Goal: Task Accomplishment & Management: Use online tool/utility

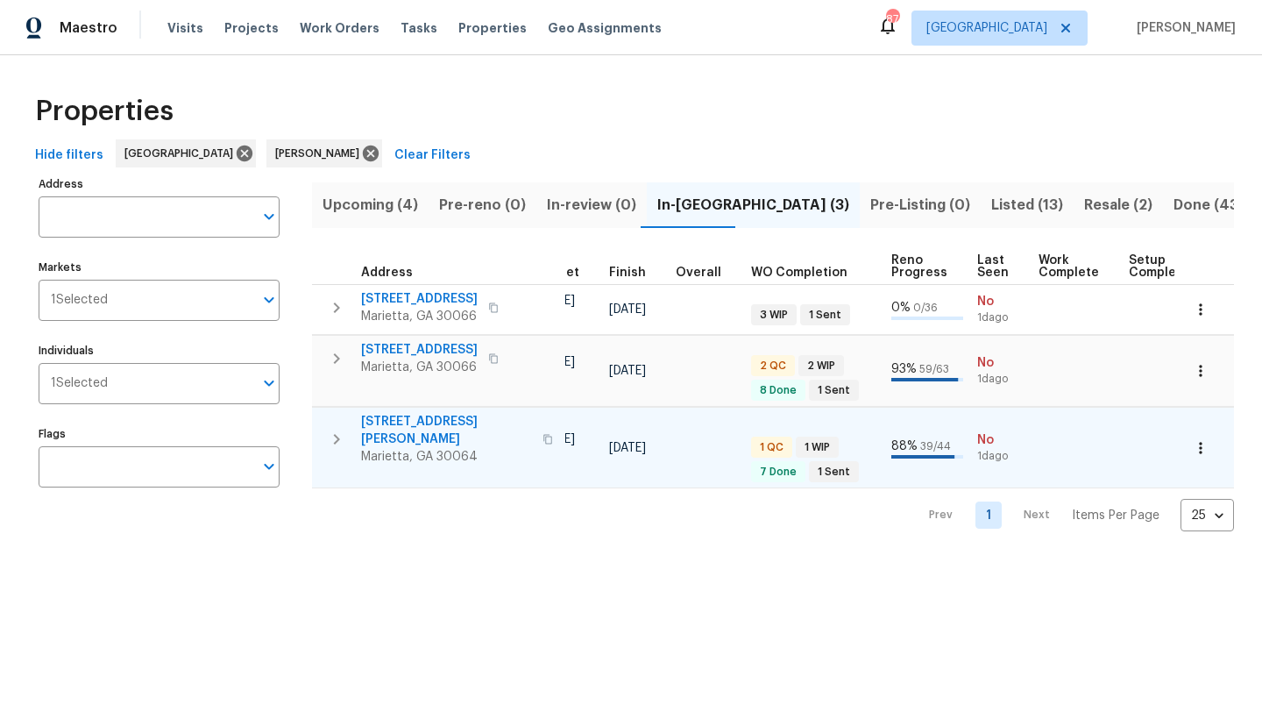
scroll to position [0, 496]
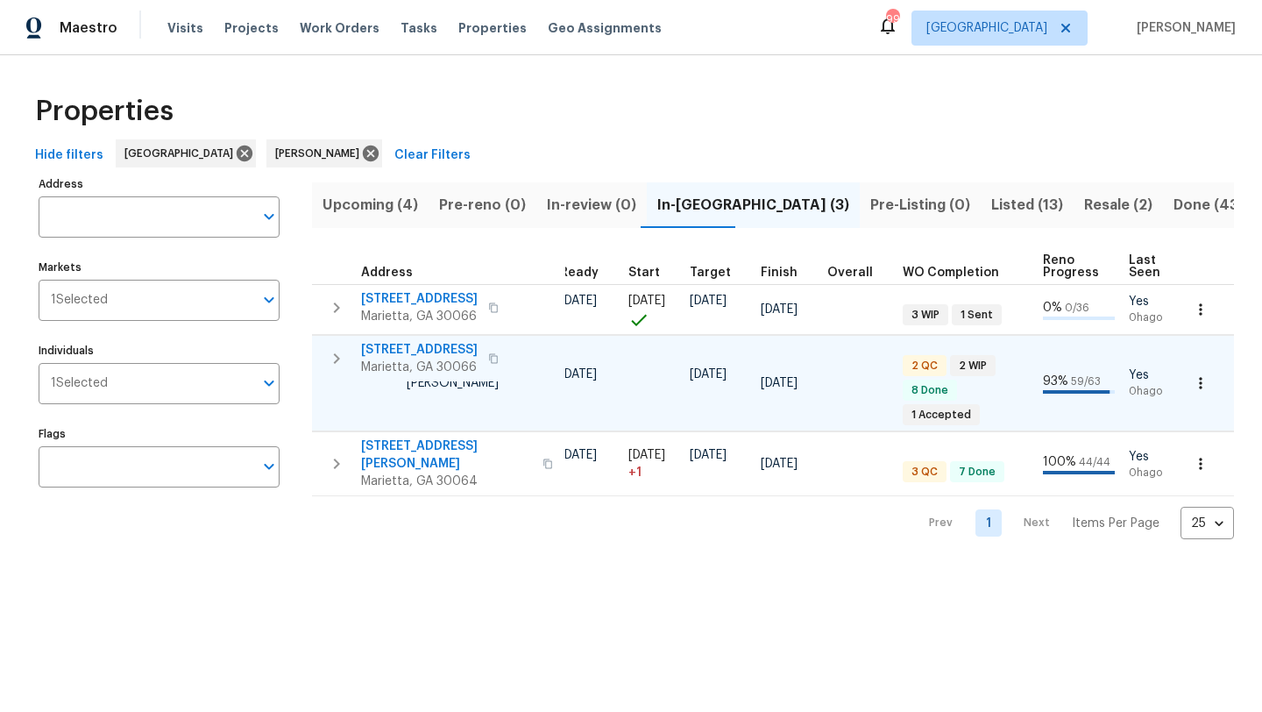
scroll to position [0, 40]
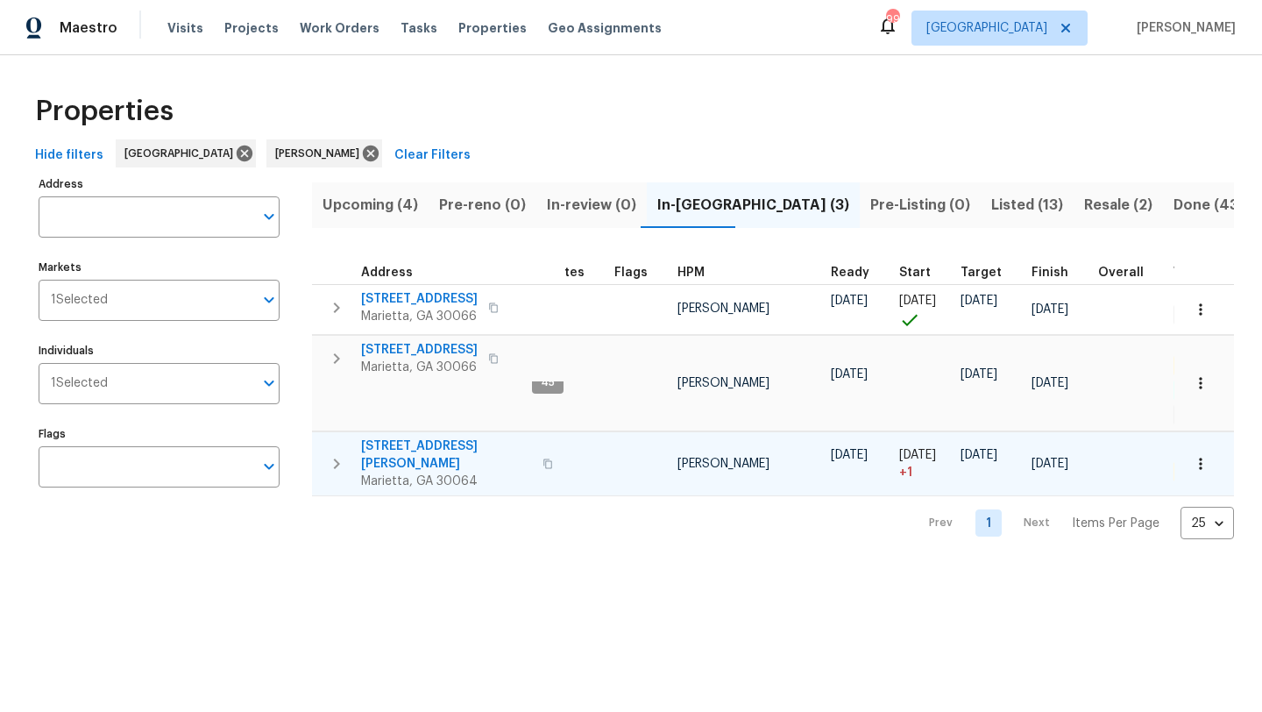
click at [448, 451] on span "3526 W Hampton Dr NW" at bounding box center [446, 454] width 171 height 35
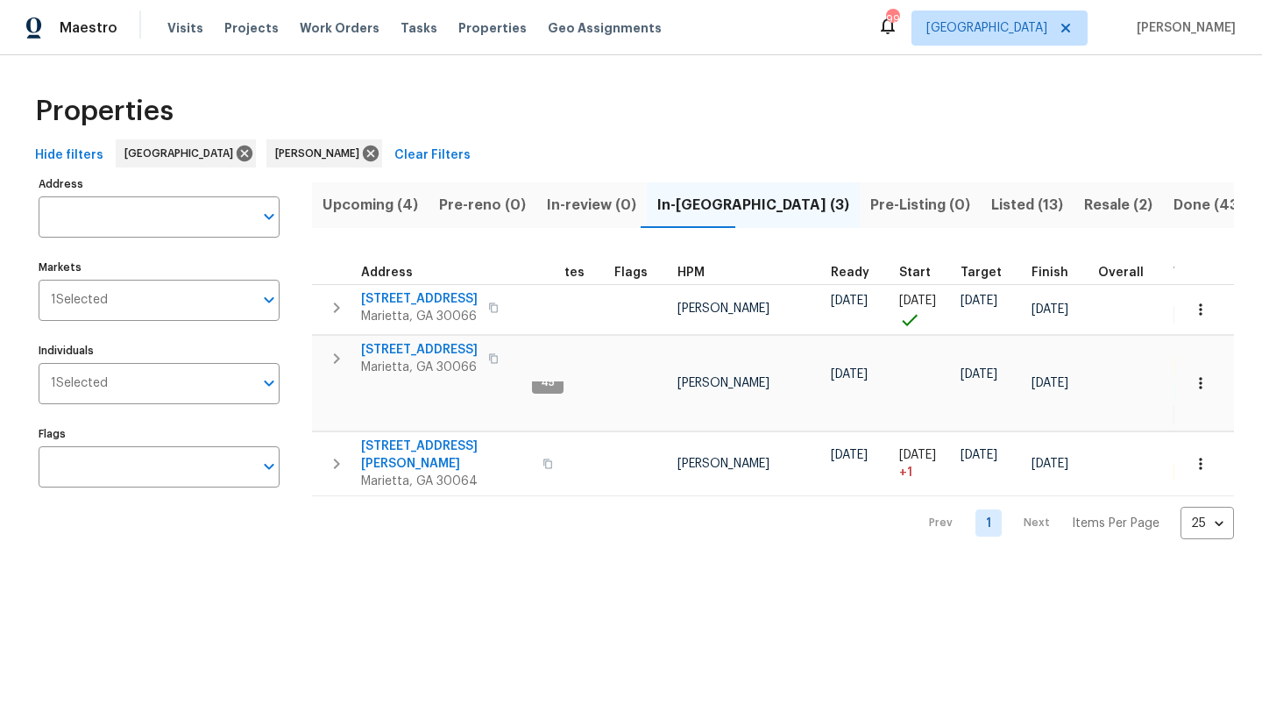
click at [360, 210] on span "Upcoming (4)" at bounding box center [371, 205] width 96 height 25
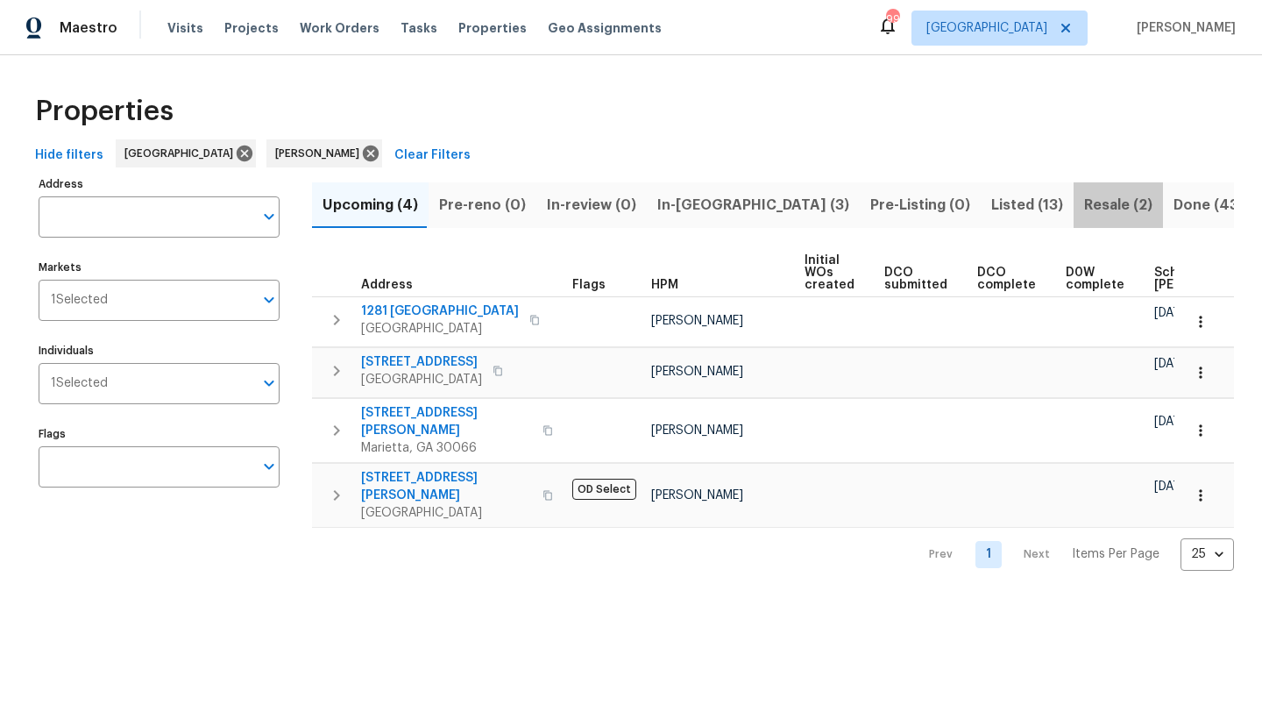
click at [1084, 210] on span "Resale (2)" at bounding box center [1118, 205] width 68 height 25
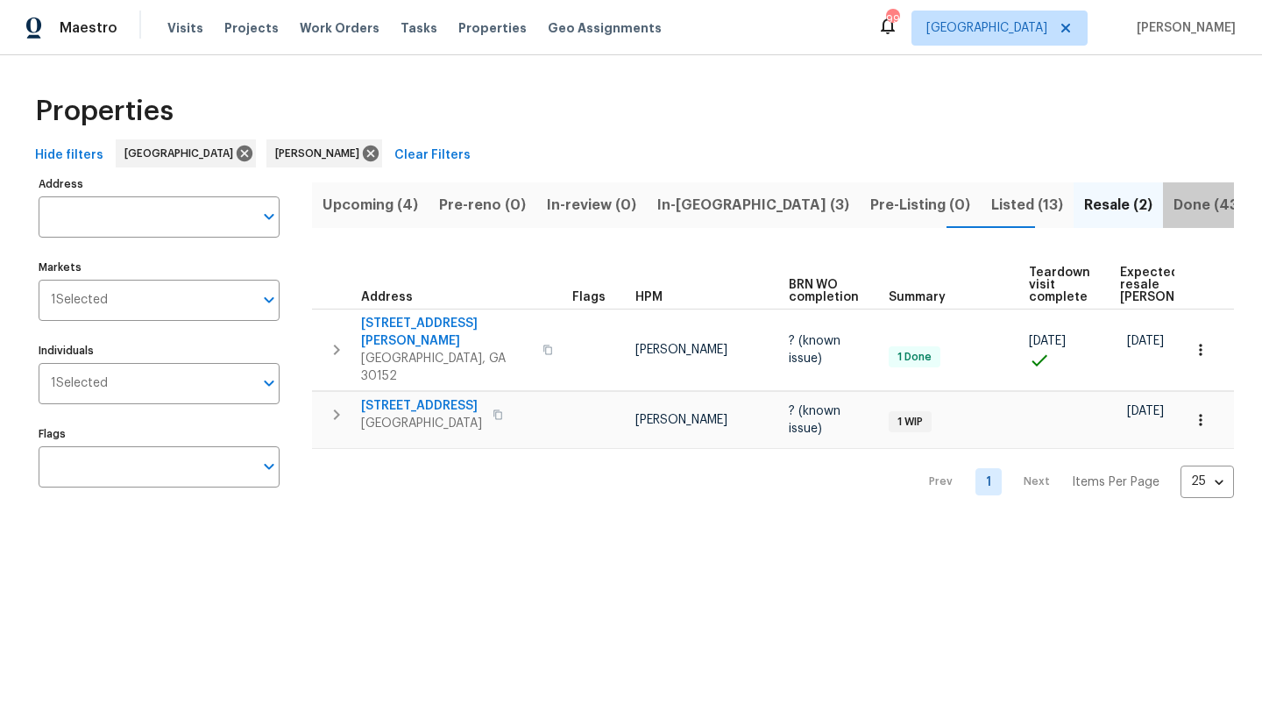
click at [1174, 211] on span "Done (43)" at bounding box center [1209, 205] width 70 height 25
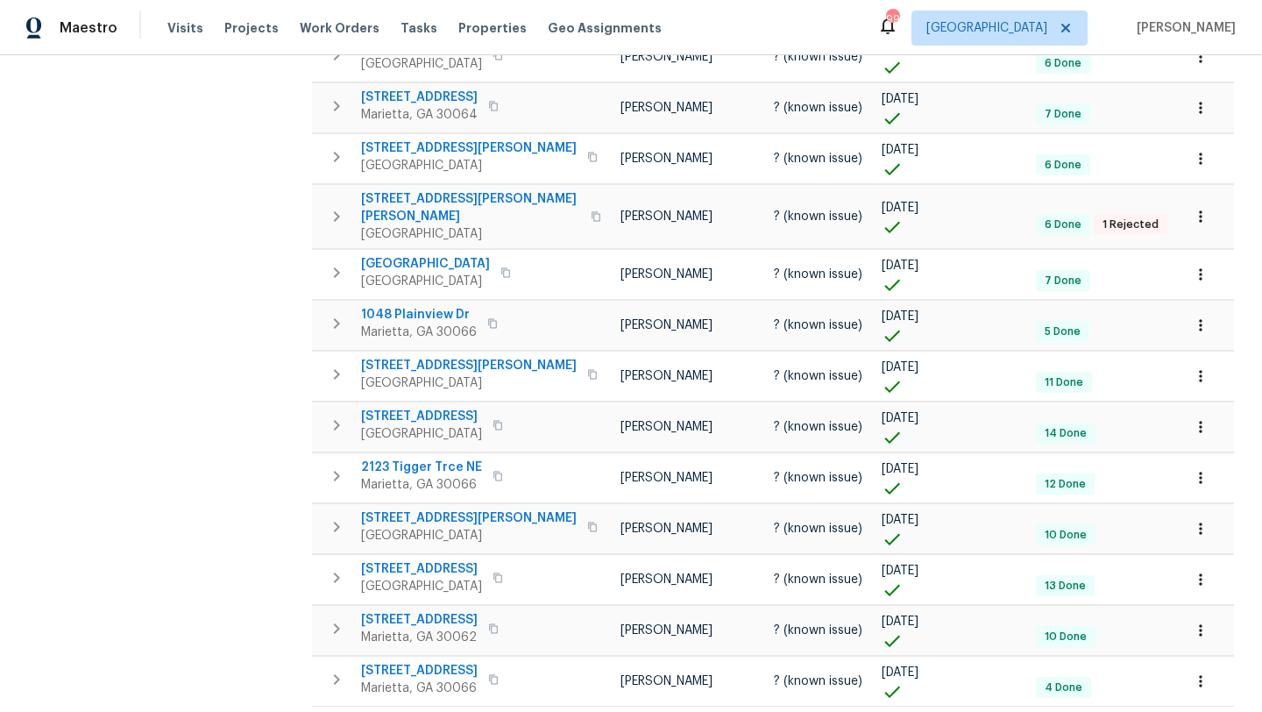
scroll to position [901, 0]
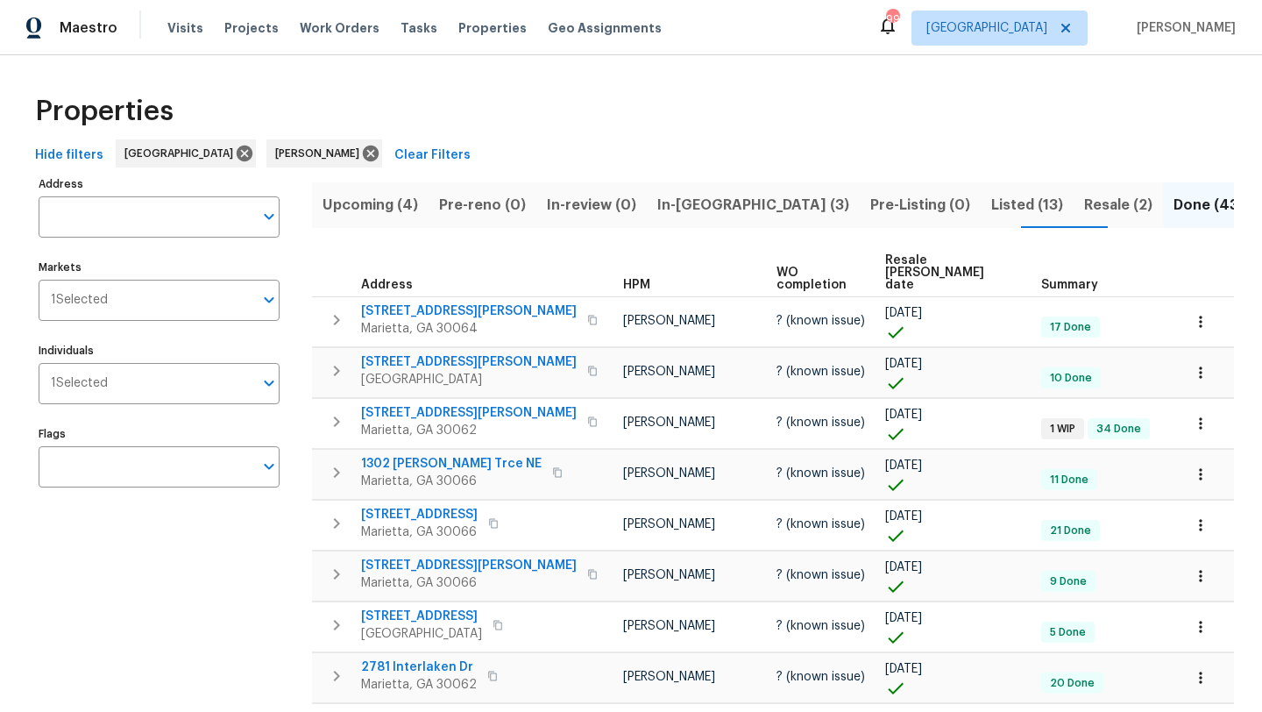
click at [694, 199] on span "In-reno (3)" at bounding box center [753, 205] width 192 height 25
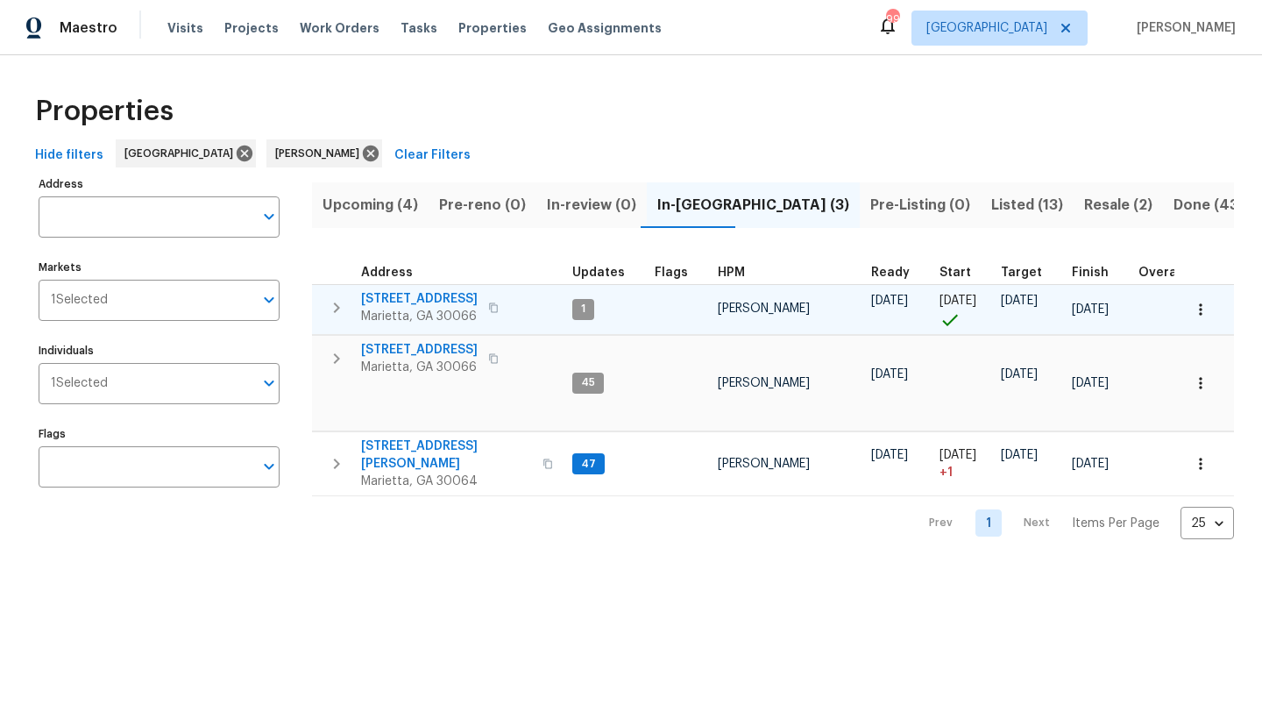
click at [436, 300] on span "180 Parkstone Way" at bounding box center [419, 299] width 117 height 18
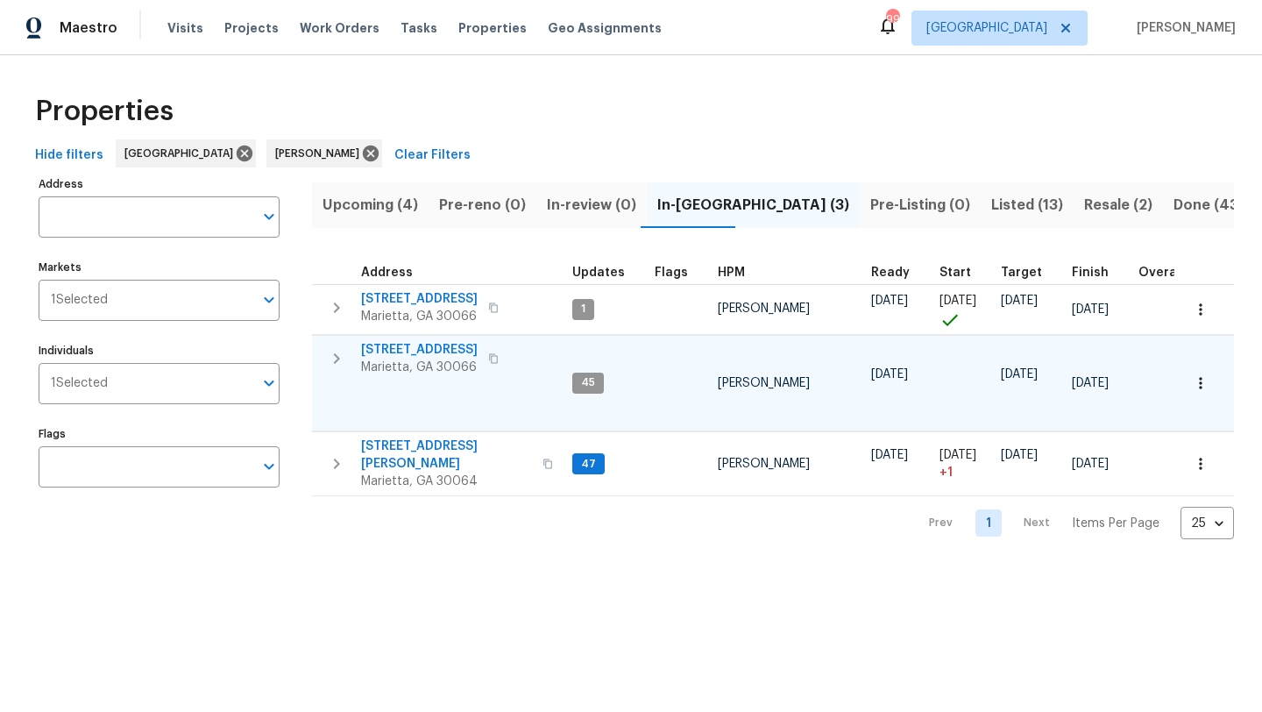
click at [444, 349] on span "692 Suholden Cir" at bounding box center [419, 350] width 117 height 18
click at [394, 199] on span "Upcoming (4)" at bounding box center [371, 205] width 96 height 25
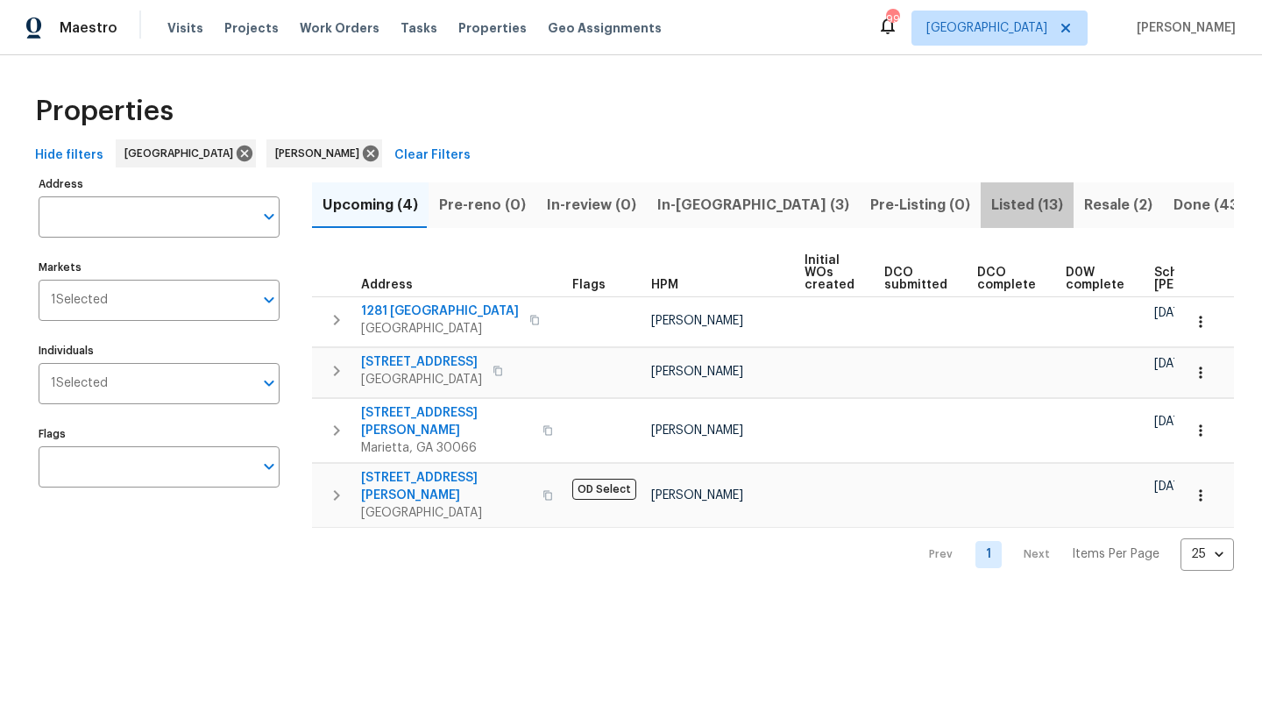
click at [991, 211] on span "Listed (13)" at bounding box center [1027, 205] width 72 height 25
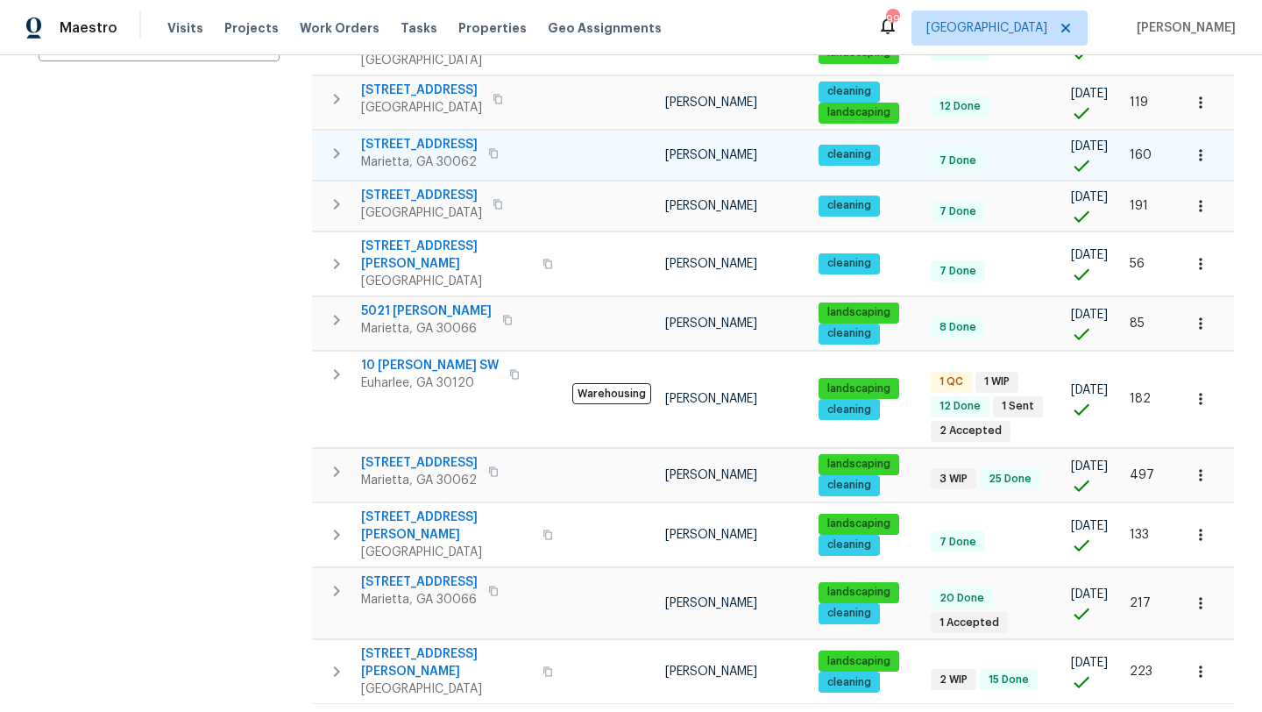
scroll to position [430, 0]
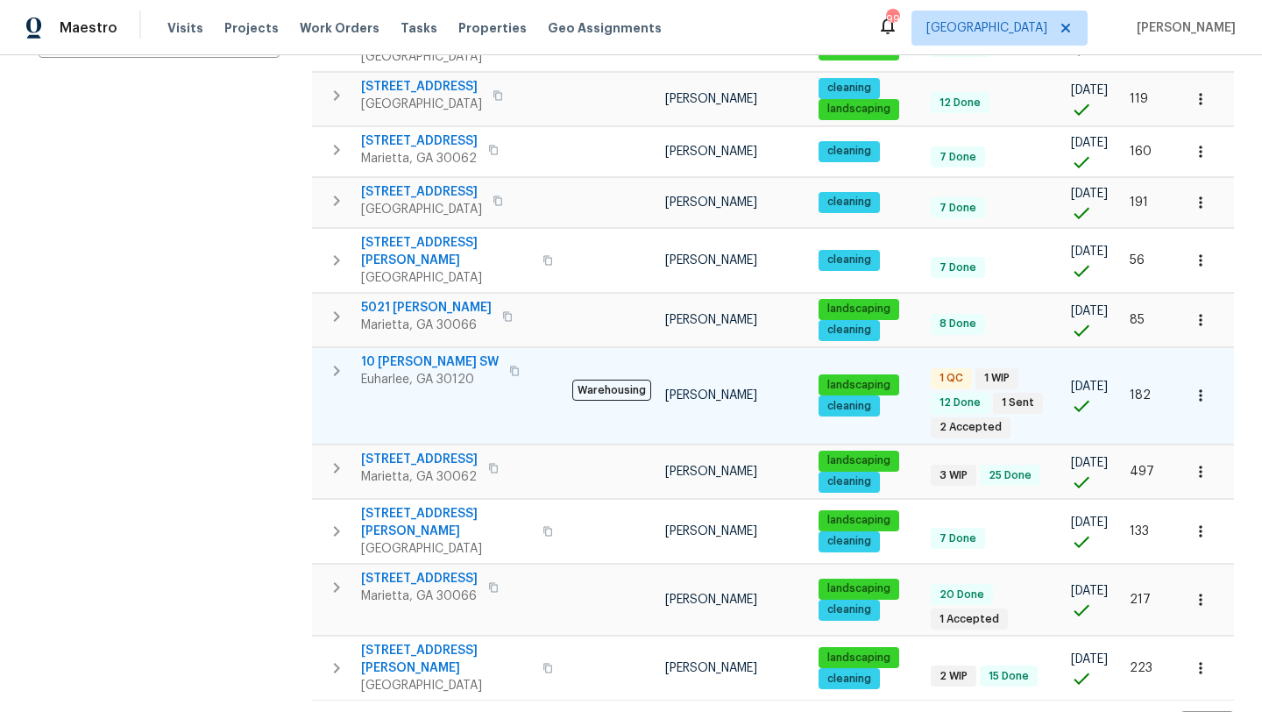
click at [434, 353] on span "10 Jasmine Ln SW" at bounding box center [430, 362] width 138 height 18
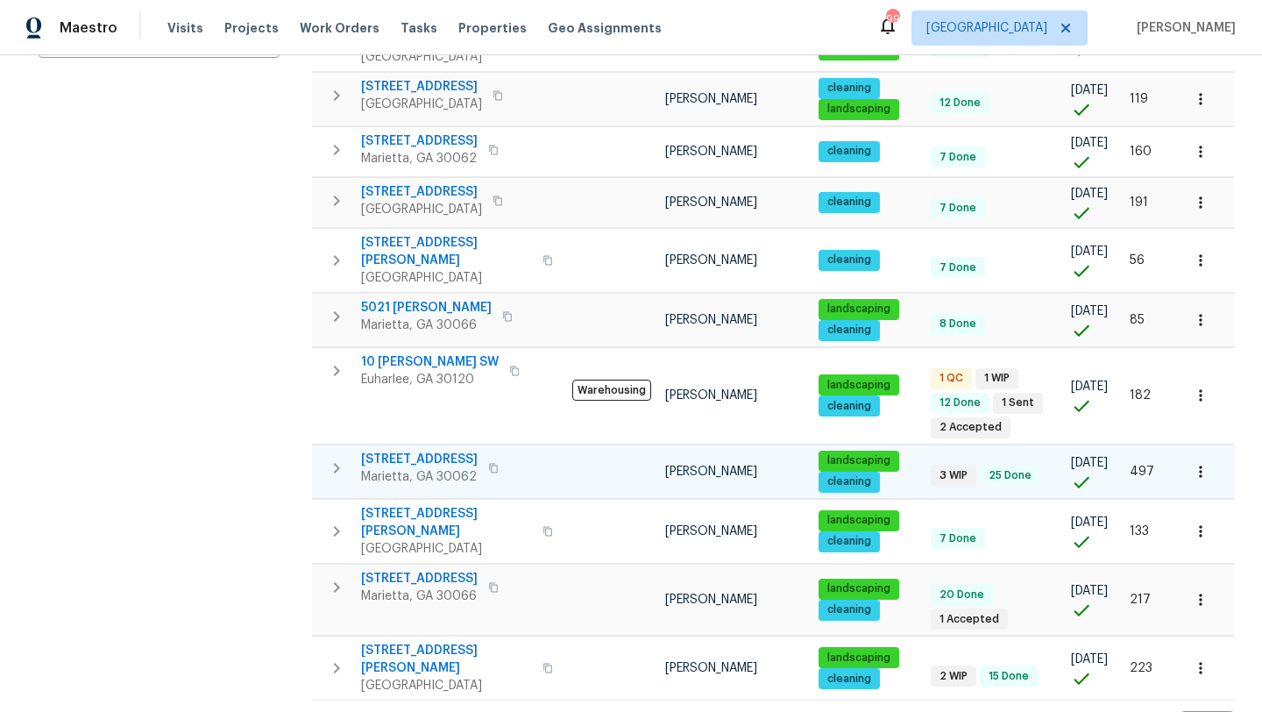
click at [395, 451] on span "2864 Sudbury Ct" at bounding box center [419, 460] width 117 height 18
click at [433, 570] on span "61 Barrington Pl" at bounding box center [419, 579] width 117 height 18
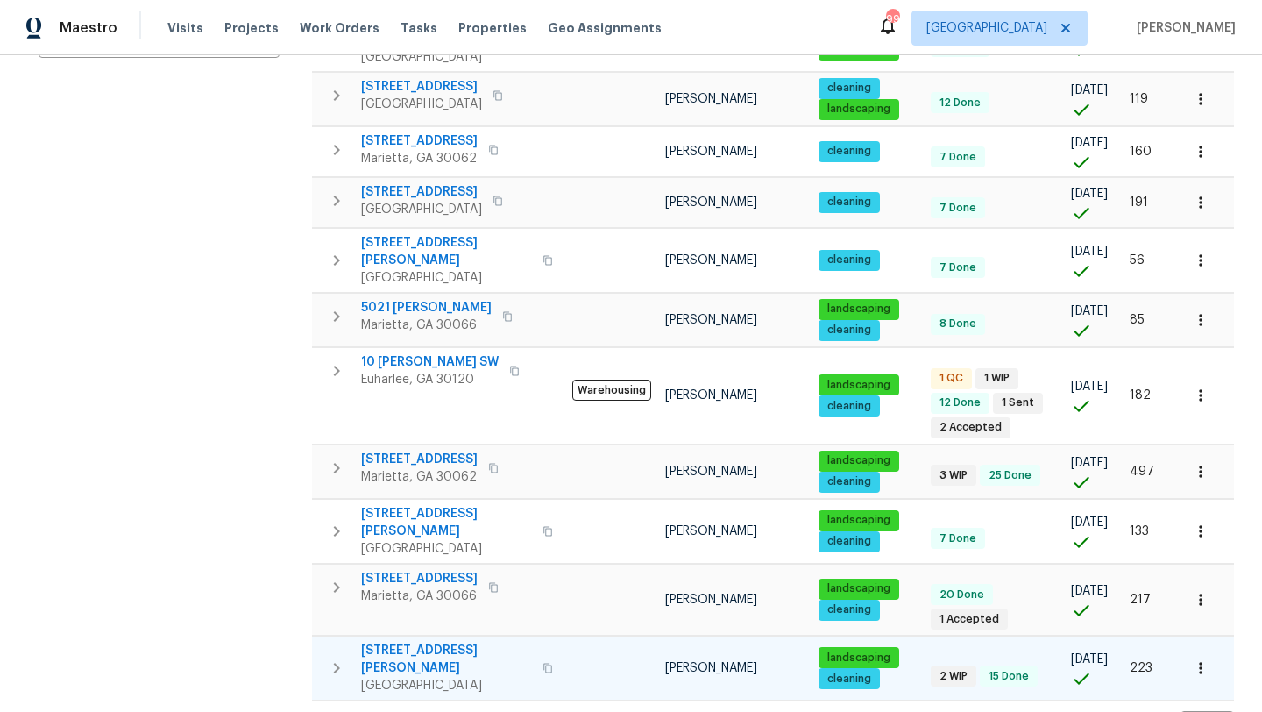
click at [393, 642] on span "[STREET_ADDRESS][PERSON_NAME]" at bounding box center [446, 659] width 171 height 35
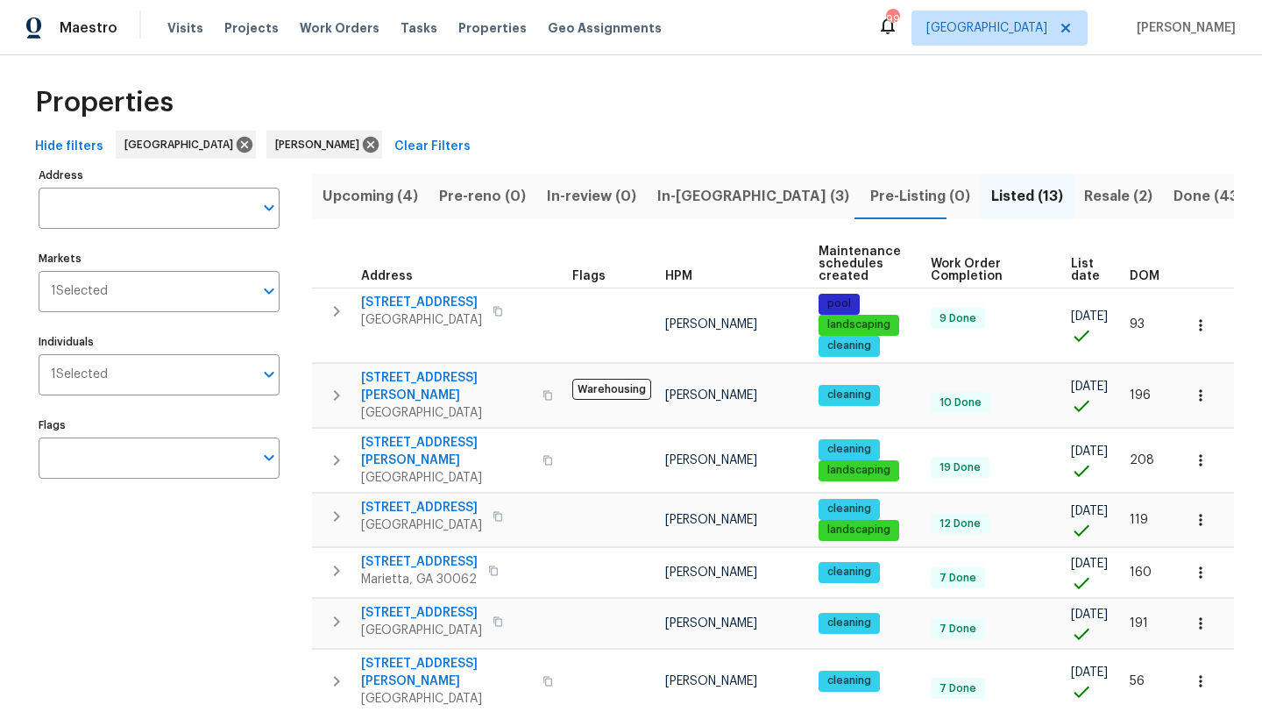
scroll to position [0, 0]
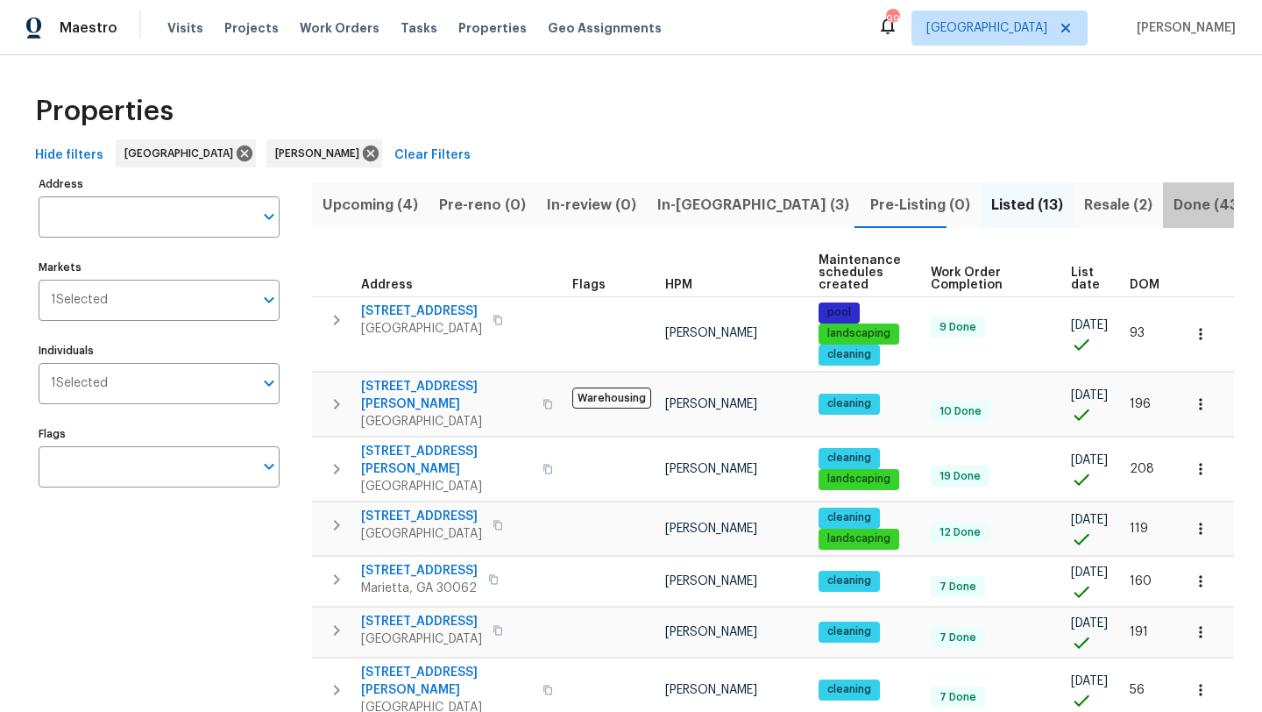
click at [1174, 204] on span "Done (43)" at bounding box center [1209, 205] width 70 height 25
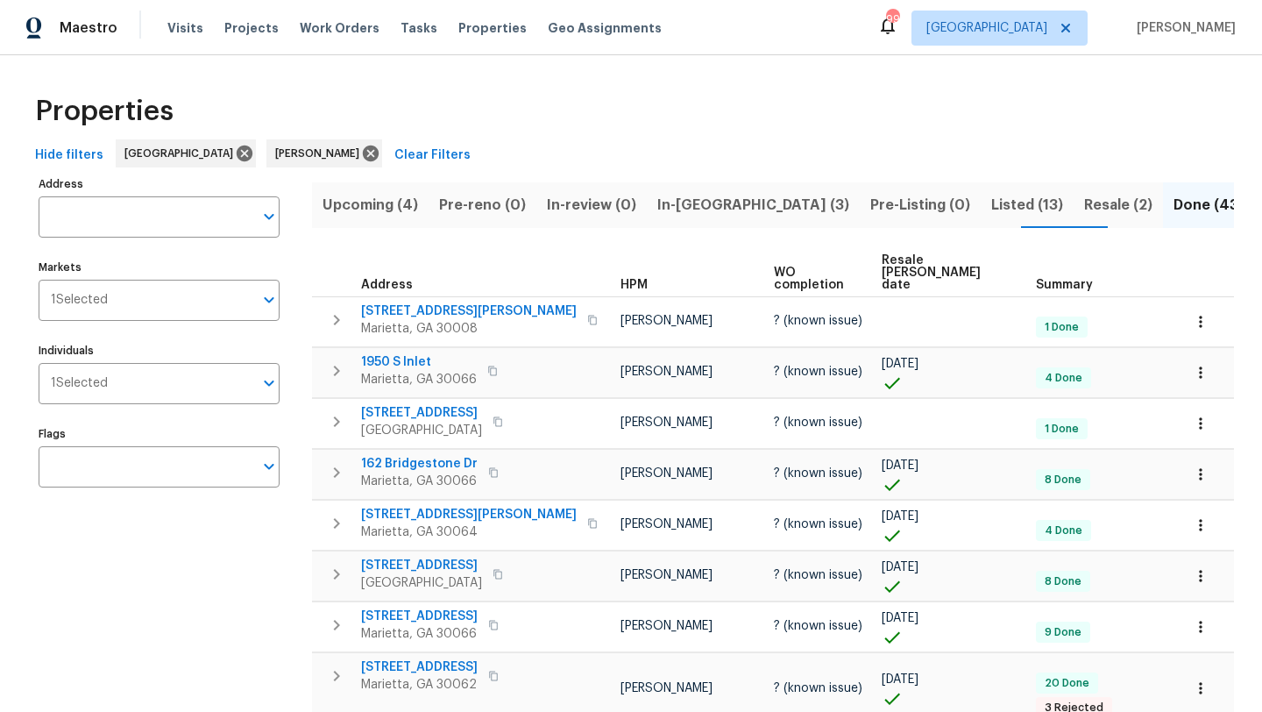
click at [657, 204] on span "In-reno (3)" at bounding box center [753, 205] width 192 height 25
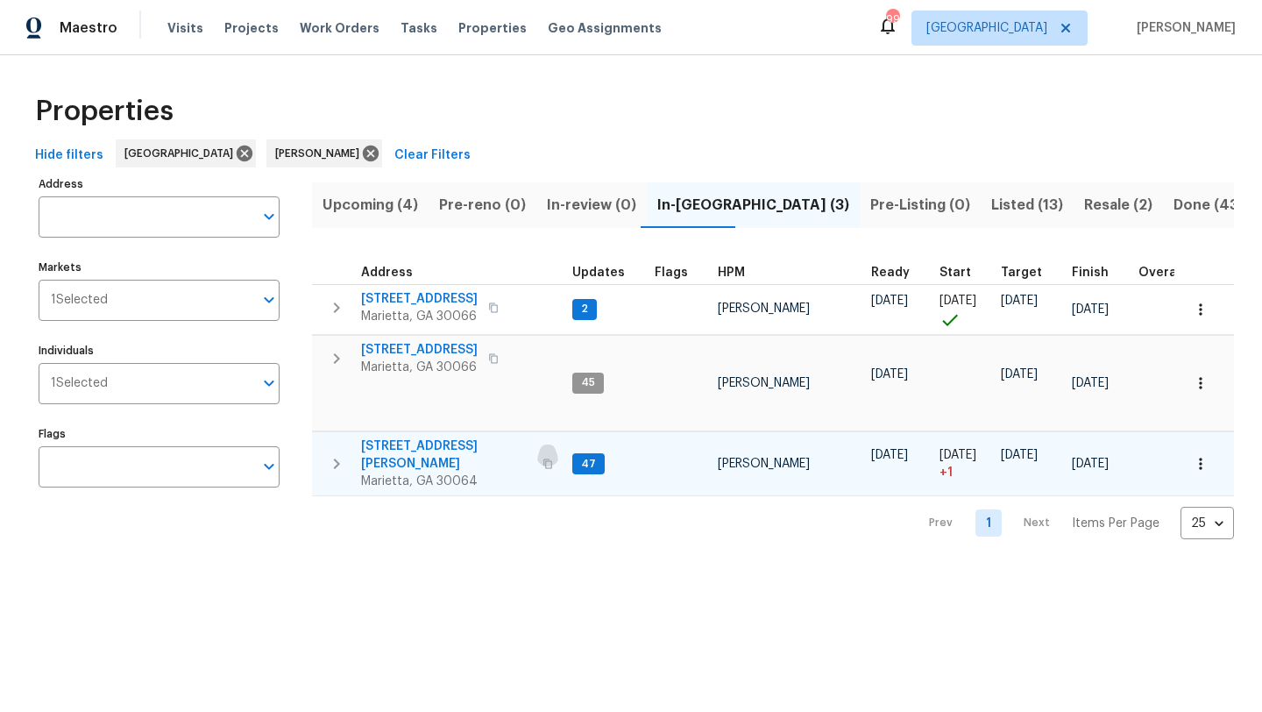
click at [543, 458] on icon "button" at bounding box center [548, 463] width 11 height 11
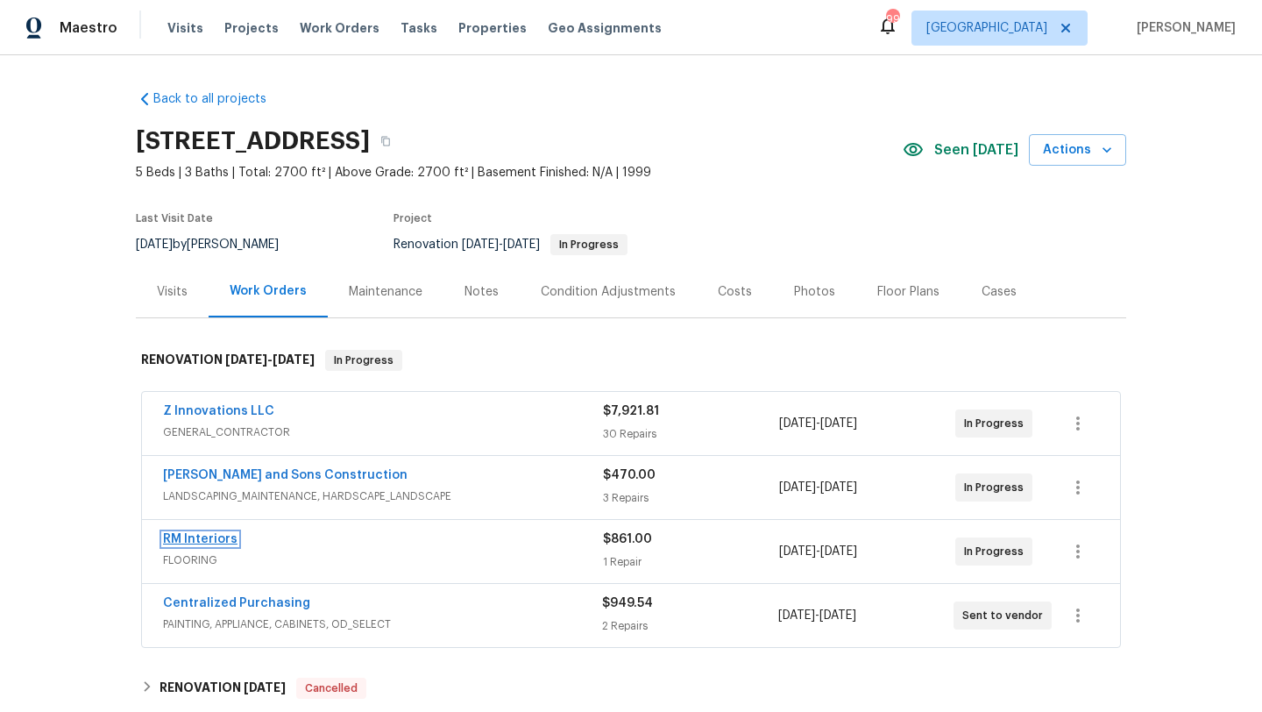
click at [188, 543] on link "RM Interiors" at bounding box center [200, 539] width 75 height 12
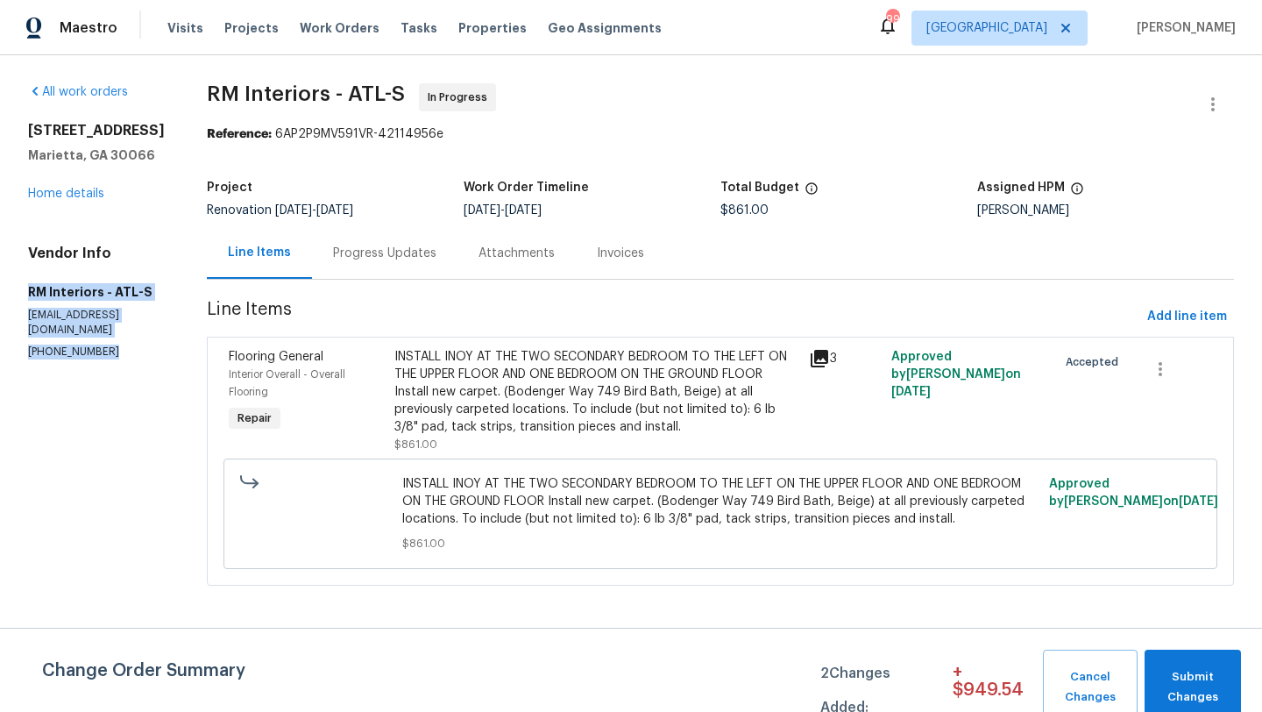
drag, startPoint x: 104, startPoint y: 359, endPoint x: 27, endPoint y: 309, distance: 91.9
click at [28, 309] on div "Vendor Info RM Interiors - ATL-S atlanta@rmiflooring.com (404) 771-0472" at bounding box center [96, 302] width 137 height 115
copy div "RM Interiors - ATL-S atlanta@rmiflooring.com (404) 771-0472"
click at [58, 200] on link "Home details" at bounding box center [66, 194] width 76 height 12
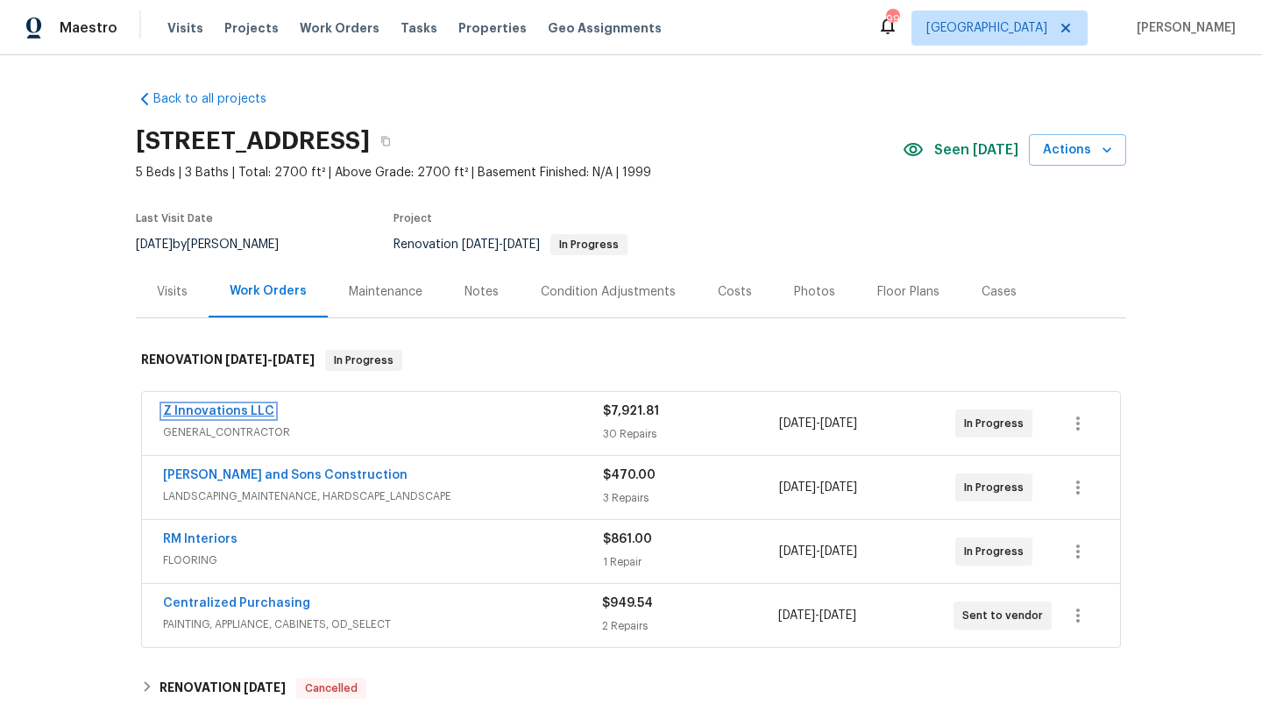
click at [258, 409] on link "Z Innovations LLC" at bounding box center [218, 411] width 111 height 12
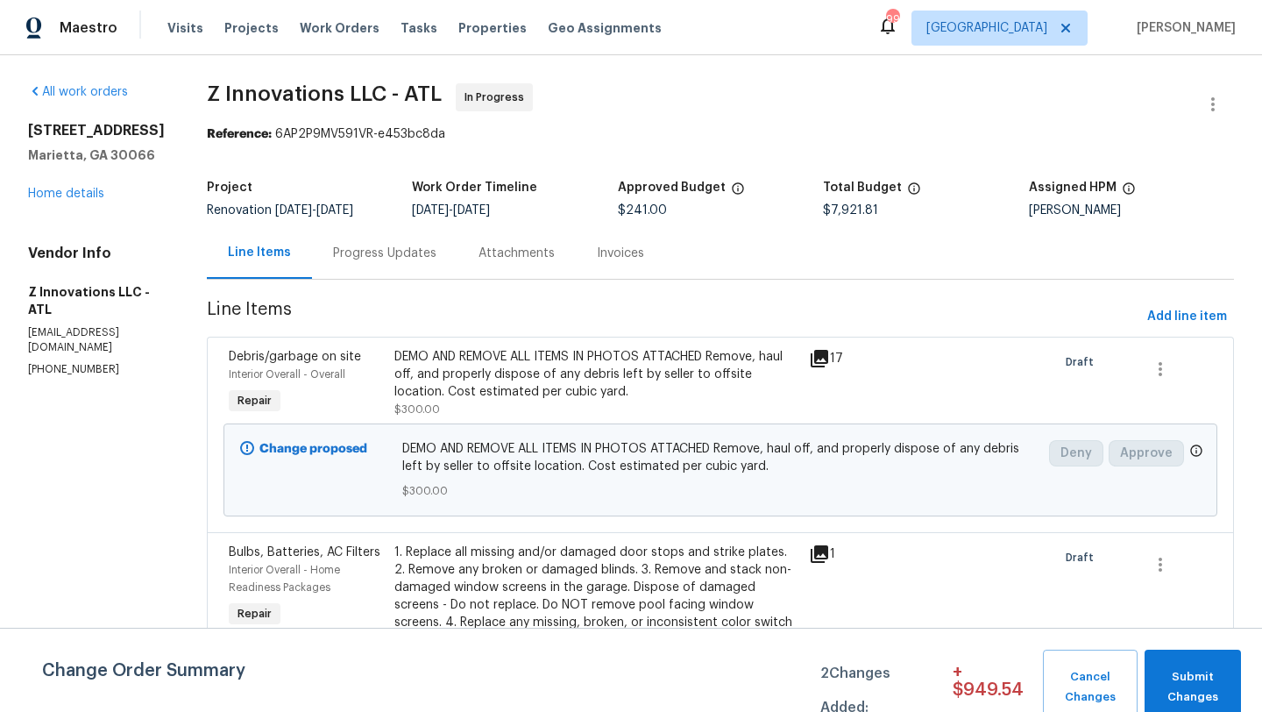
click at [366, 264] on div "Progress Updates" at bounding box center [385, 253] width 146 height 52
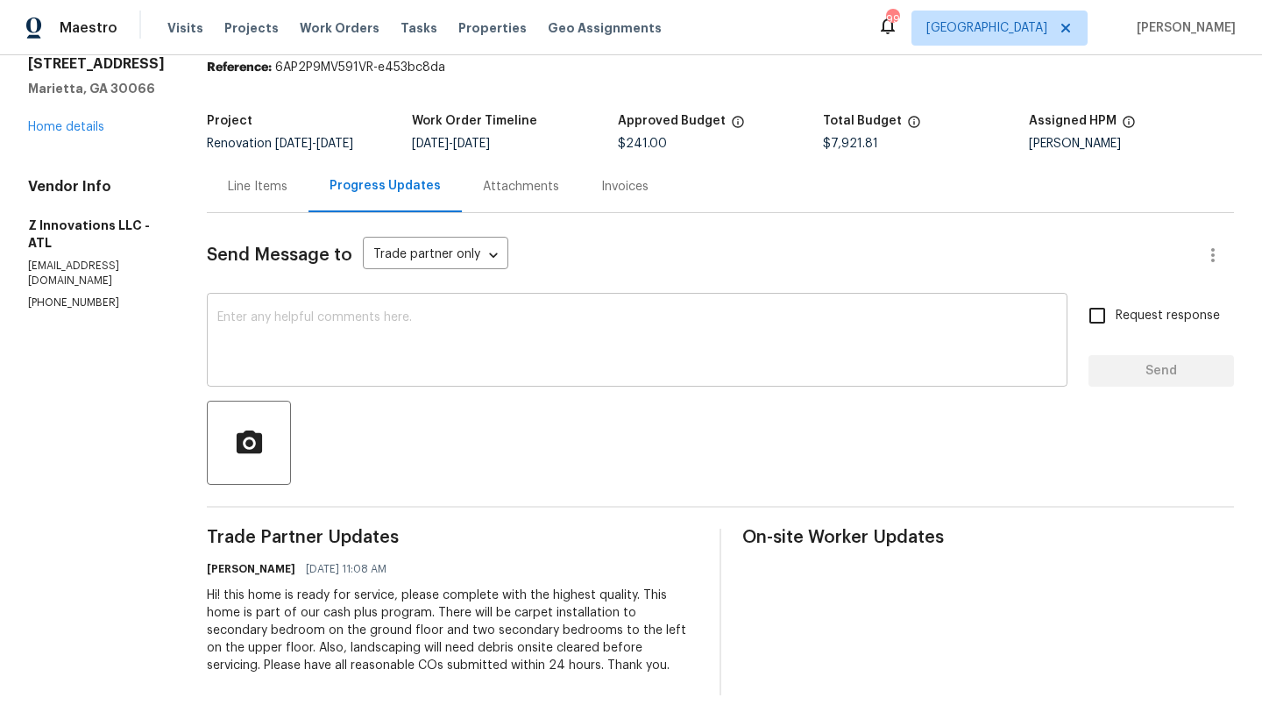
scroll to position [78, 0]
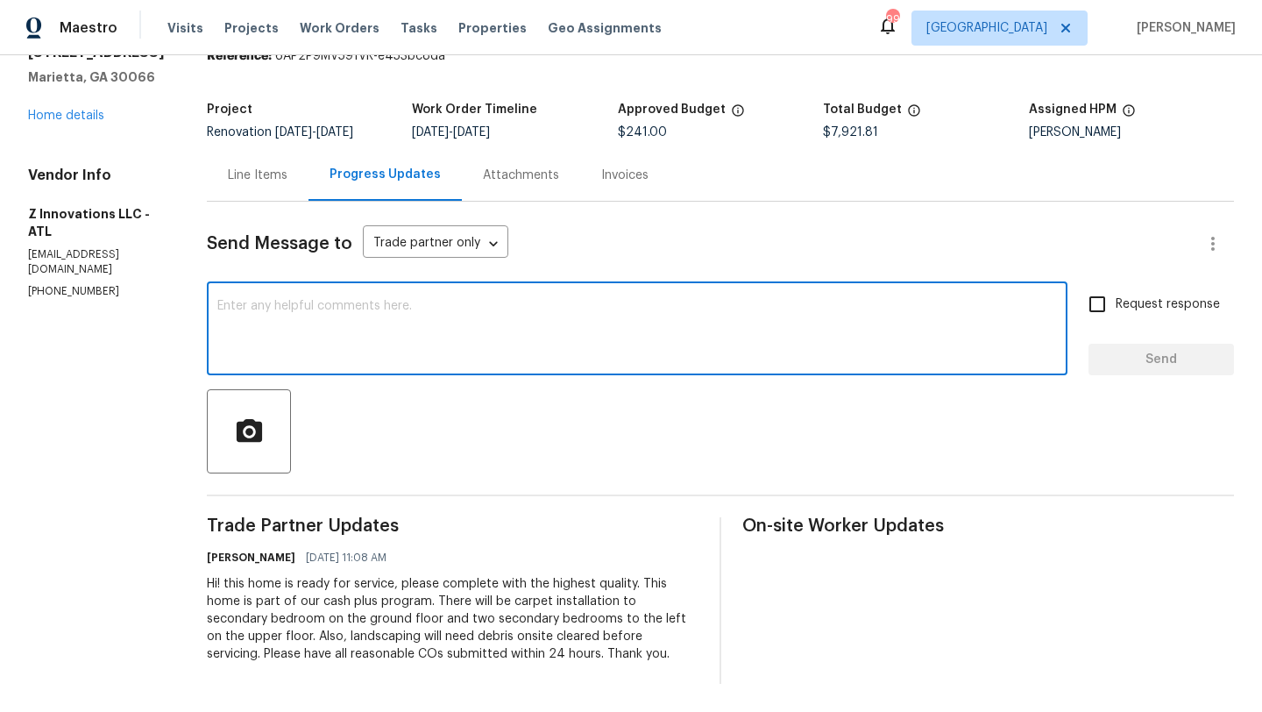
click at [390, 306] on textarea at bounding box center [637, 330] width 840 height 61
type textarea "C"
paste textarea "RM Interiors - ATL-S atlanta@rmiflooring.com (404) 771-0472"
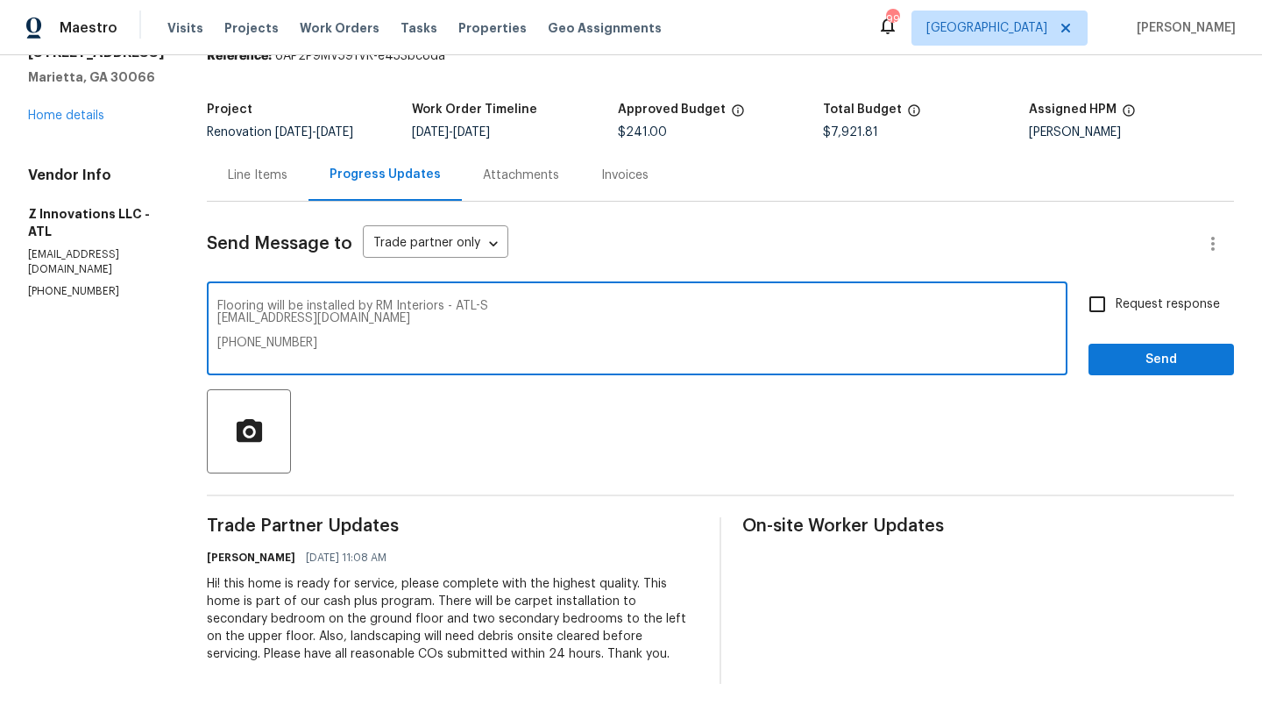
click at [209, 323] on div "Flooring will be installed by RM Interiors - ATL-S atlanta@rmiflooring.com (404…" at bounding box center [637, 330] width 861 height 89
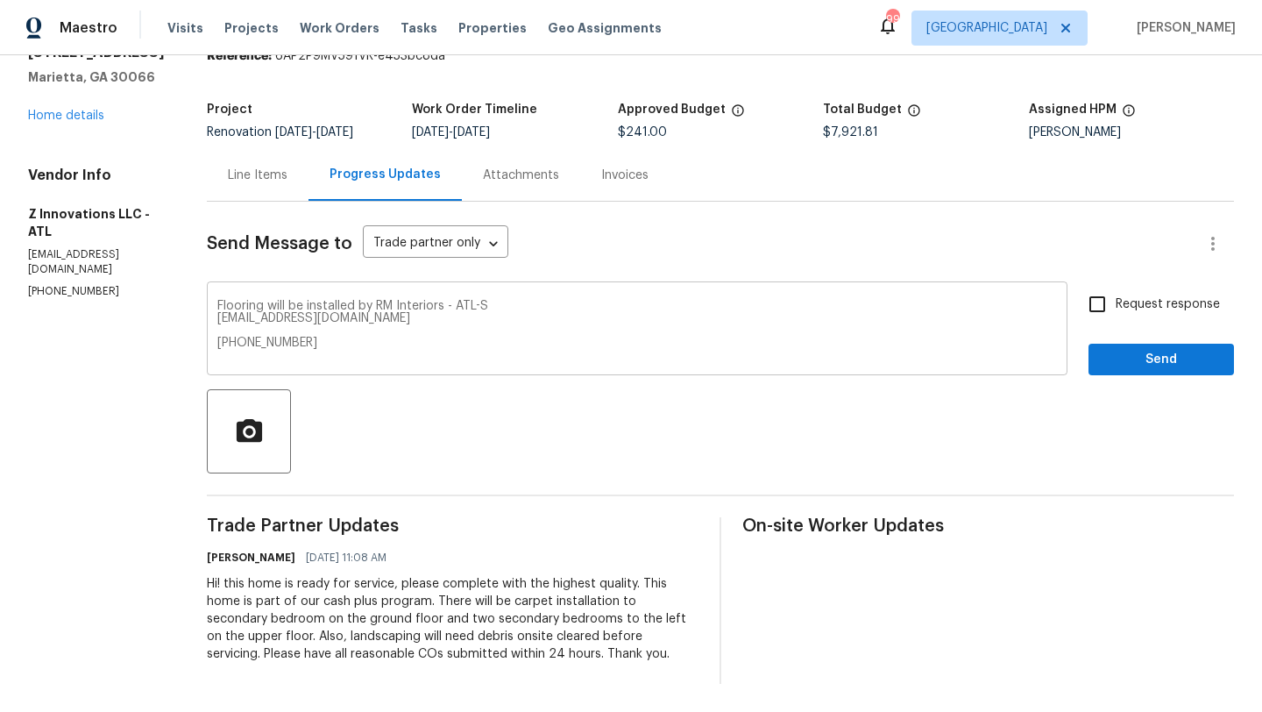
click at [210, 322] on div "Flooring will be installed by RM Interiors - ATL-S atlanta@rmiflooring.com (404…" at bounding box center [637, 330] width 861 height 89
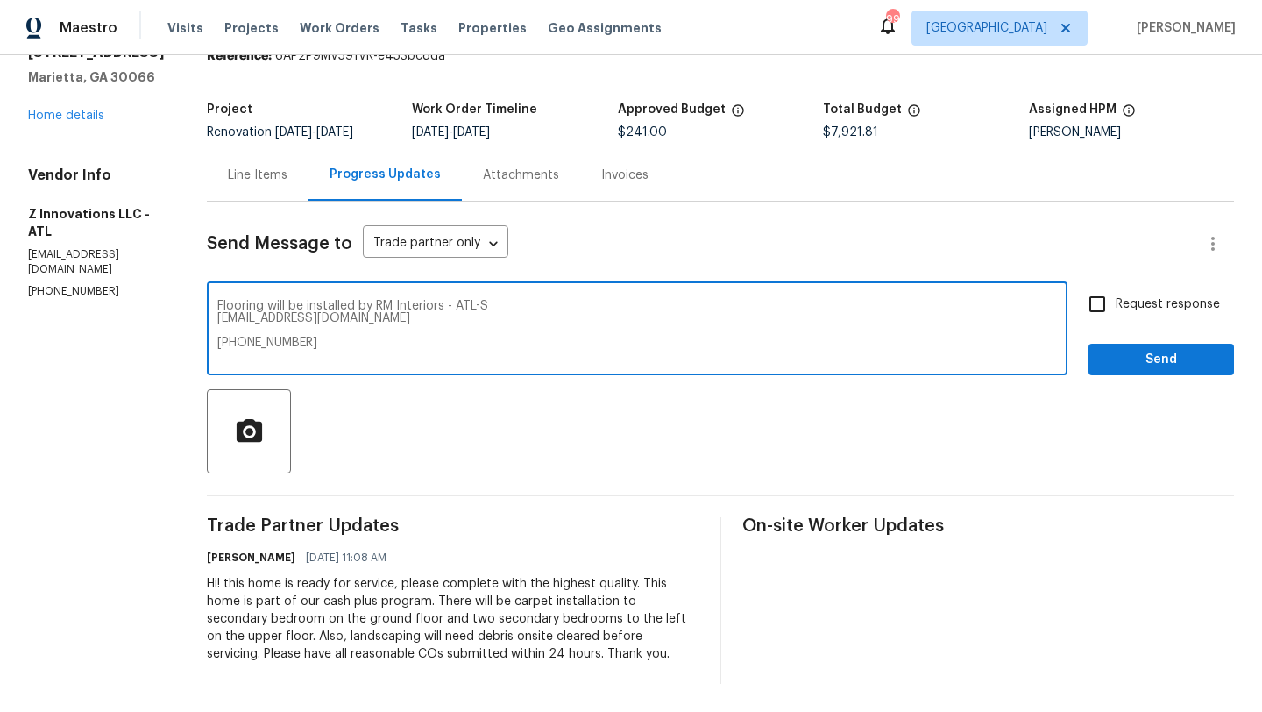
click at [217, 322] on textarea "Flooring will be installed by RM Interiors - ATL-S atlanta@rmiflooring.com (404…" at bounding box center [637, 330] width 840 height 61
click at [210, 331] on div "Flooring will be installed by RM Interiors - ATL-S atlanta@rmiflooring.com (404…" at bounding box center [637, 330] width 861 height 89
click at [210, 330] on div "Flooring will be installed by RM Interiors - ATL-S atlanta@rmiflooring.com (404…" at bounding box center [637, 330] width 861 height 89
click at [217, 332] on textarea "Flooring will be installed by RM Interiors - ATL-S atlanta@rmiflooring.com (404…" at bounding box center [637, 330] width 840 height 61
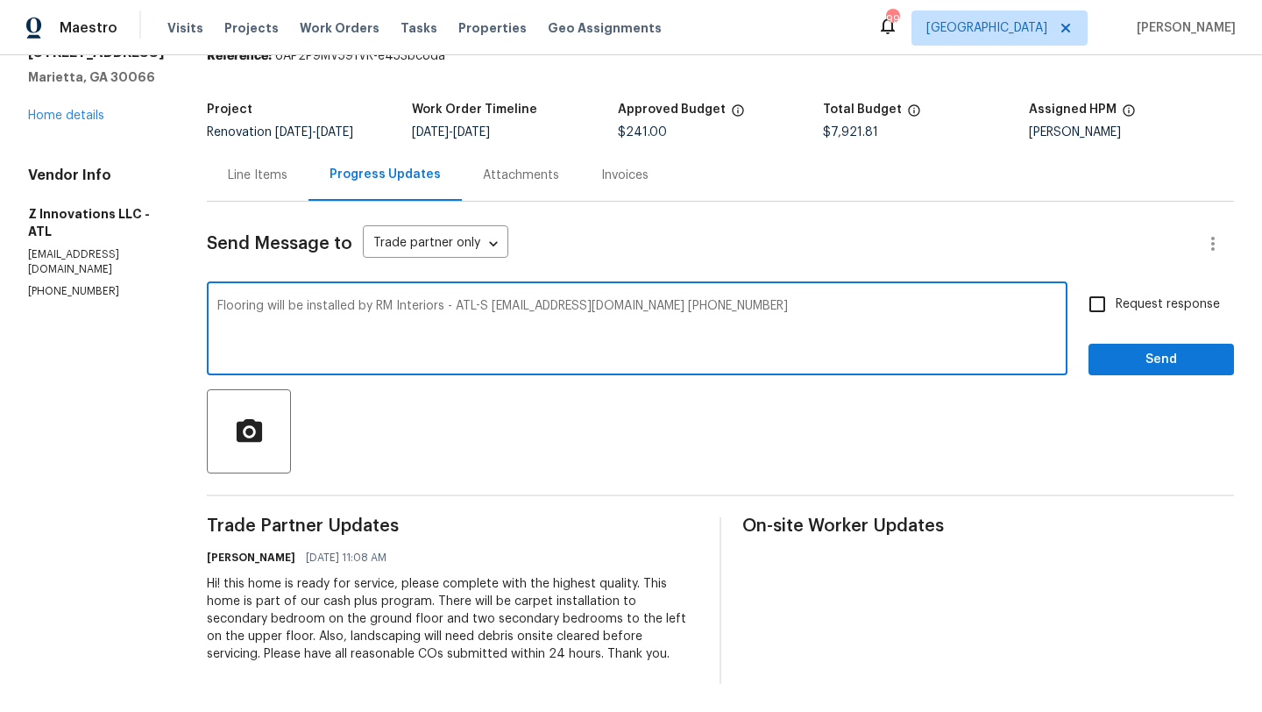
click at [739, 312] on textarea "Flooring will be installed by RM Interiors - ATL-S atlanta@rmiflooring.com (404…" at bounding box center [637, 330] width 840 height 61
drag, startPoint x: 370, startPoint y: 307, endPoint x: 209, endPoint y: 308, distance: 161.3
click at [209, 308] on div "Flooring will be installed by RM Interiors - ATL-S atlanta@rmiflooring.com (404…" at bounding box center [637, 330] width 861 height 89
click at [354, 310] on textarea "Please have flooring sceduled with RM Interiors - ATL-S atlanta@rmiflooring.com…" at bounding box center [637, 330] width 840 height 61
click at [346, 306] on textarea "Please have flooring sceduled with RM Interiors - ATL-S atlanta@rmiflooring.com…" at bounding box center [637, 330] width 840 height 61
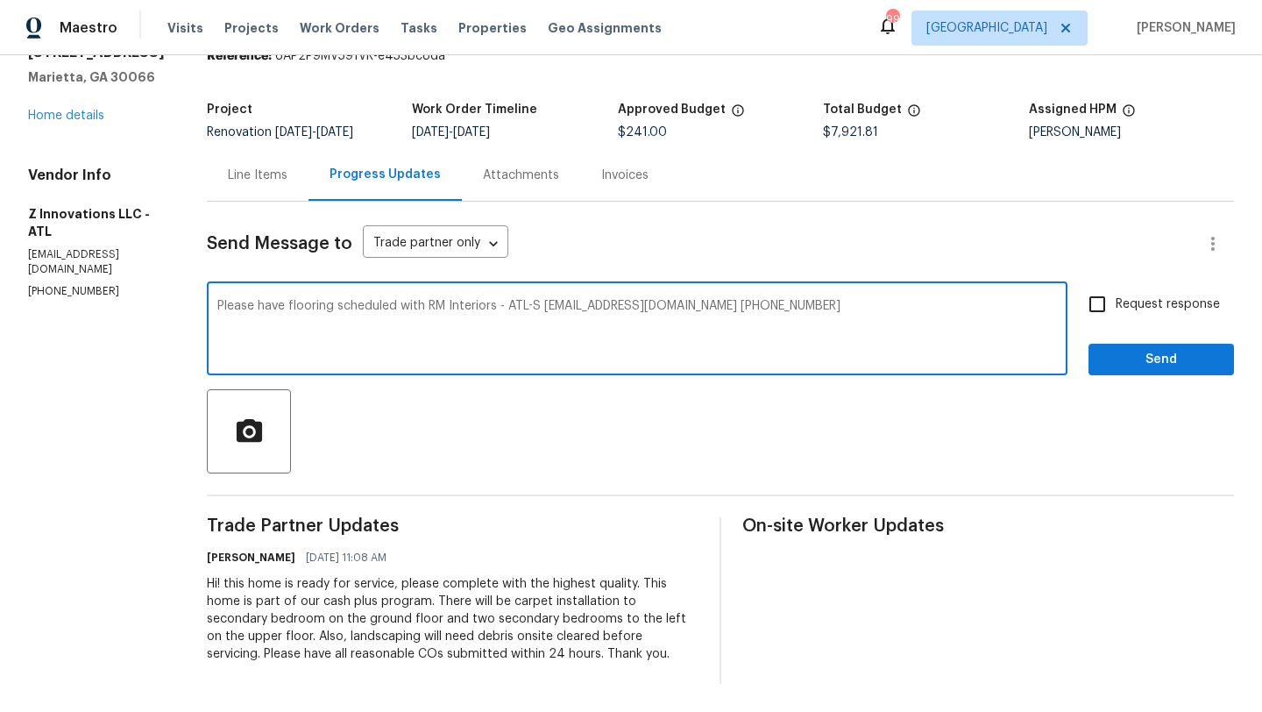
click at [388, 323] on textarea "Please have flooring scheduled with RM Interiors - ATL-S atlanta@rmiflooring.co…" at bounding box center [637, 330] width 840 height 61
type textarea "Please have flooring scheduled with RM Interiors - ATL-S atlanta@rmiflooring.co…"
click at [1105, 311] on input "Request response" at bounding box center [1097, 304] width 37 height 37
checkbox input "true"
click at [916, 307] on textarea "Please have flooring scheduled with RM Interiors - ATL-S atlanta@rmiflooring.co…" at bounding box center [637, 330] width 840 height 61
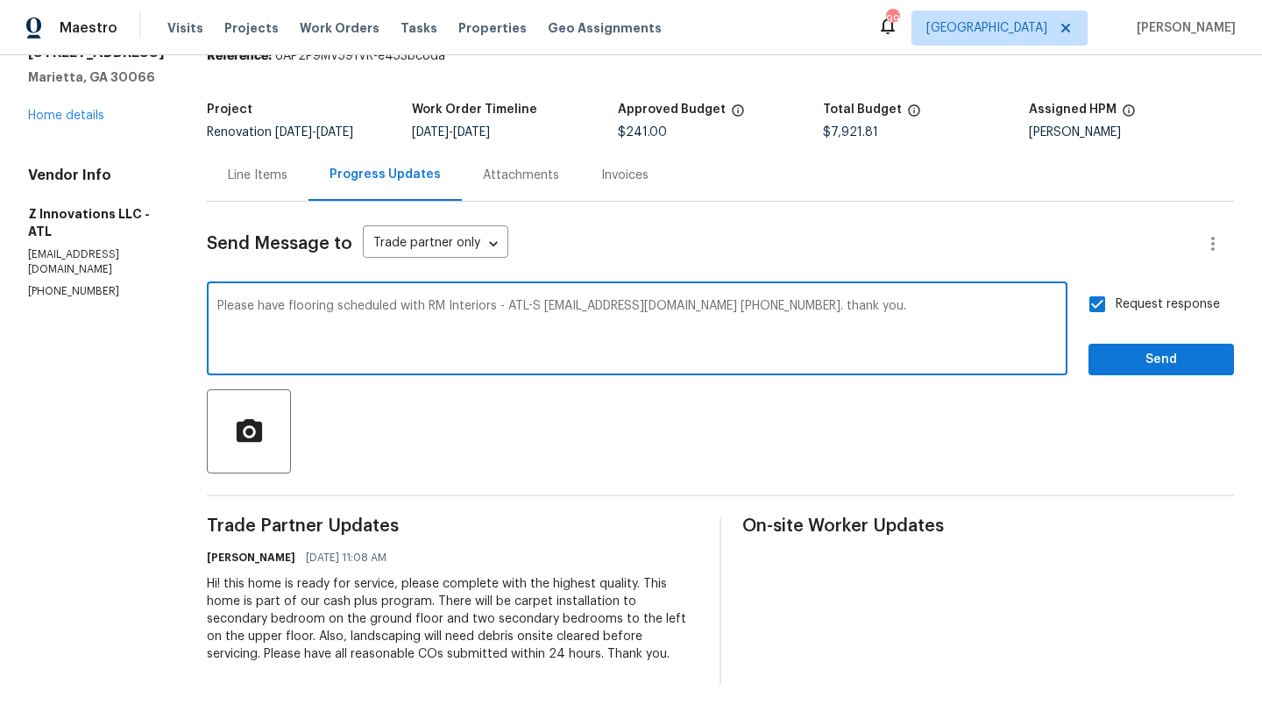
click at [208, 304] on div "Please have flooring scheduled with RM Interiors - ATL-S atlanta@rmiflooring.co…" at bounding box center [637, 330] width 861 height 89
click at [217, 309] on textarea "Please have flooring scheduled with RM Interiors - ATL-S atlanta@rmiflooring.co…" at bounding box center [637, 330] width 840 height 61
type textarea "GM, please have flooring scheduled with RM Interiors - ATL-S atlanta@rmifloorin…"
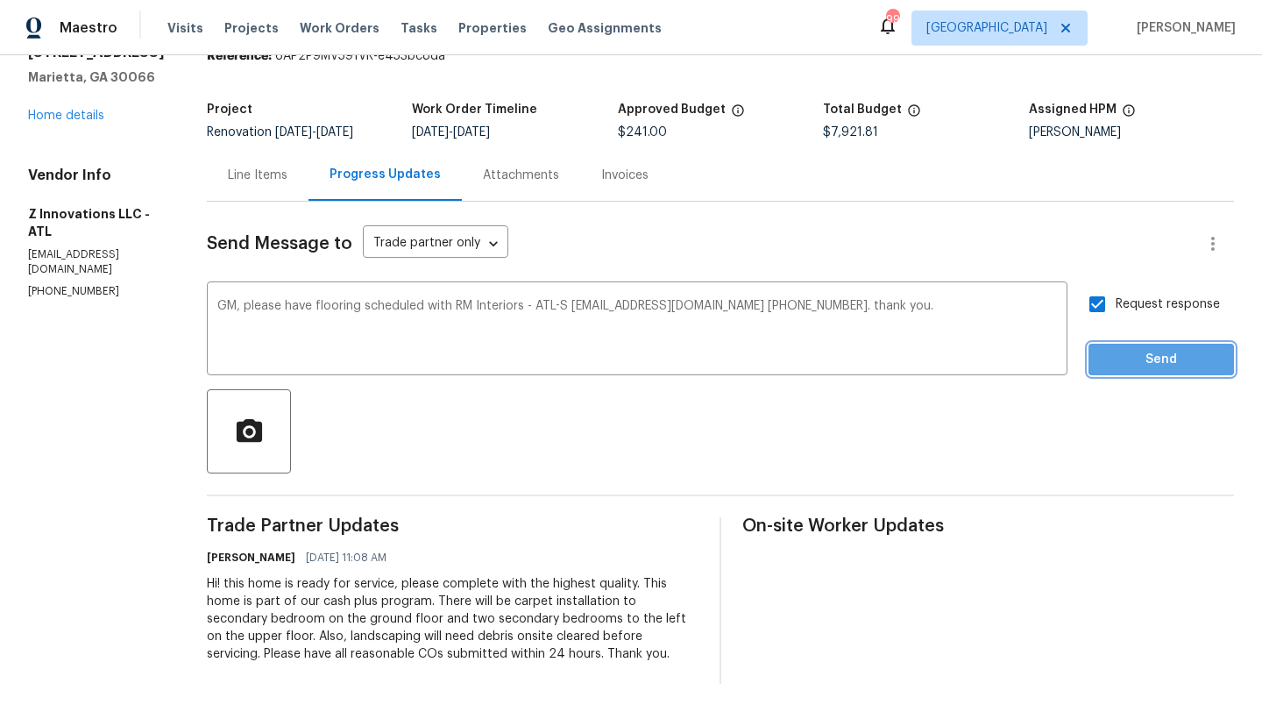
click at [1159, 356] on span "Send" at bounding box center [1161, 360] width 117 height 22
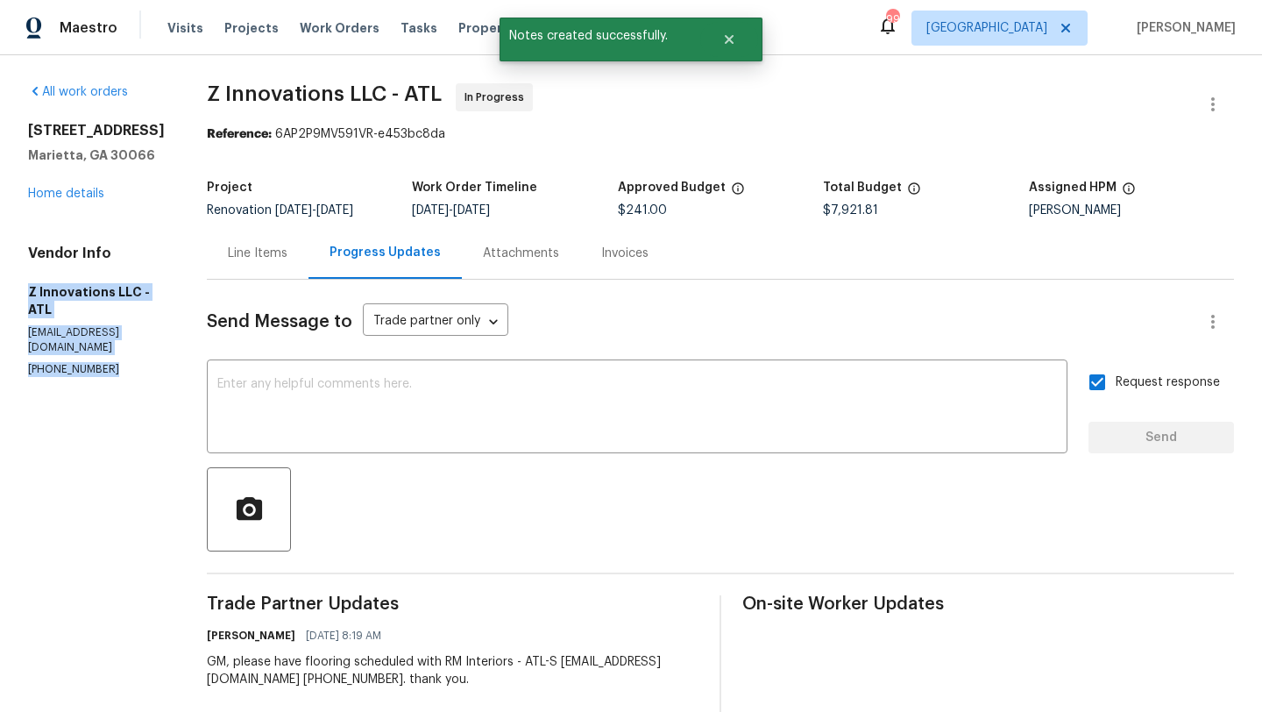
drag, startPoint x: 123, startPoint y: 358, endPoint x: 25, endPoint y: 292, distance: 117.4
click at [25, 292] on div "All work orders 180 Parkstone Way Marietta, GA 30066 Home details Vendor Info Z…" at bounding box center [631, 465] width 1262 height 821
copy div "Z Innovations LLC - ATL reno@zinnovationsga.com (470) 210-1536"
click at [51, 201] on div "180 Parkstone Way Marietta, GA 30066 Home details" at bounding box center [96, 162] width 137 height 81
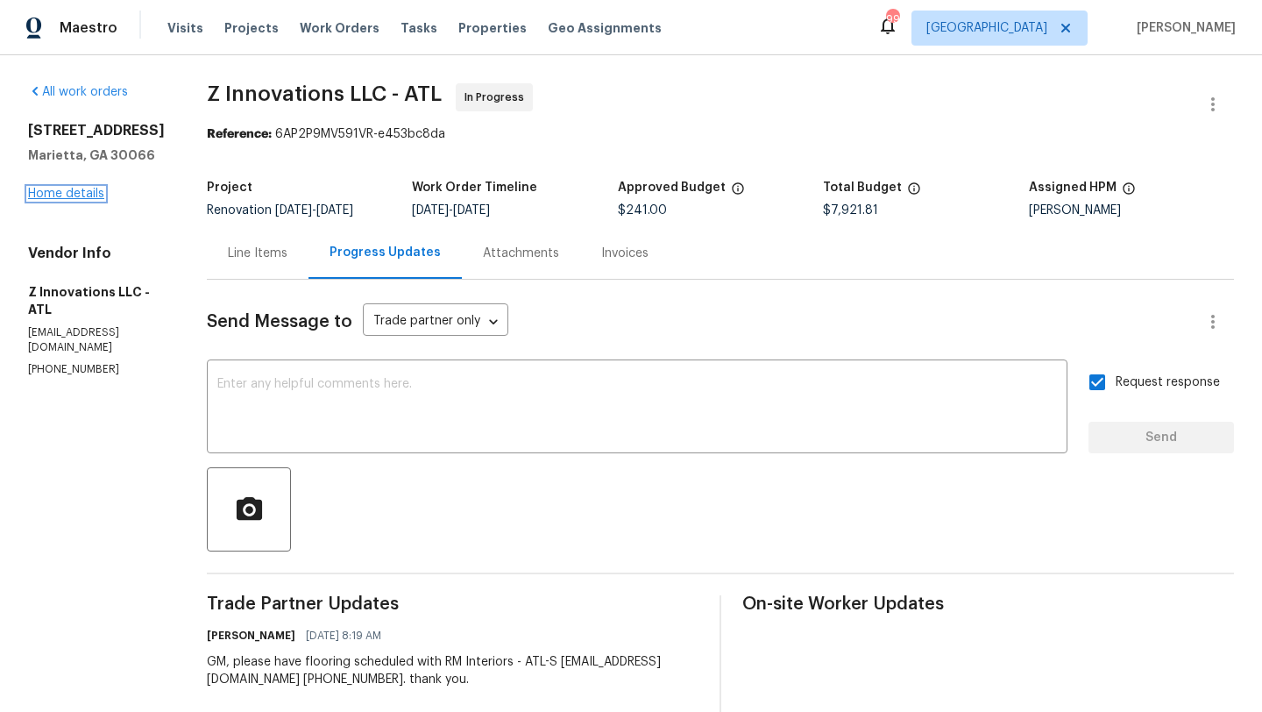
click at [51, 195] on link "Home details" at bounding box center [66, 194] width 76 height 12
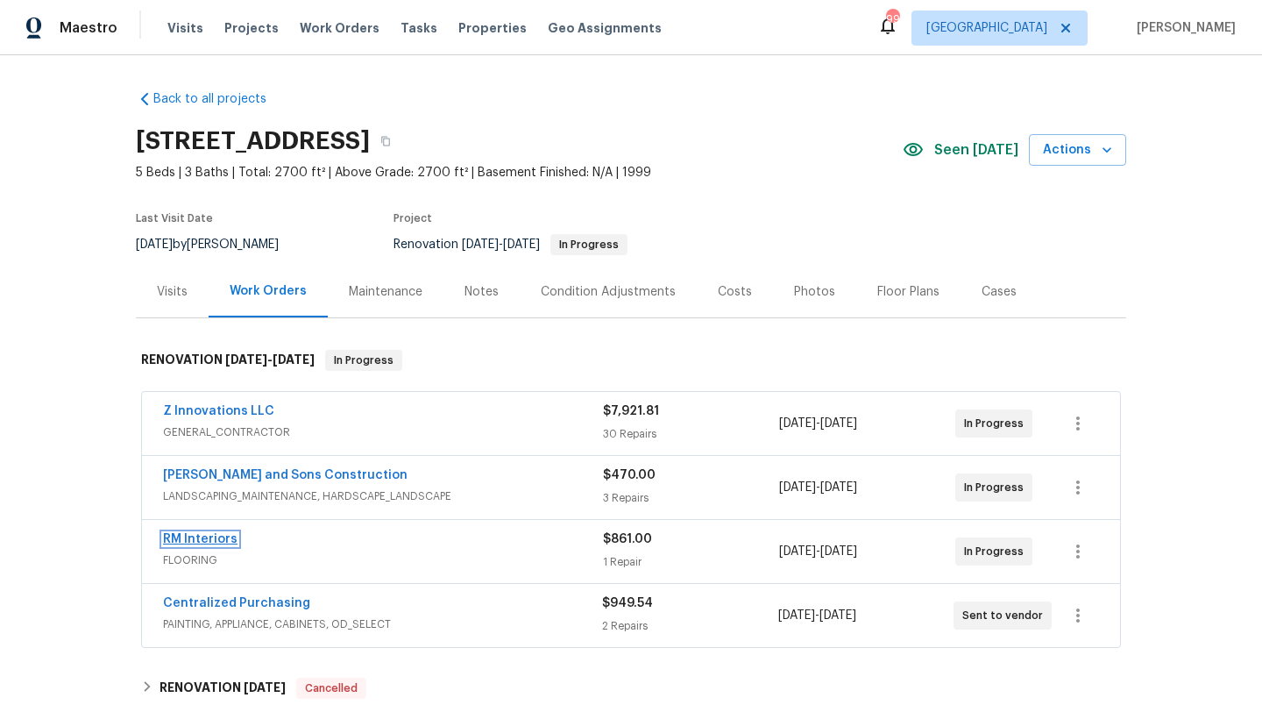
click at [207, 537] on link "RM Interiors" at bounding box center [200, 539] width 75 height 12
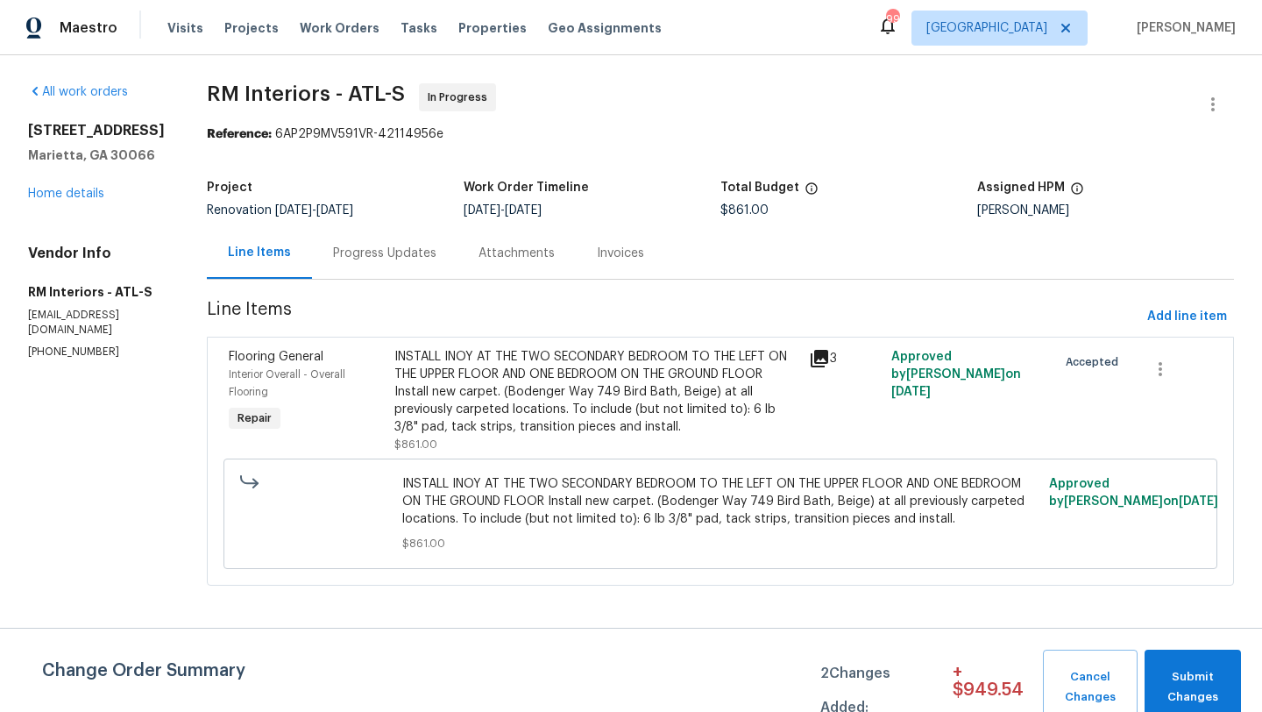
click at [365, 258] on div "Progress Updates" at bounding box center [384, 254] width 103 height 18
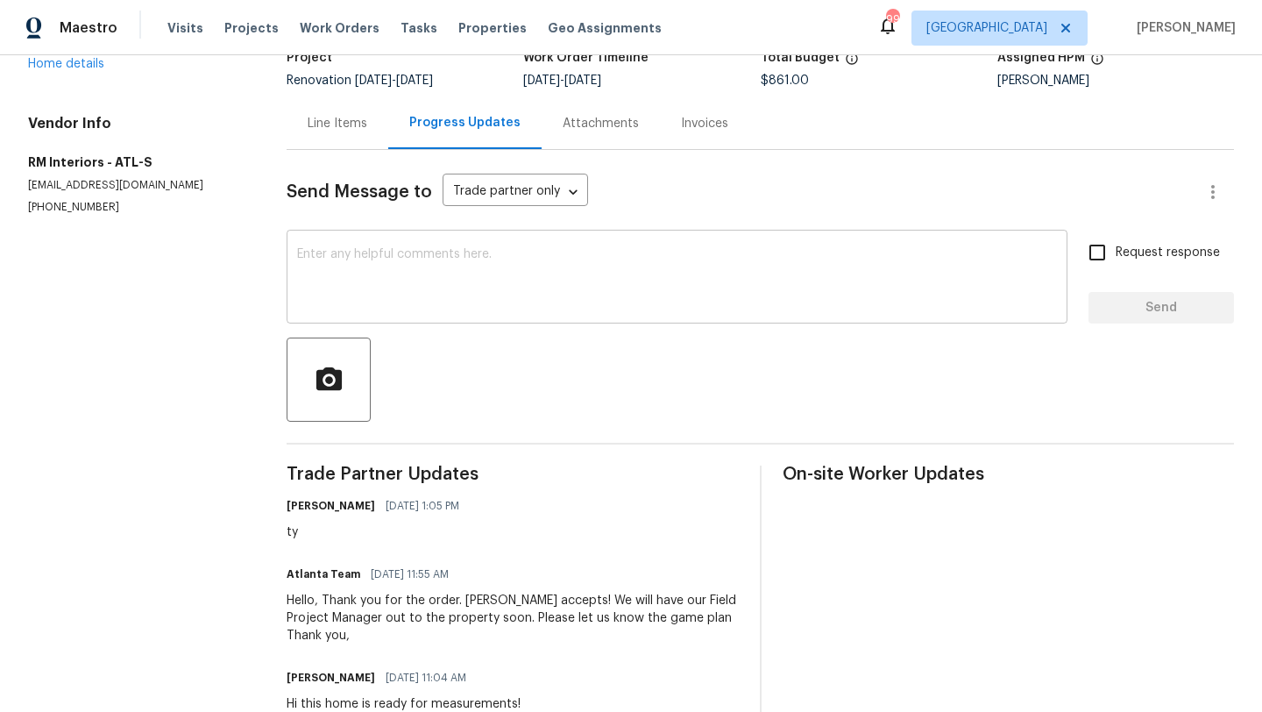
scroll to position [180, 0]
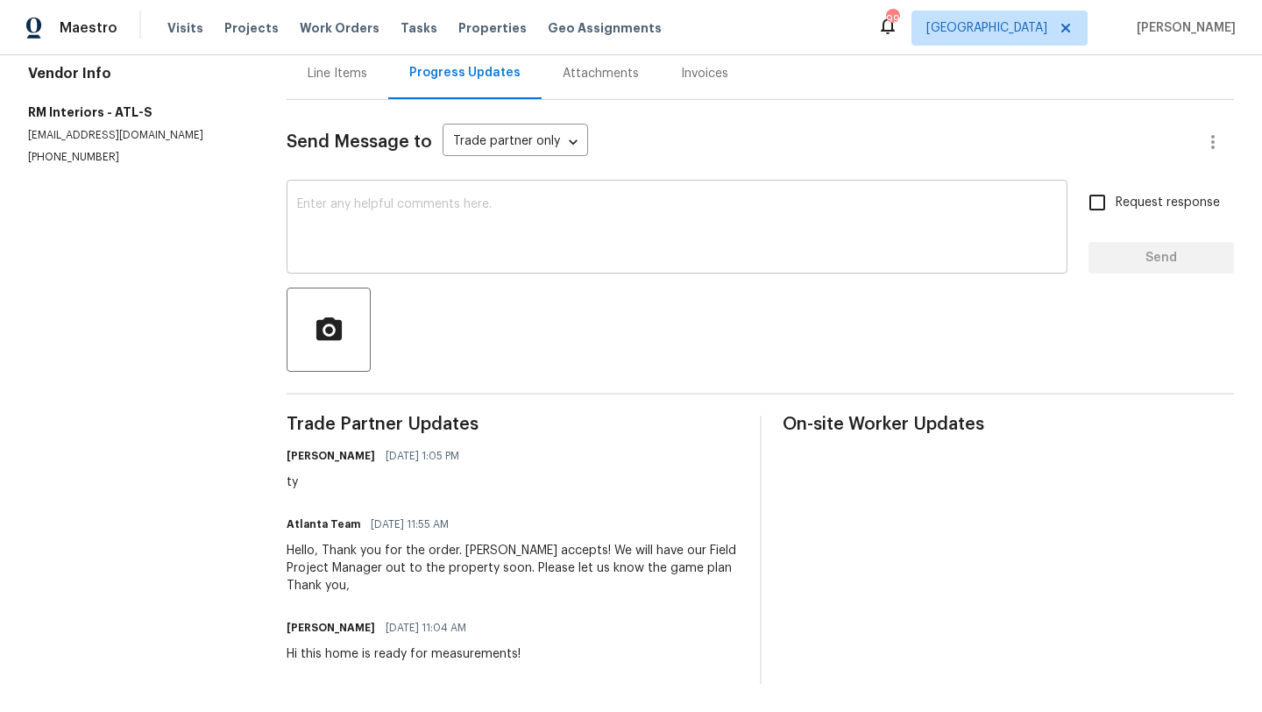
click at [408, 238] on textarea at bounding box center [677, 228] width 760 height 61
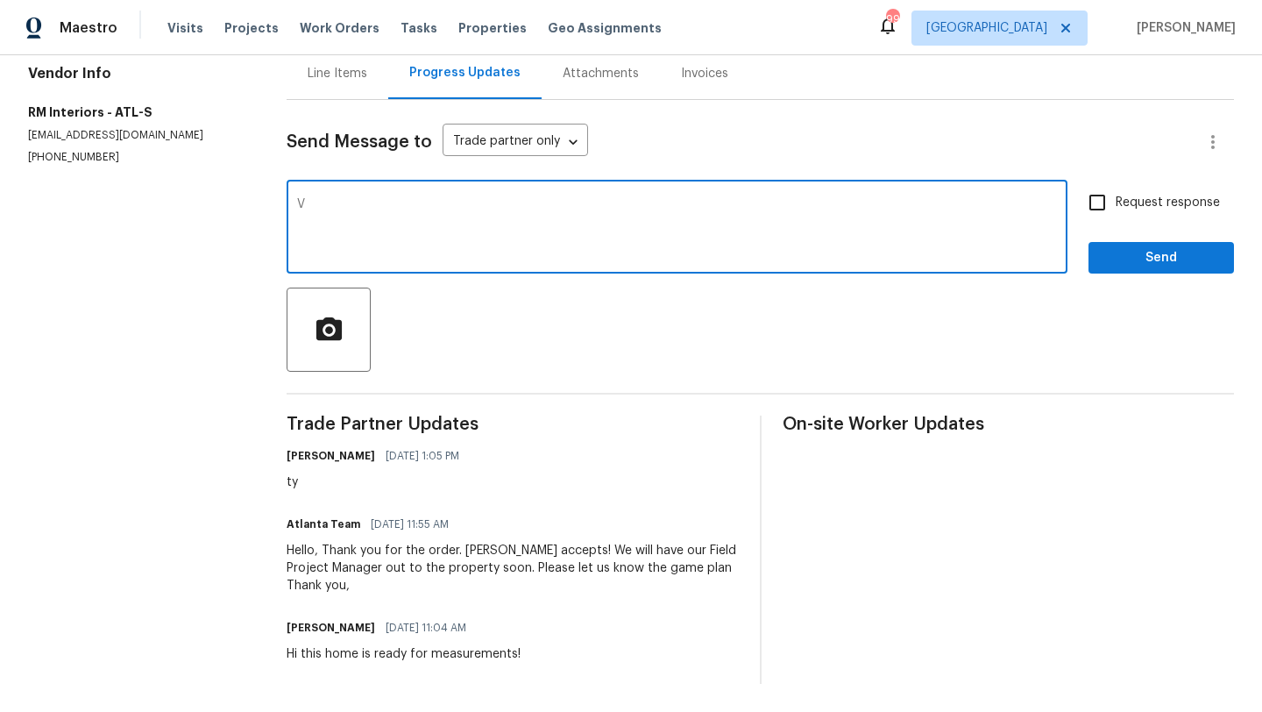
paste textarea "Z Innovations LLC - ATL reno@zinnovationsga.com (470) 210-1536"
click at [320, 199] on textarea "VZ Innovations LLC - ATL reno@zinnovationsga.com (470) 210-1536" at bounding box center [677, 228] width 760 height 61
click at [311, 219] on textarea "Z Innovations LLC - ATL reno@zinnovationsga.com (470) 210-1536" at bounding box center [677, 228] width 760 height 61
click at [311, 230] on textarea "Z Innovations LLC - ATL reno@zinnovationsga.com (470) 210-1536" at bounding box center [677, 228] width 760 height 61
click at [941, 202] on textarea "Z Innovations LLC - ATL reno@zinnovationsga.com (470) 210-1536 is The GC onsite…" at bounding box center [677, 228] width 760 height 61
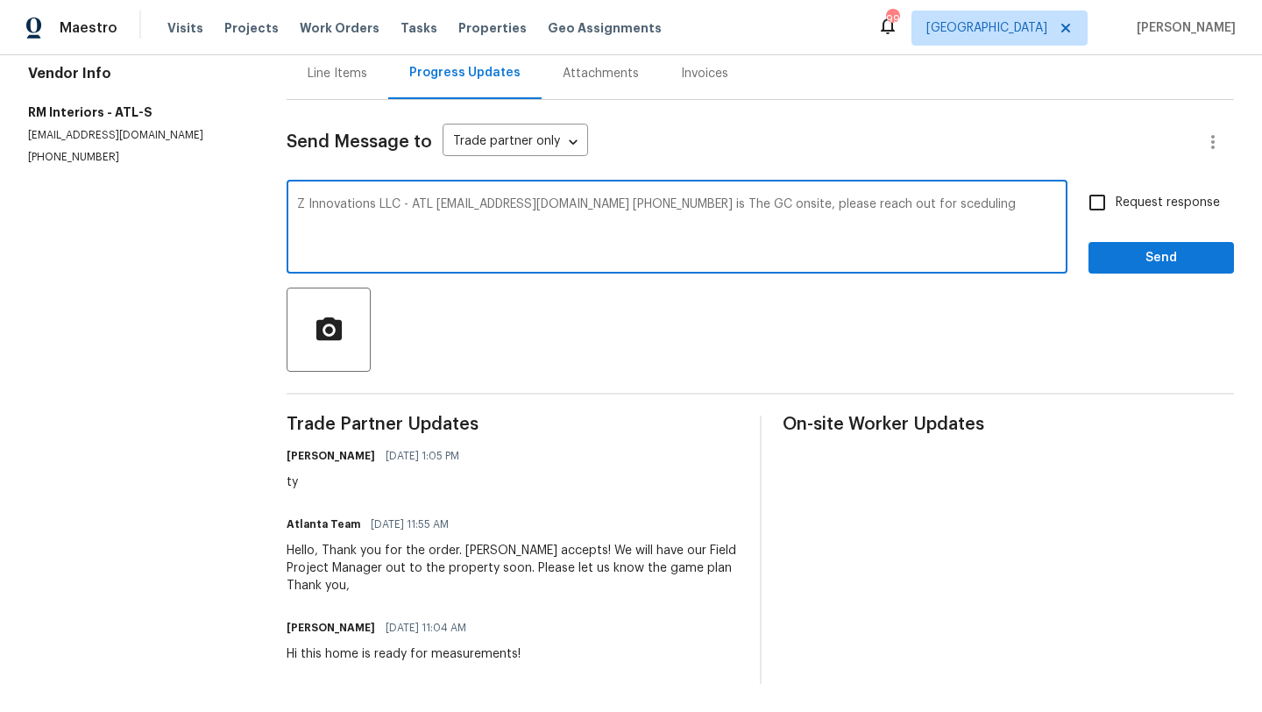
click at [925, 203] on textarea "Z Innovations LLC - ATL reno@zinnovationsga.com (470) 210-1536 is The GC onsite…" at bounding box center [677, 228] width 760 height 61
click at [1037, 252] on textarea "Z Innovations LLC - ATL reno@zinnovationsga.com (470) 210-1536 is The GC onsite…" at bounding box center [677, 228] width 760 height 61
type textarea "Z Innovations LLC - ATL reno@zinnovationsga.com (470) 210-1536 is The GC onsite…"
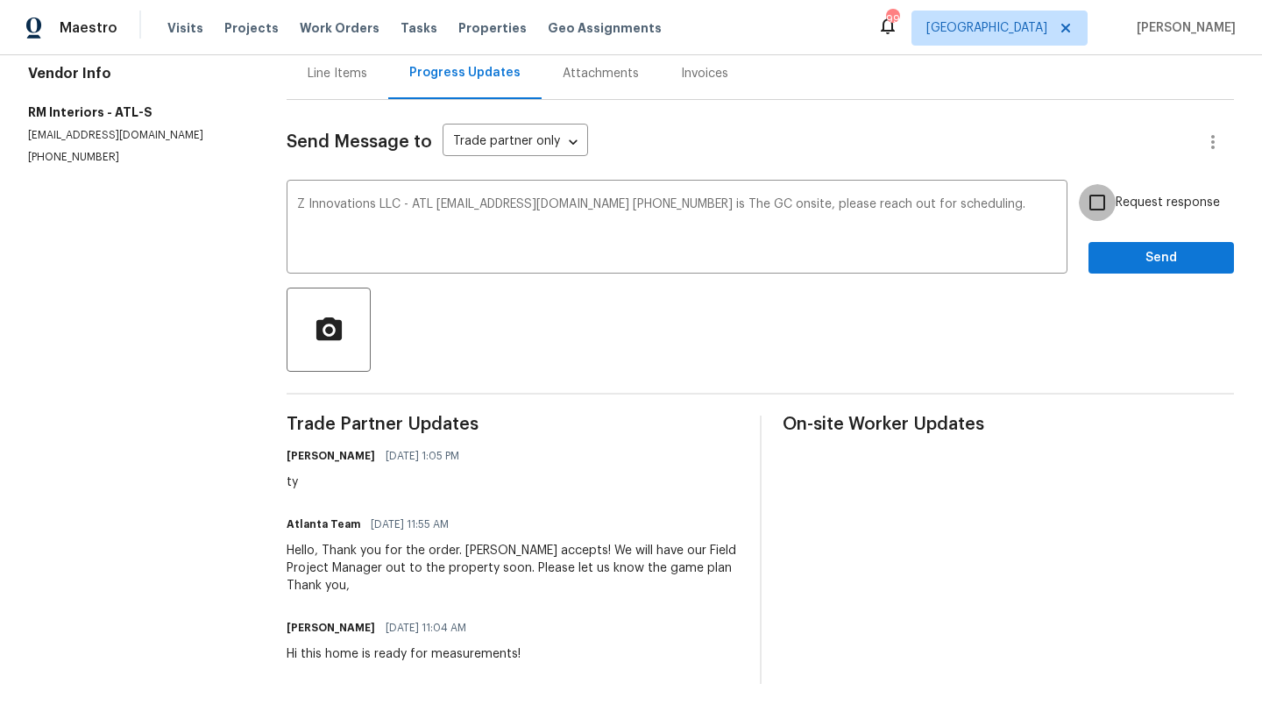
click at [1106, 195] on input "Request response" at bounding box center [1097, 202] width 37 height 37
checkbox input "true"
click at [1135, 252] on span "Send" at bounding box center [1161, 258] width 117 height 22
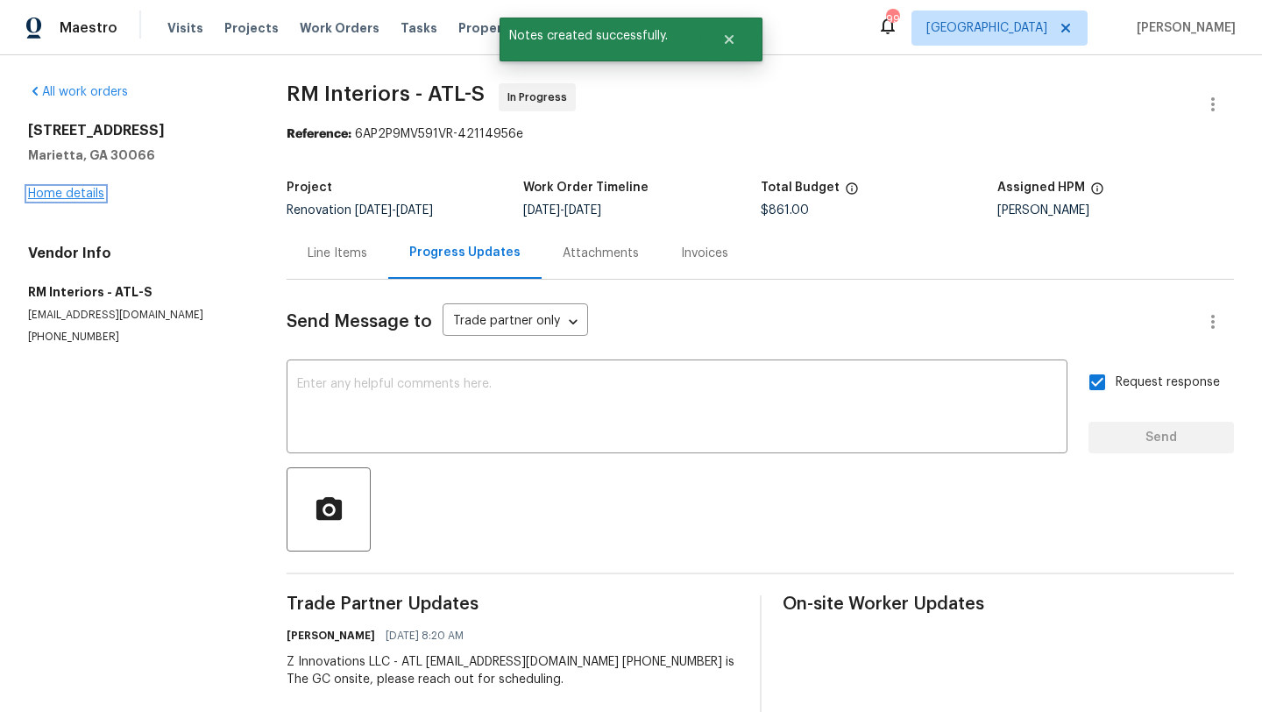
click at [93, 188] on link "Home details" at bounding box center [66, 194] width 76 height 12
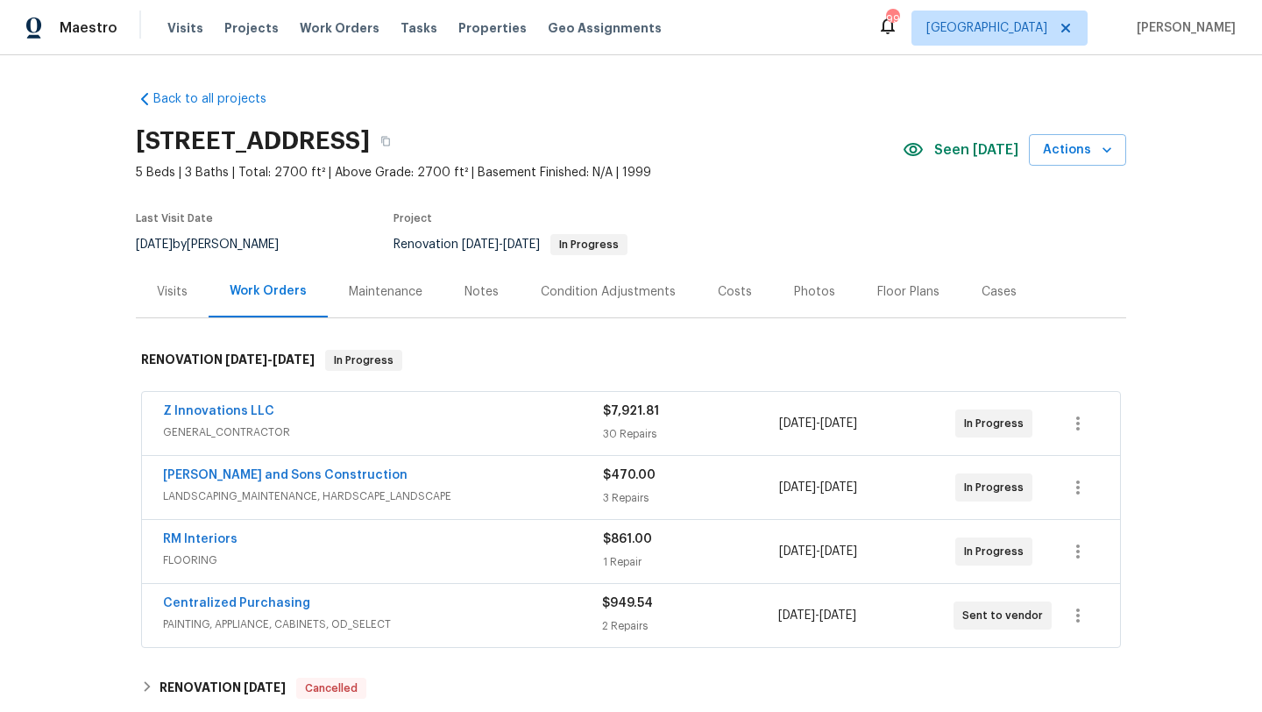
click at [474, 301] on div "Notes" at bounding box center [482, 292] width 76 height 52
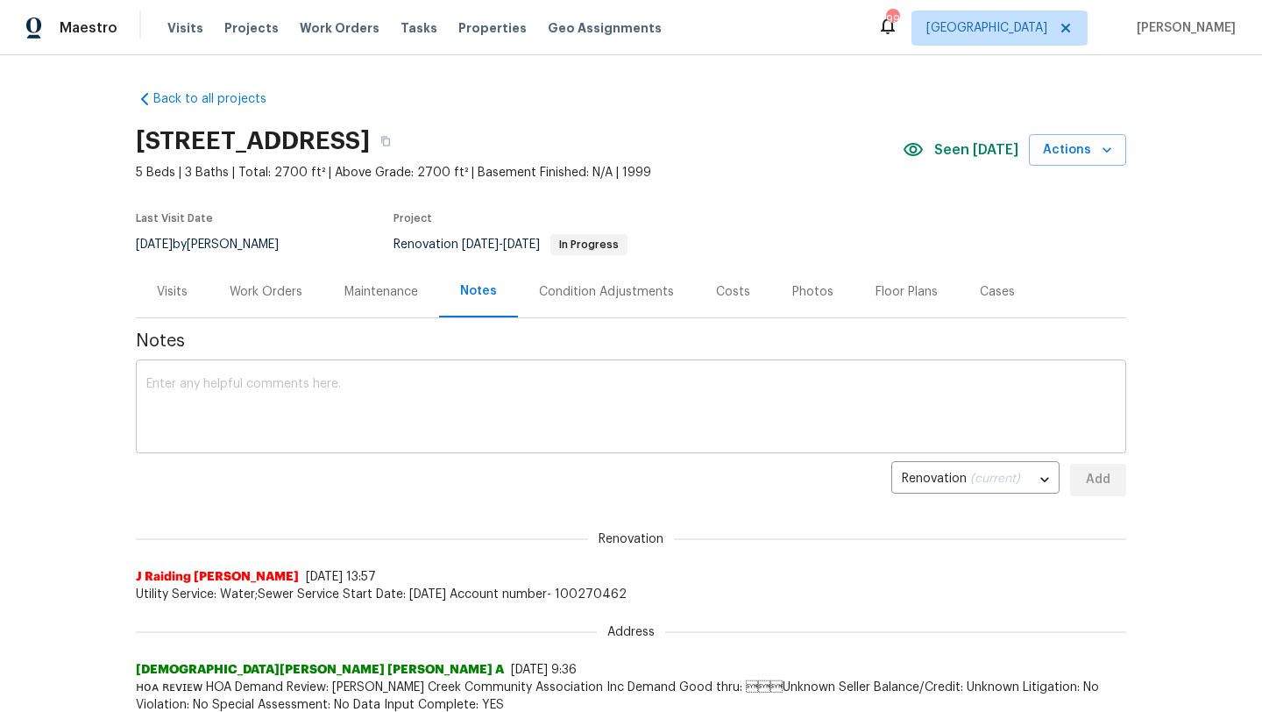
click at [386, 381] on textarea at bounding box center [631, 408] width 970 height 61
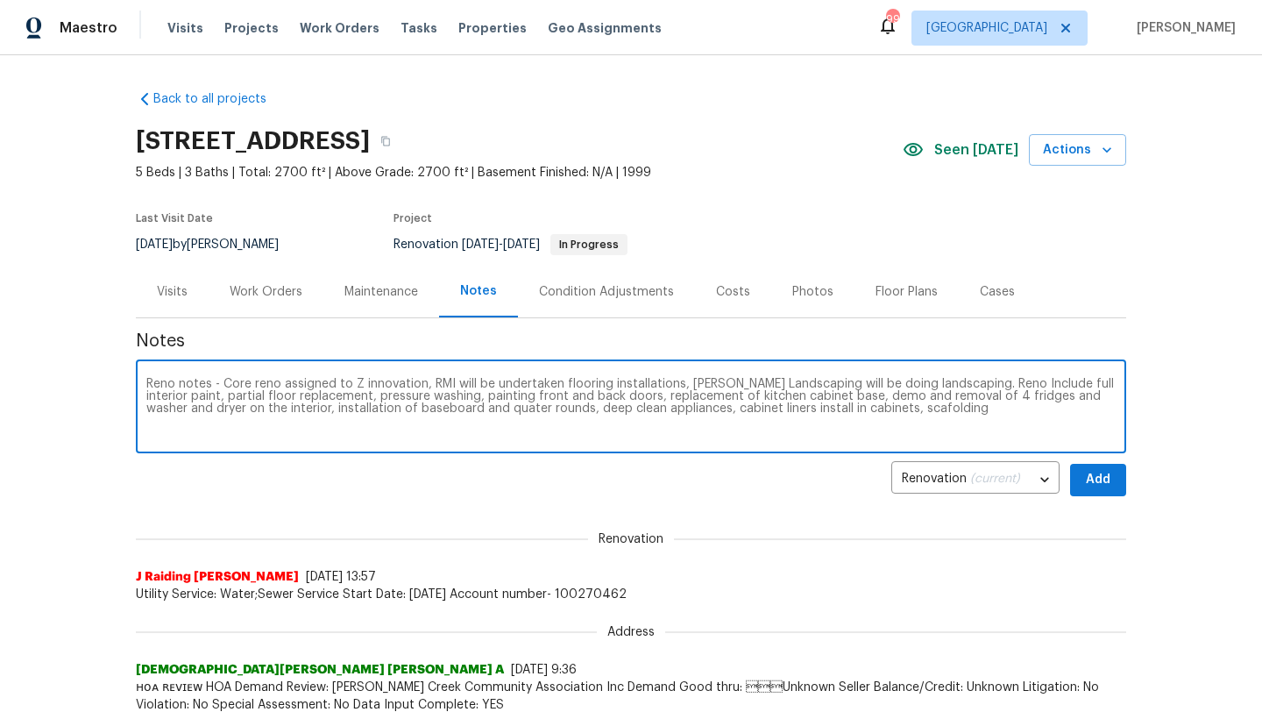
click at [869, 413] on textarea "Reno notes - Core reno assigned to Z innovation, RMI will be undertaken floorin…" at bounding box center [631, 408] width 970 height 61
click at [885, 413] on textarea "Reno notes - Core reno assigned to Z innovation, RMI will be undertaken floorin…" at bounding box center [631, 408] width 970 height 61
drag, startPoint x: 927, startPoint y: 415, endPoint x: 851, endPoint y: 404, distance: 77.0
click at [851, 404] on textarea "Reno notes - Core reno assigned to Z innovation, RMI will be undertaken floorin…" at bounding box center [631, 408] width 970 height 61
click at [707, 409] on textarea "Reno notes - Core reno assigned to Z innovation, RMI will be undertaken floorin…" at bounding box center [631, 408] width 970 height 61
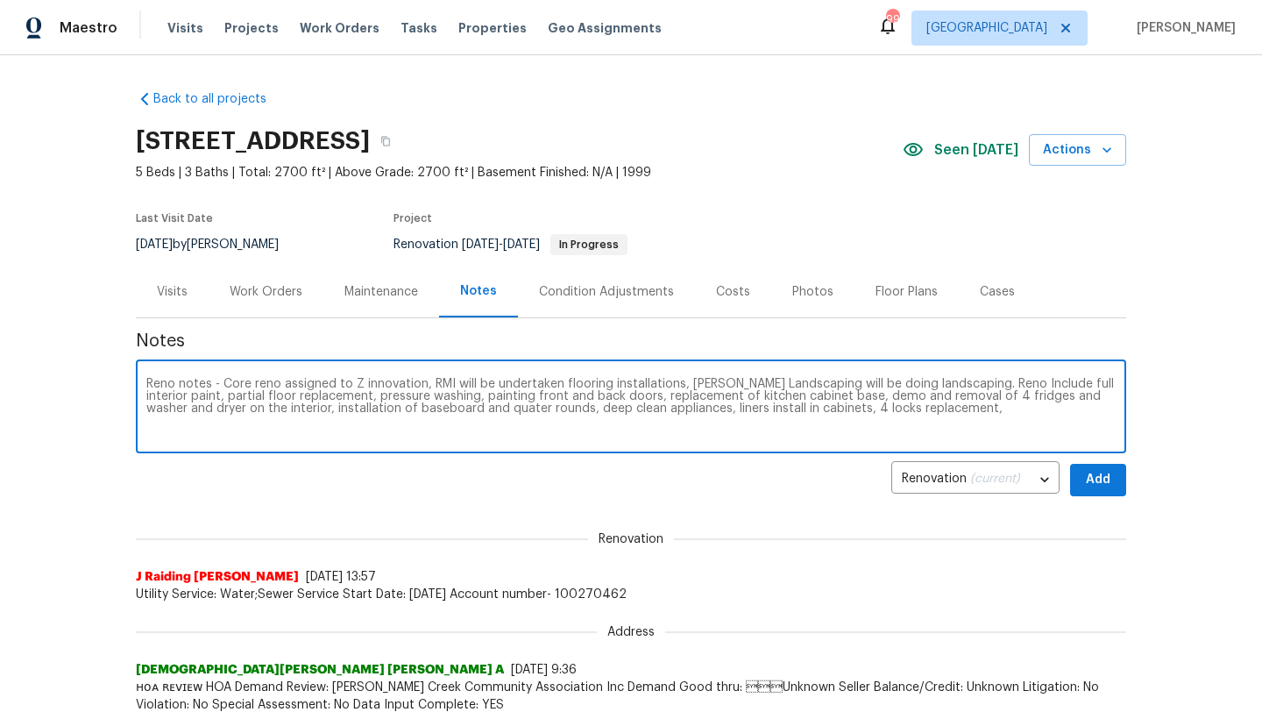
click at [947, 409] on textarea "Reno notes - Core reno assigned to Z innovation, RMI will be undertaken floorin…" at bounding box center [631, 408] width 970 height 61
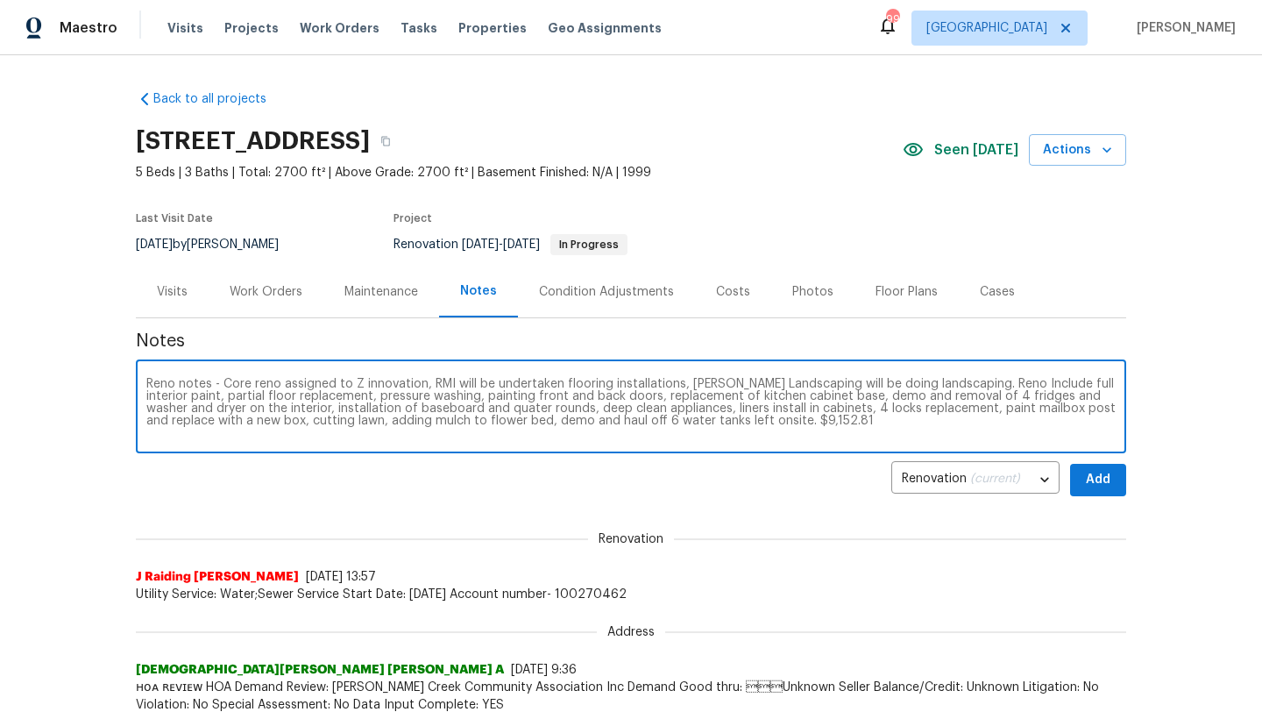
drag, startPoint x: 812, startPoint y: 428, endPoint x: 240, endPoint y: 369, distance: 574.6
click at [240, 369] on div "Reno notes - Core reno assigned to Z innovation, RMI will be undertaken floorin…" at bounding box center [631, 408] width 991 height 89
click at [813, 415] on textarea "Reno notes - Core reno assigned to Z innovation, RMI will be undertaken floorin…" at bounding box center [631, 408] width 970 height 61
click at [736, 420] on textarea "Reno notes - Core reno assigned to Z innovation, RMI will be undertaken floorin…" at bounding box center [631, 408] width 970 height 61
click at [220, 396] on textarea "Reno notes - Core reno assigned to Z innovation, RMI will be undertaken floorin…" at bounding box center [631, 408] width 970 height 61
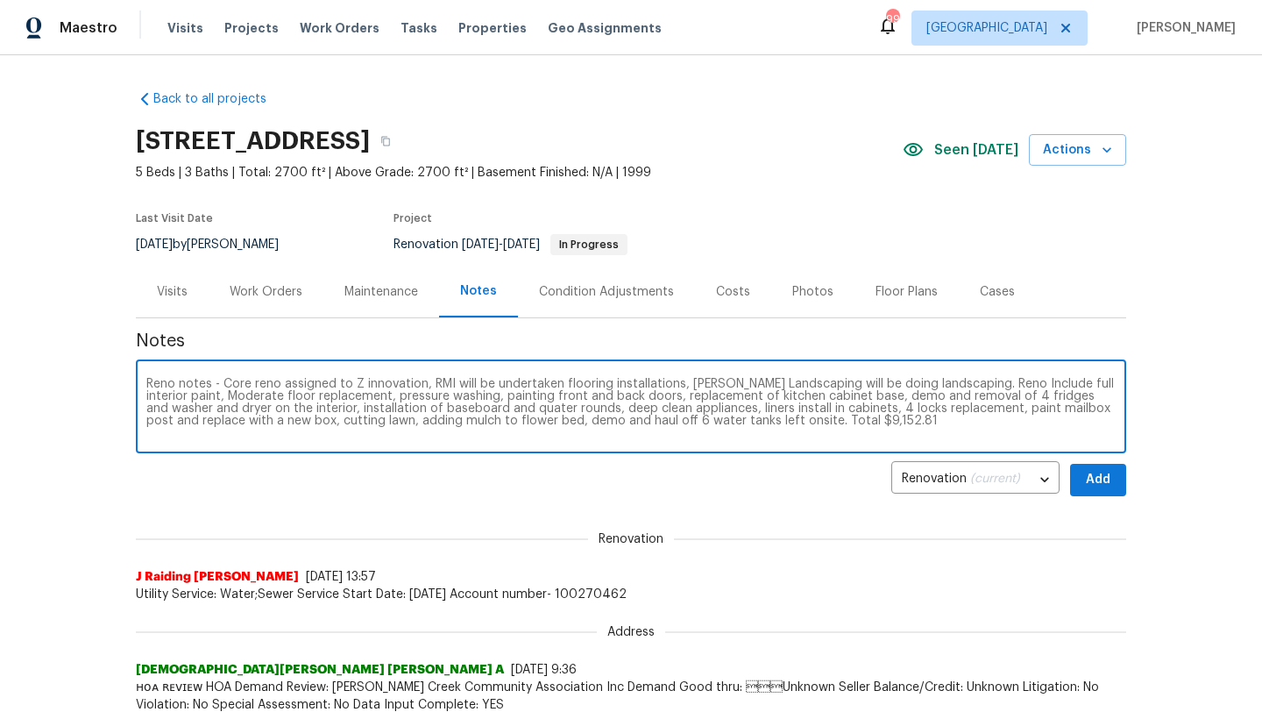
click at [272, 397] on textarea "Reno notes - Core reno assigned to Z innovation, RMI will be undertaken floorin…" at bounding box center [631, 408] width 970 height 61
click at [445, 399] on textarea "Reno notes - Core reno assigned to Z innovation, RMI will be undertaken floorin…" at bounding box center [631, 408] width 970 height 61
click at [810, 412] on textarea "Reno notes - Core reno assigned to Z innovation, RMI will be undertaken floorin…" at bounding box center [631, 408] width 970 height 61
click at [856, 408] on textarea "Reno notes - Core reno assigned to Z innovation, RMI will be undertaken floorin…" at bounding box center [631, 408] width 970 height 61
click at [249, 437] on textarea "Reno notes - Core reno assigned to Z innovation, RMI will be undertaken floorin…" at bounding box center [631, 408] width 970 height 61
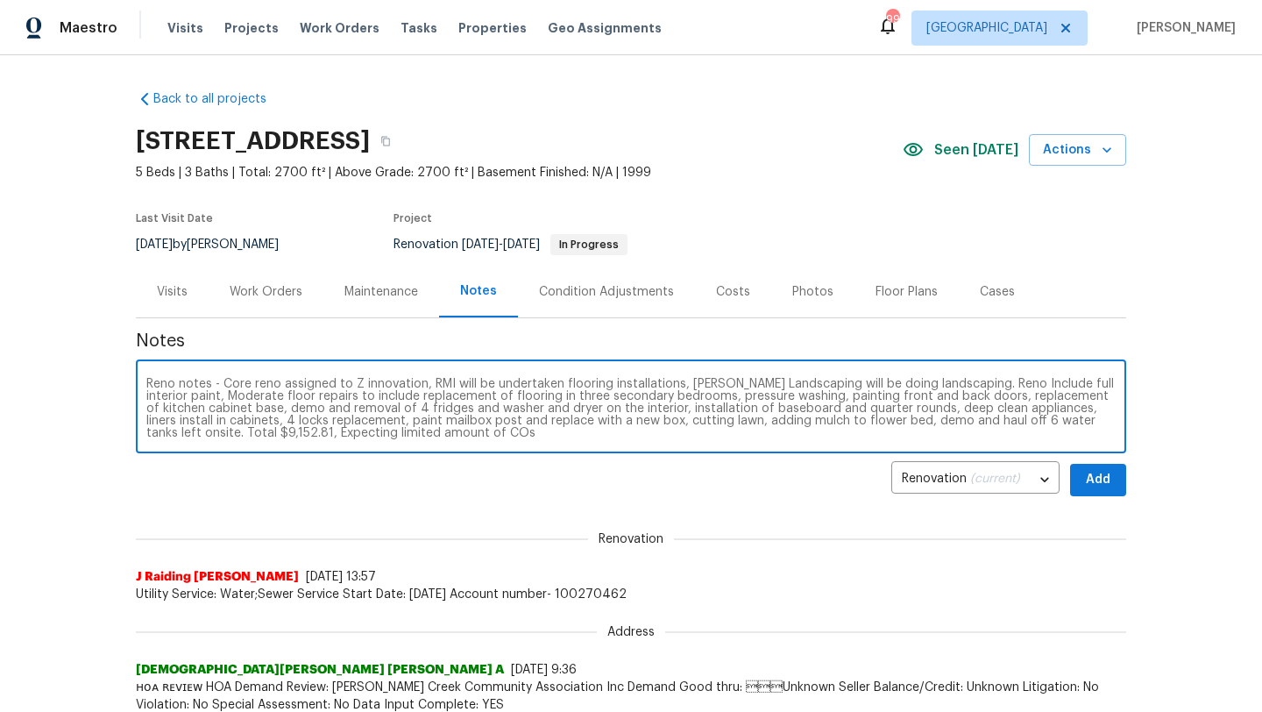
type textarea "Reno notes - Core reno assigned to Z innovation, RMI will be undertaken floorin…"
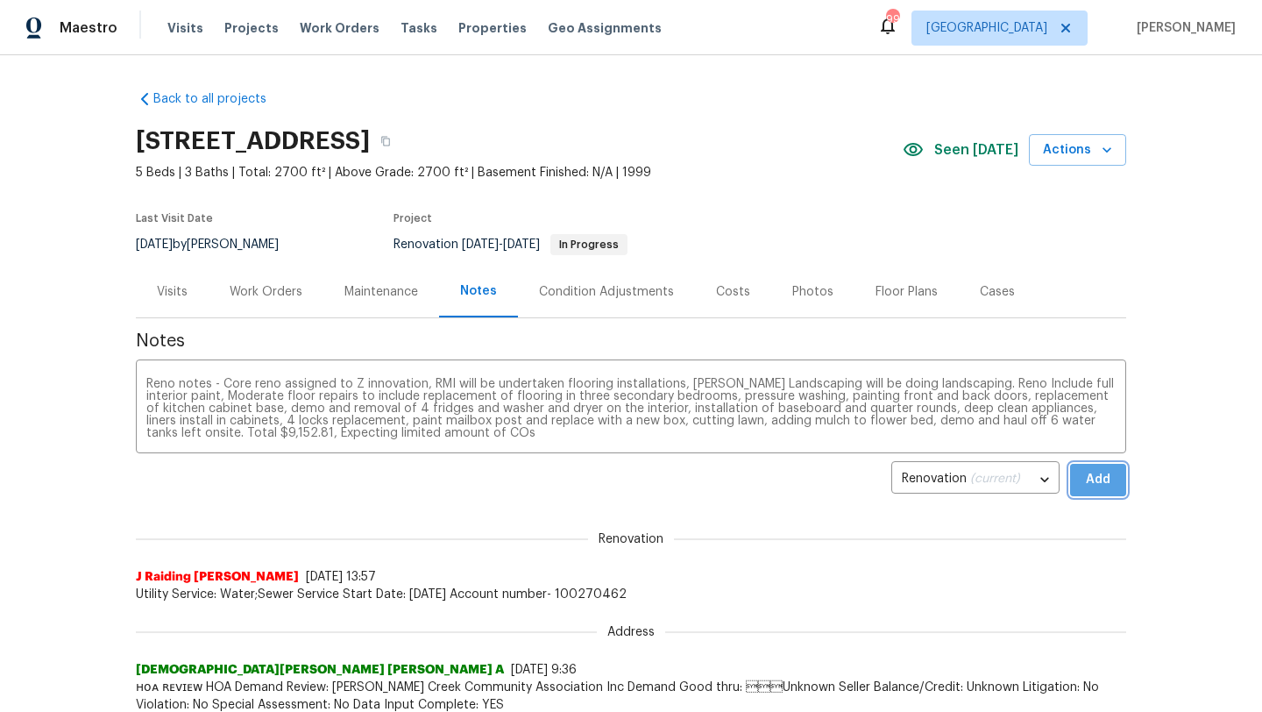
click at [1105, 478] on span "Add" at bounding box center [1098, 480] width 28 height 22
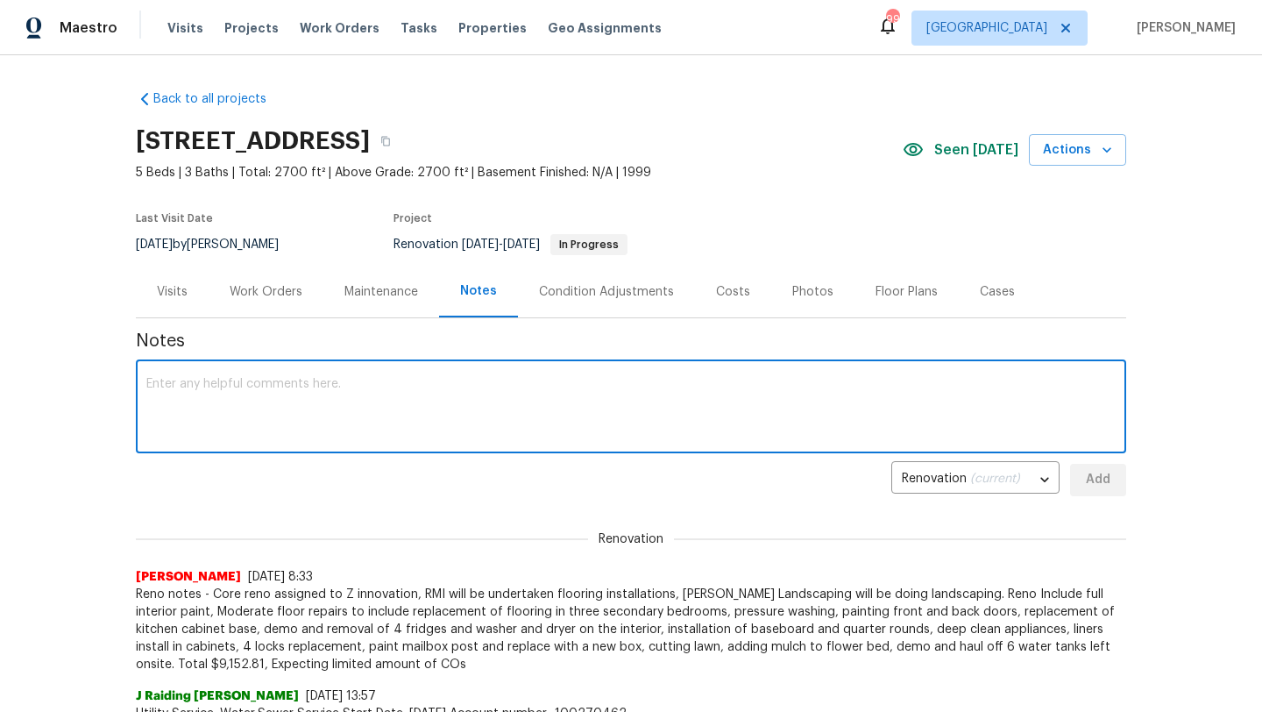
click at [452, 416] on textarea at bounding box center [631, 408] width 970 height 61
click at [401, 139] on button "button" at bounding box center [386, 141] width 32 height 32
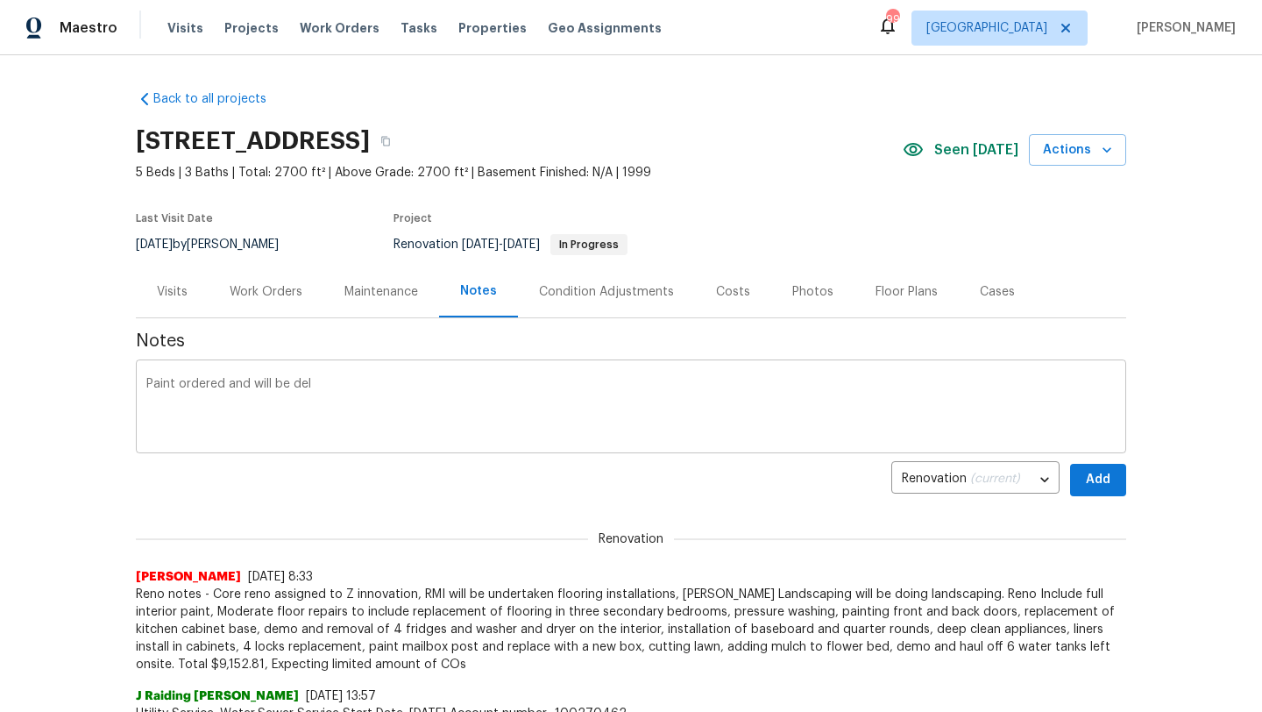
click at [374, 407] on textarea "Paint ordered and will be del" at bounding box center [631, 408] width 970 height 61
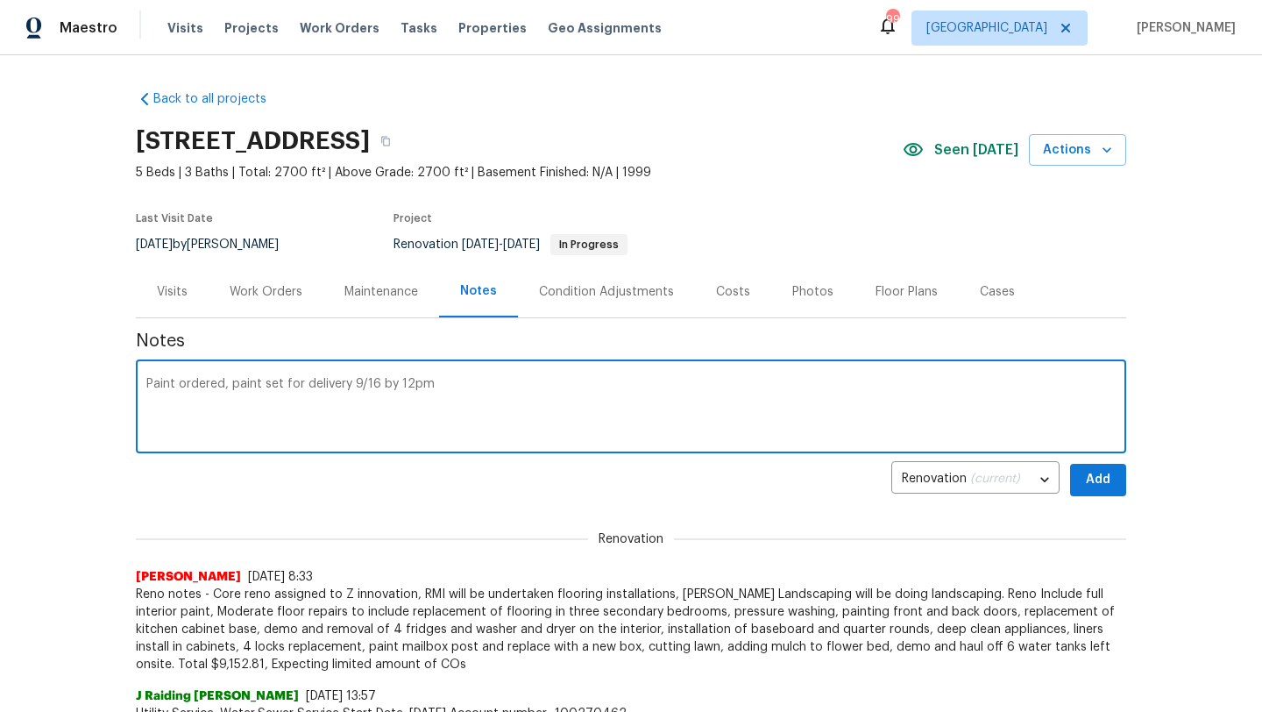
paste textarea "https://opendoor.slack.com/archives/C07MF4A0E48/p1757959377387189?thread_ts=175…"
type textarea "Paint ordered, paint set for delivery 9/16 by 12pm https://opendoor.slack.com/a…"
click at [1091, 487] on span "Add" at bounding box center [1098, 480] width 28 height 22
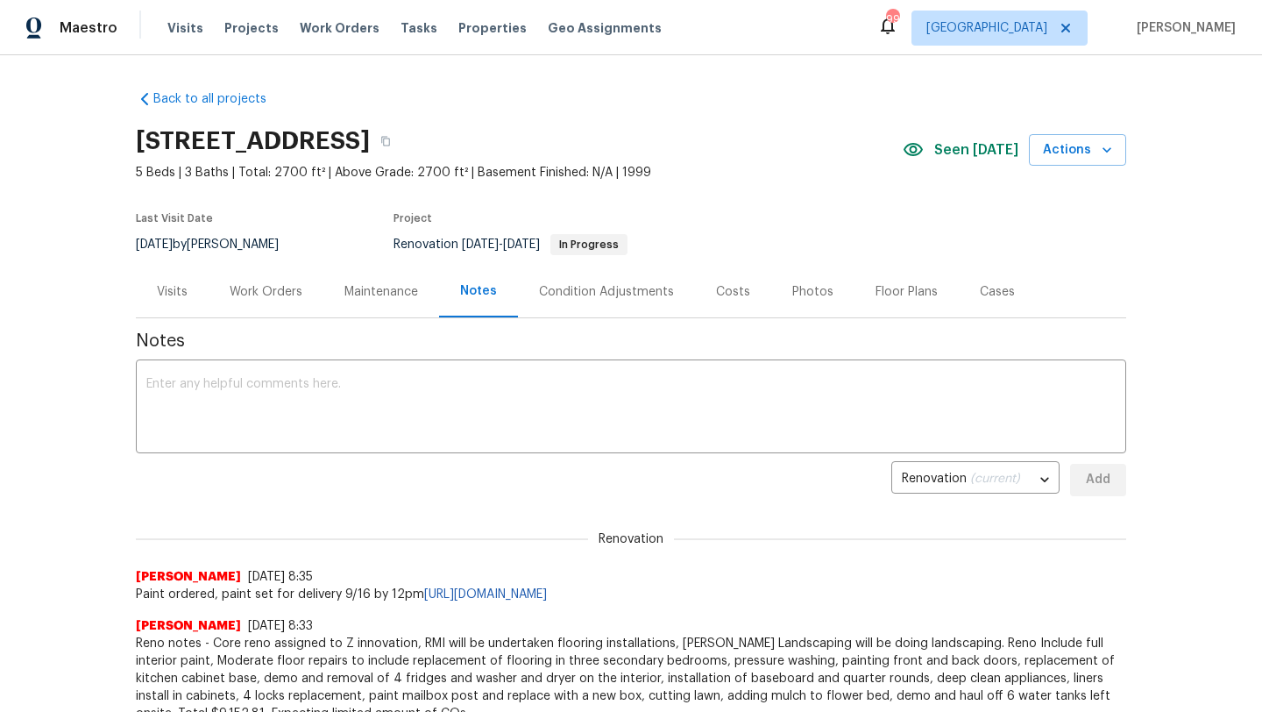
click at [290, 300] on div "Work Orders" at bounding box center [266, 292] width 73 height 18
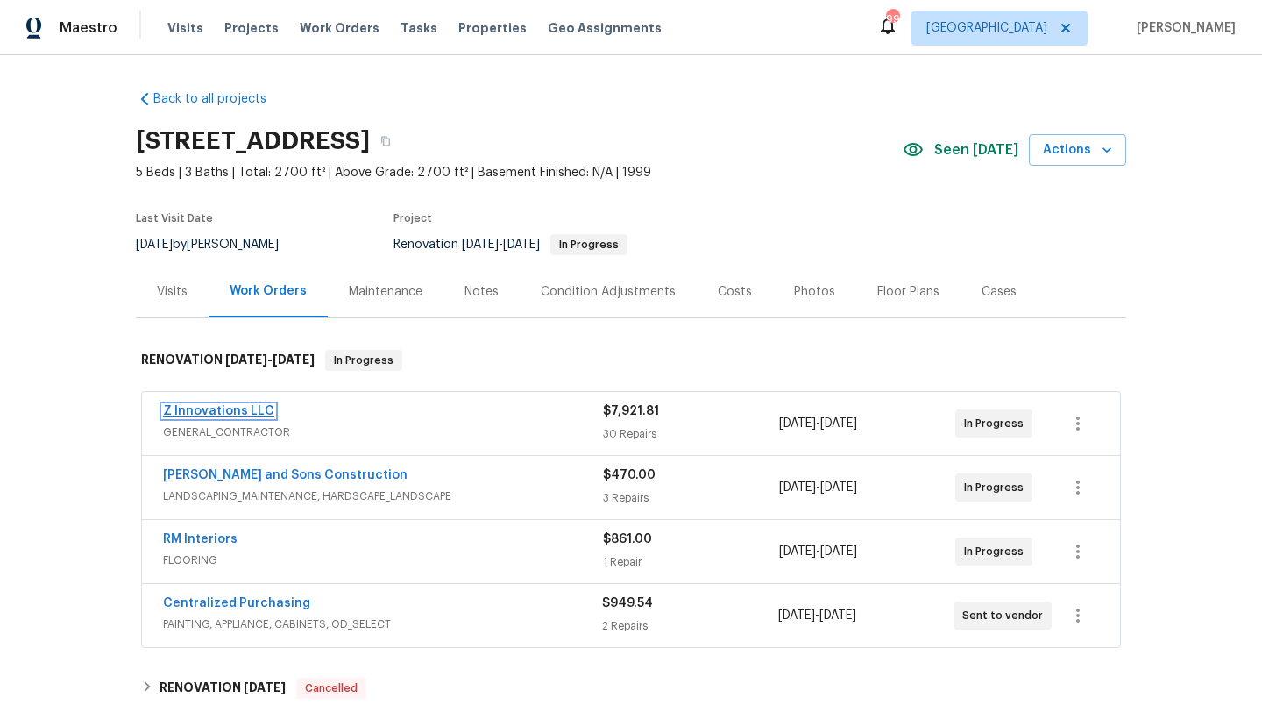
click at [264, 416] on link "Z Innovations LLC" at bounding box center [218, 411] width 111 height 12
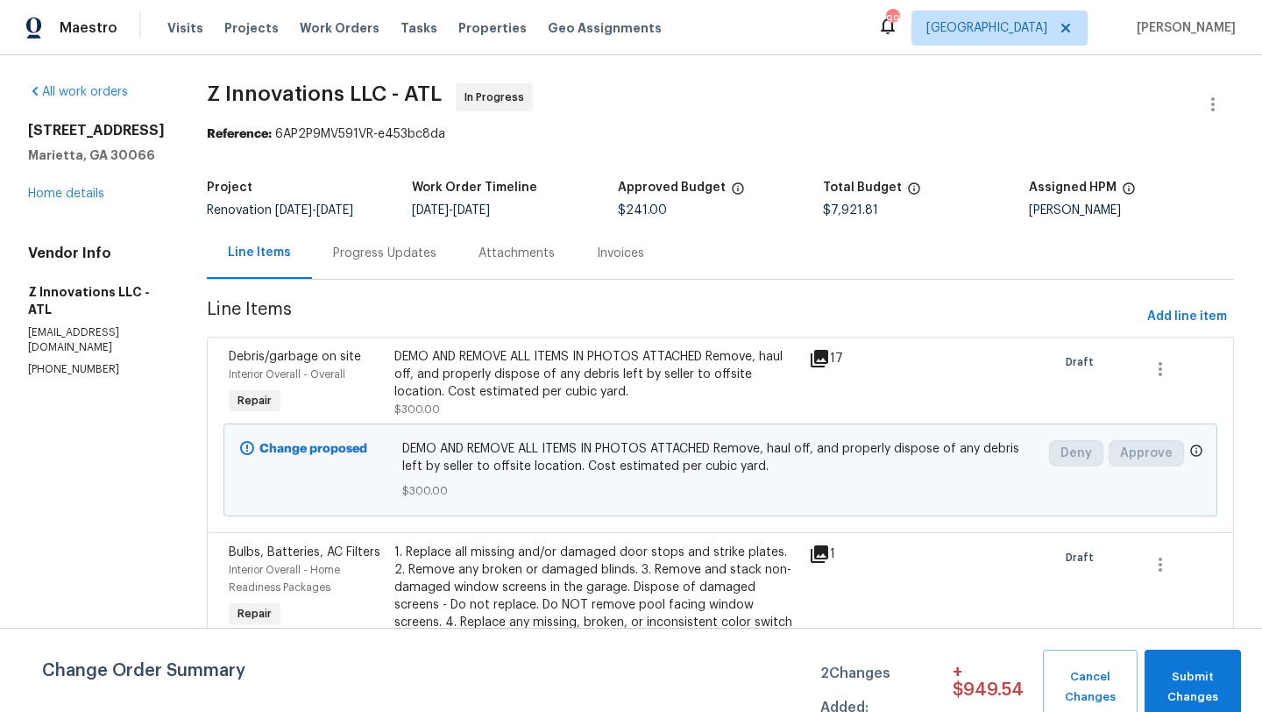
click at [401, 263] on div "Progress Updates" at bounding box center [385, 253] width 146 height 52
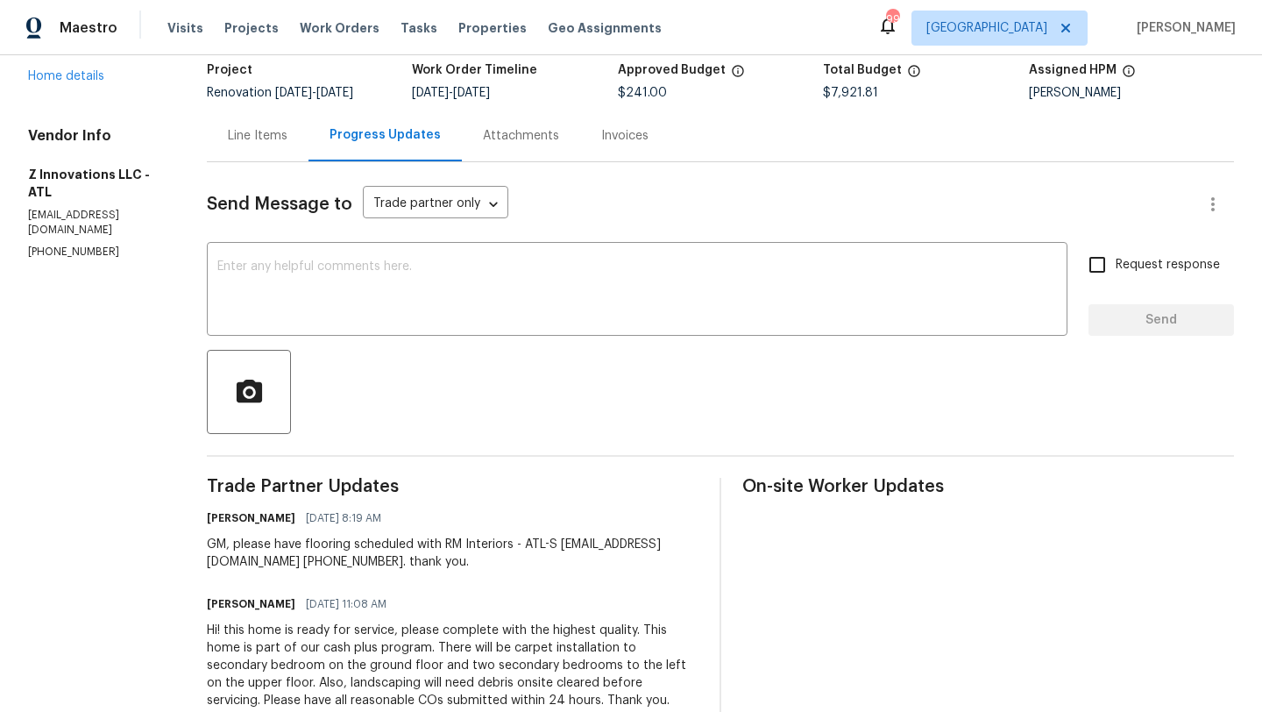
scroll to position [164, 0]
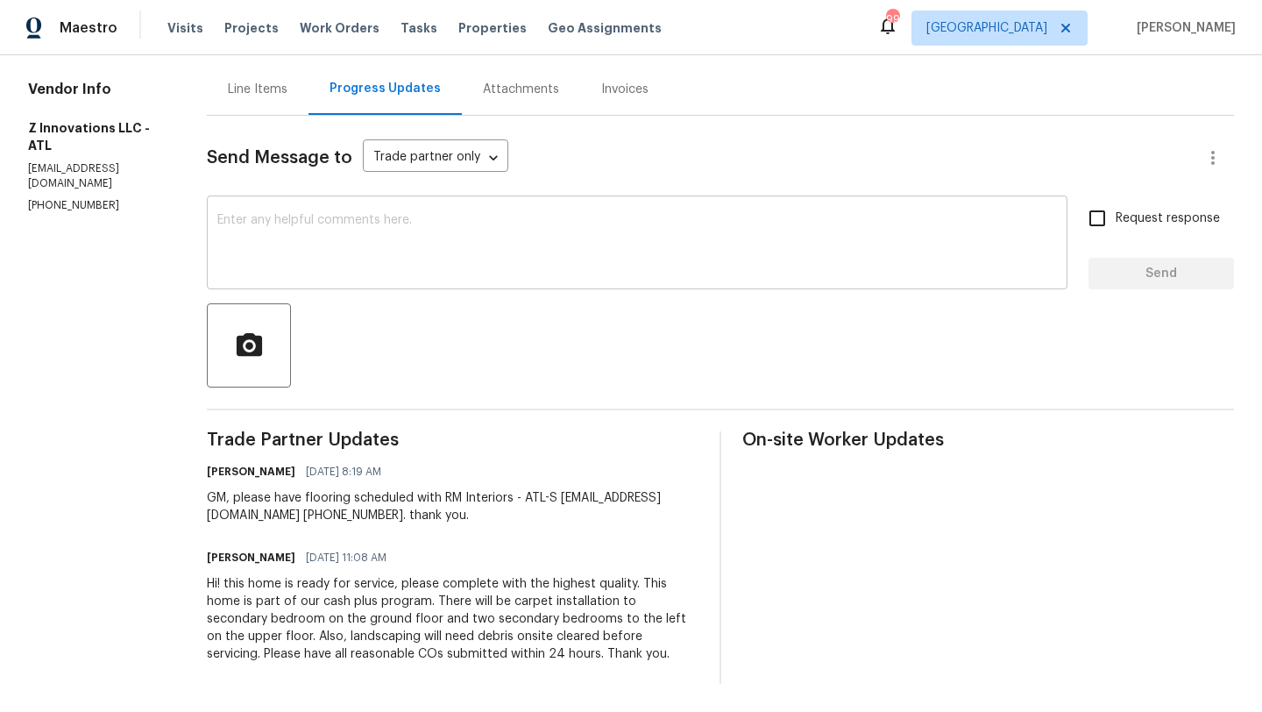
click at [391, 259] on textarea at bounding box center [637, 244] width 840 height 61
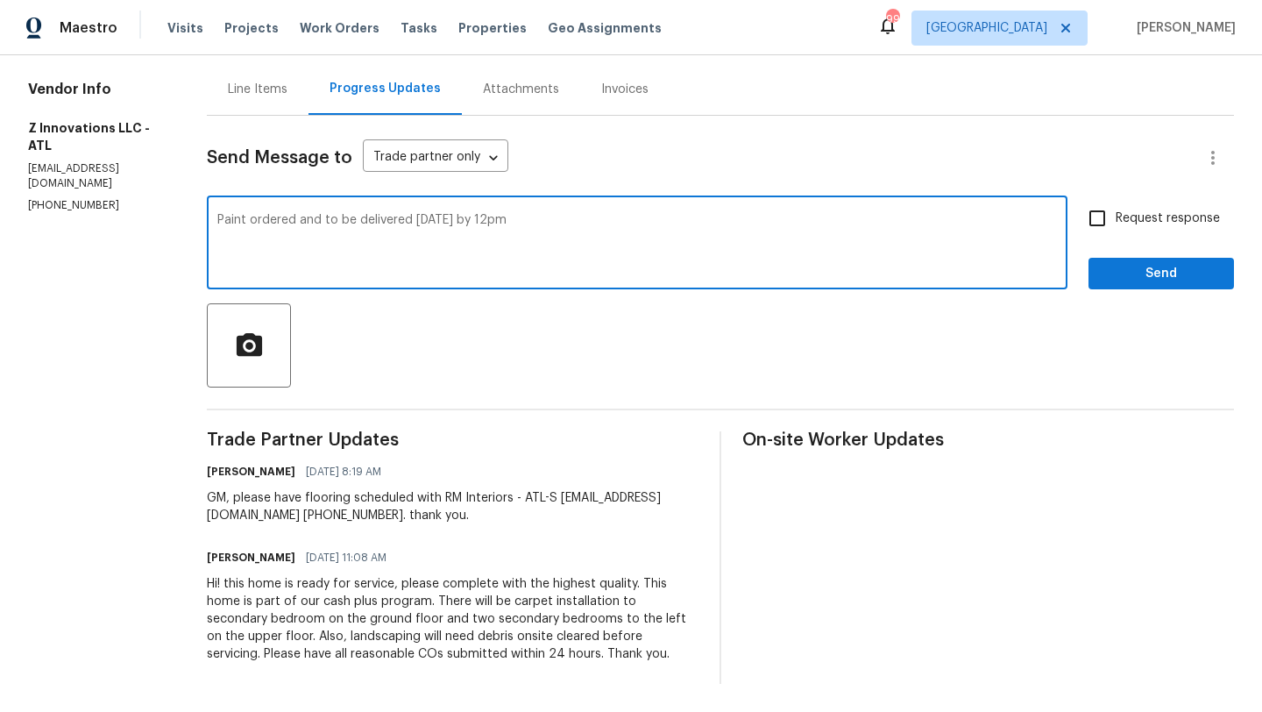
type textarea "Paint ordered and to be delivered today by 12pm"
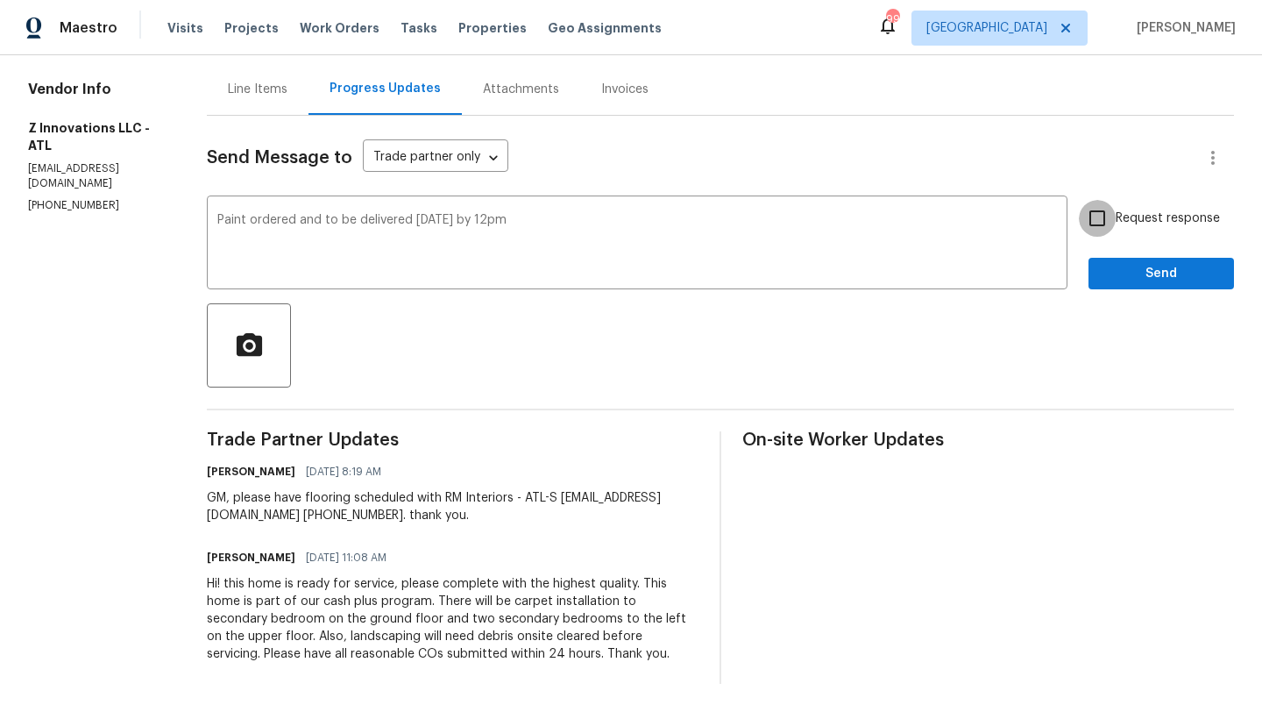
click at [1104, 220] on input "Request response" at bounding box center [1097, 218] width 37 height 37
checkbox input "true"
click at [1119, 270] on span "Send" at bounding box center [1161, 274] width 117 height 22
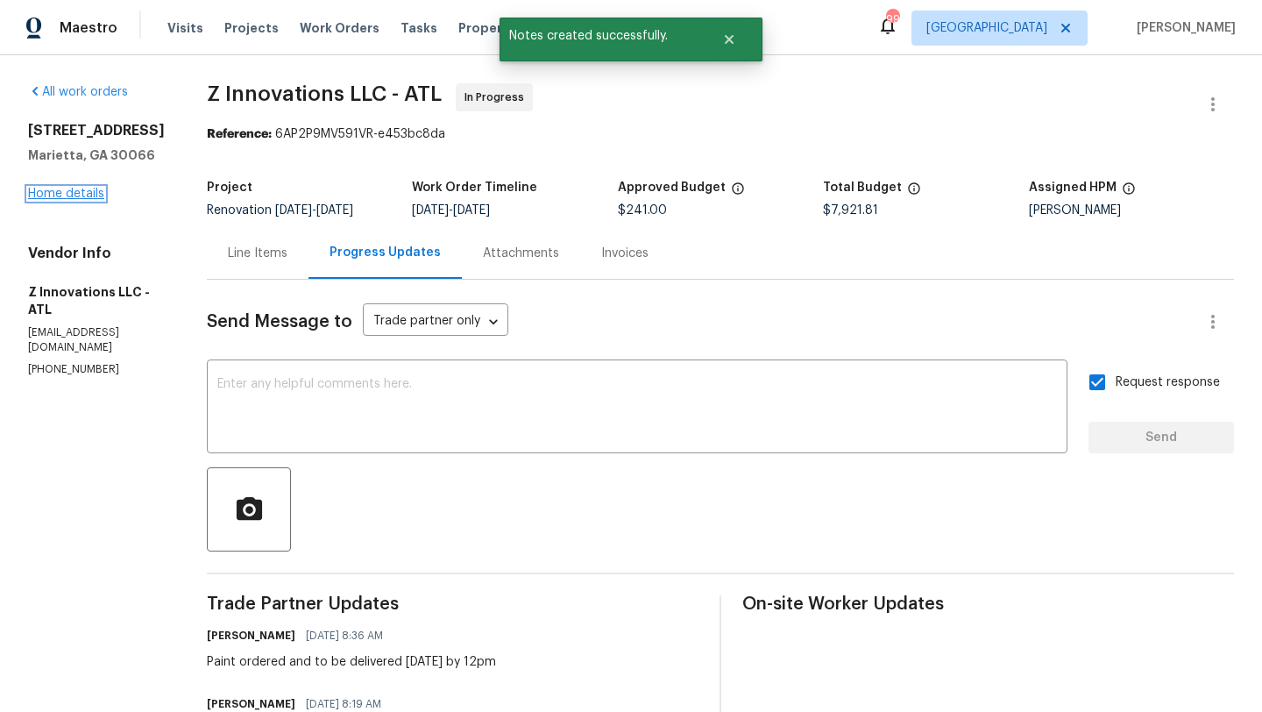
click at [89, 193] on link "Home details" at bounding box center [66, 194] width 76 height 12
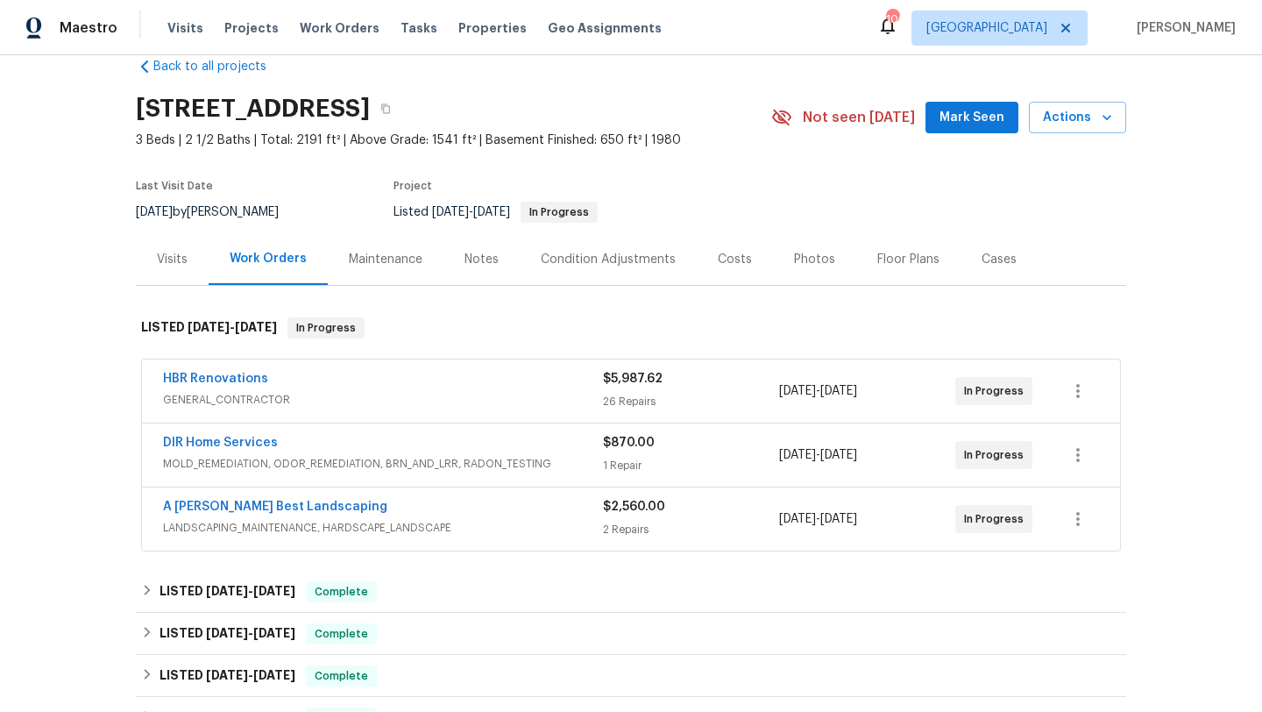
scroll to position [31, 0]
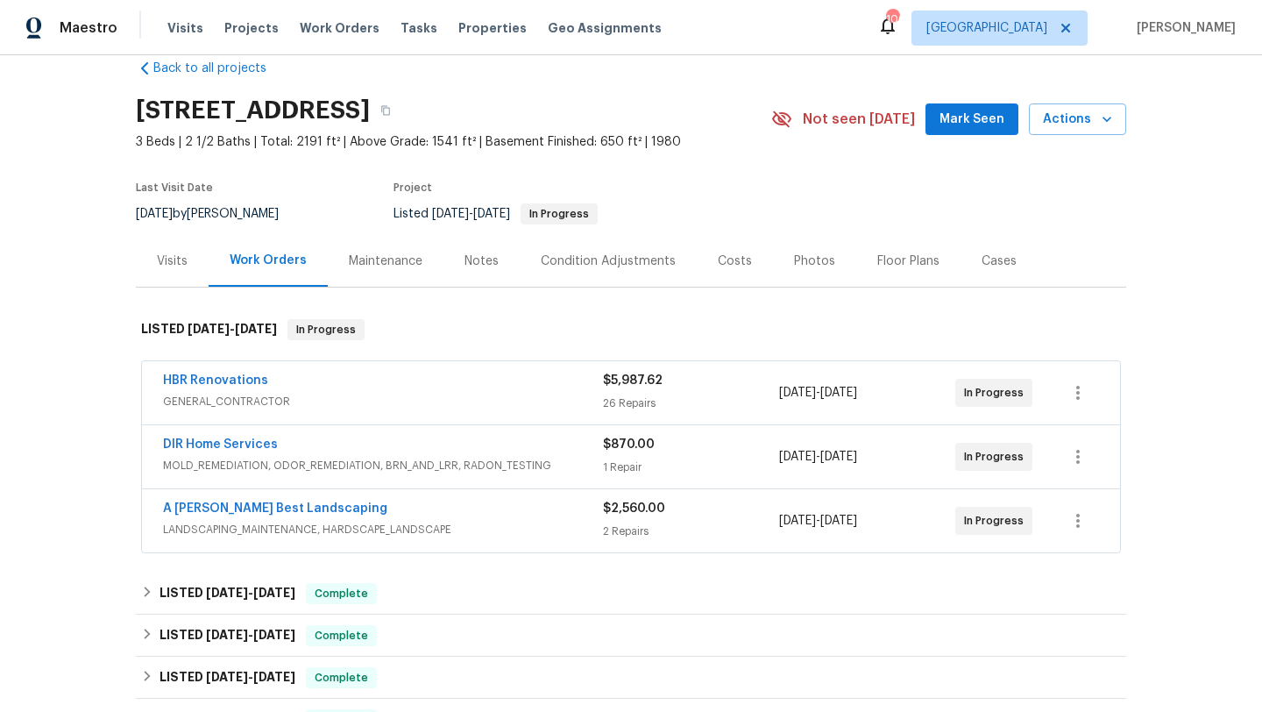
click at [963, 117] on span "Mark Seen" at bounding box center [972, 120] width 65 height 22
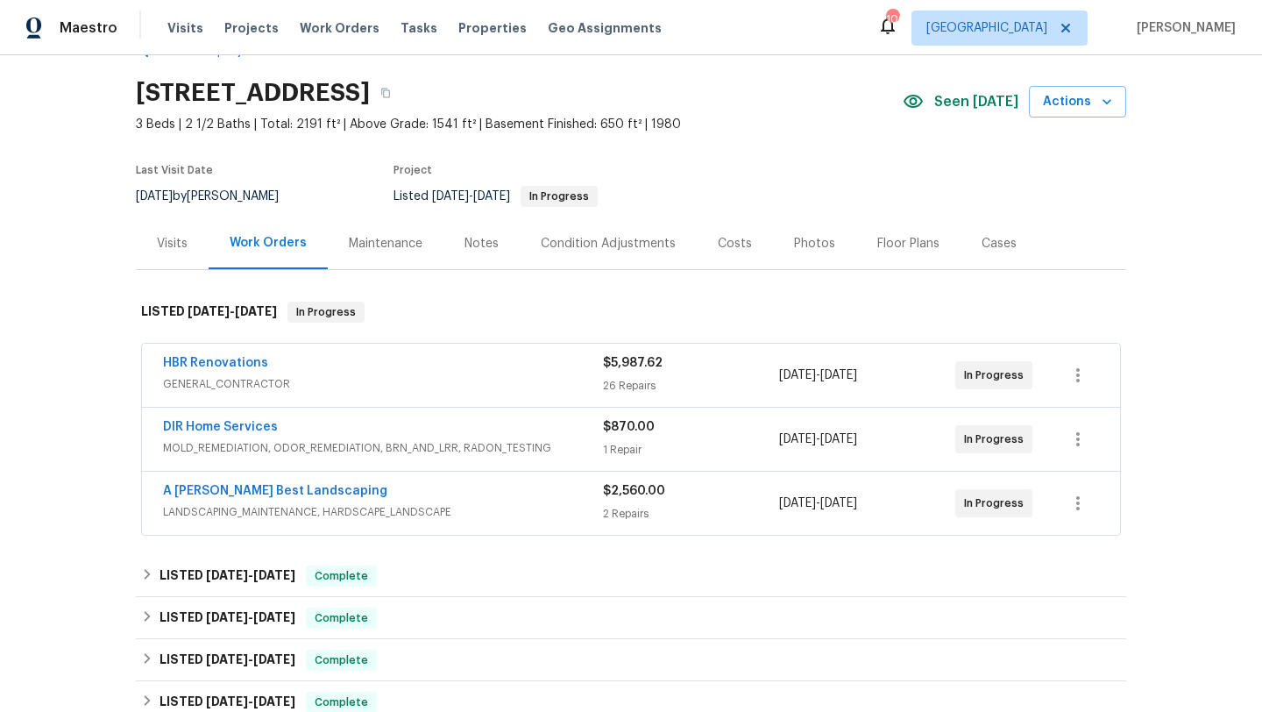
scroll to position [50, 0]
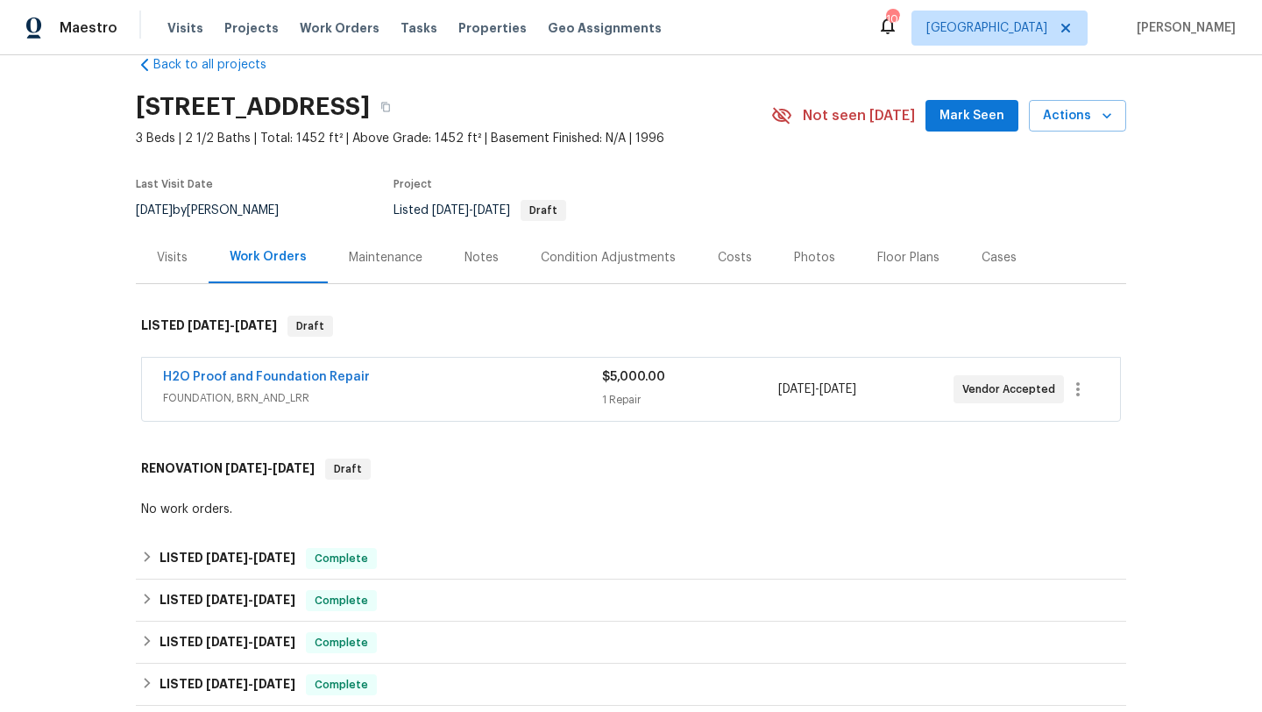
scroll to position [38, 0]
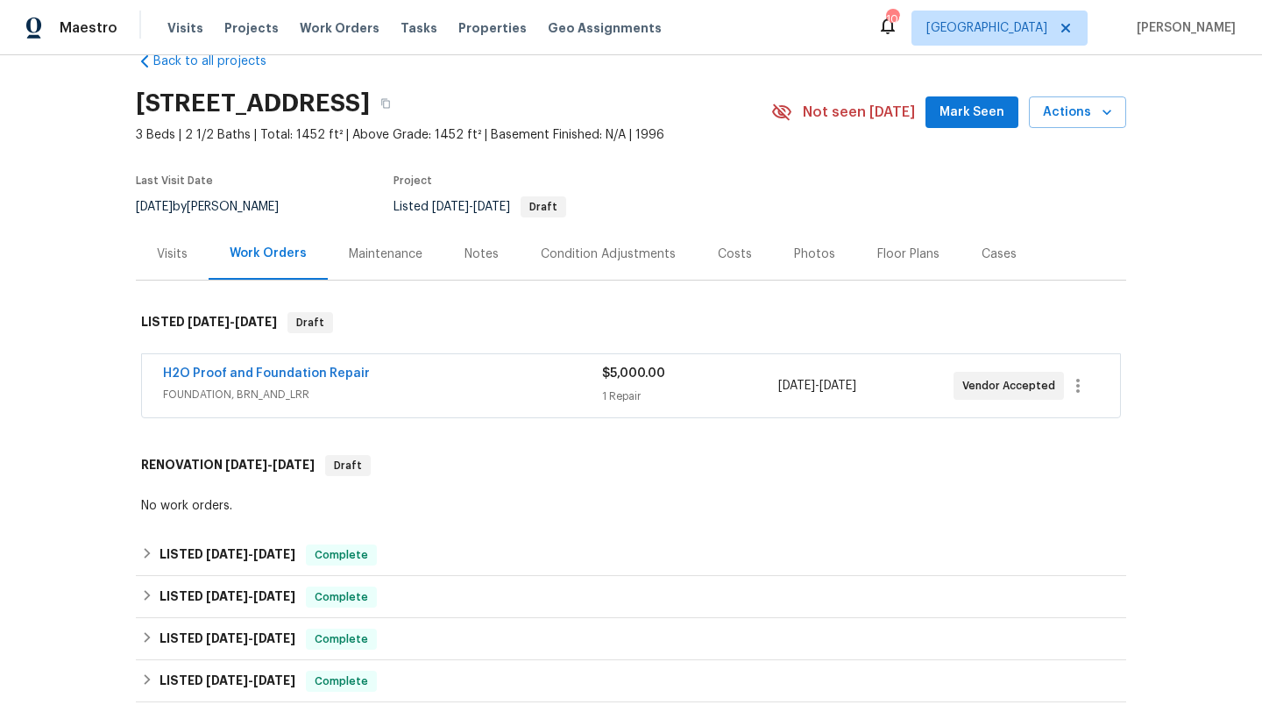
click at [969, 126] on button "Mark Seen" at bounding box center [972, 112] width 93 height 32
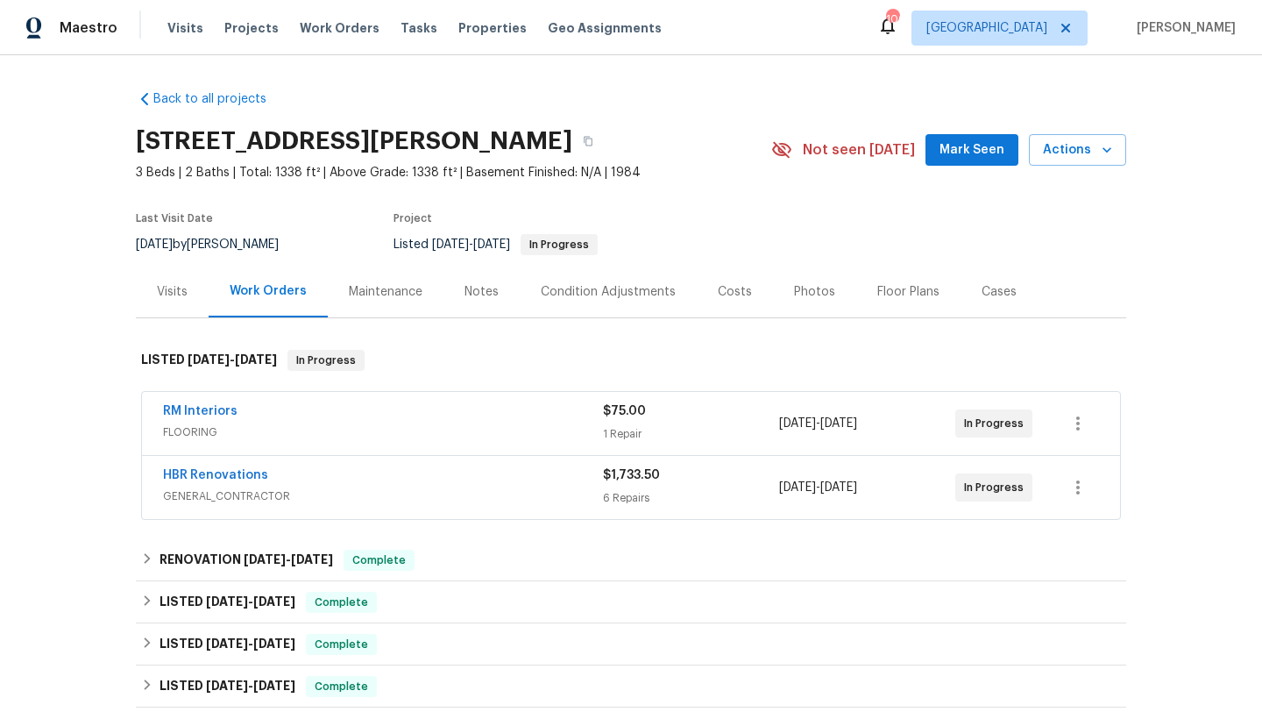
click at [982, 160] on span "Mark Seen" at bounding box center [972, 150] width 65 height 22
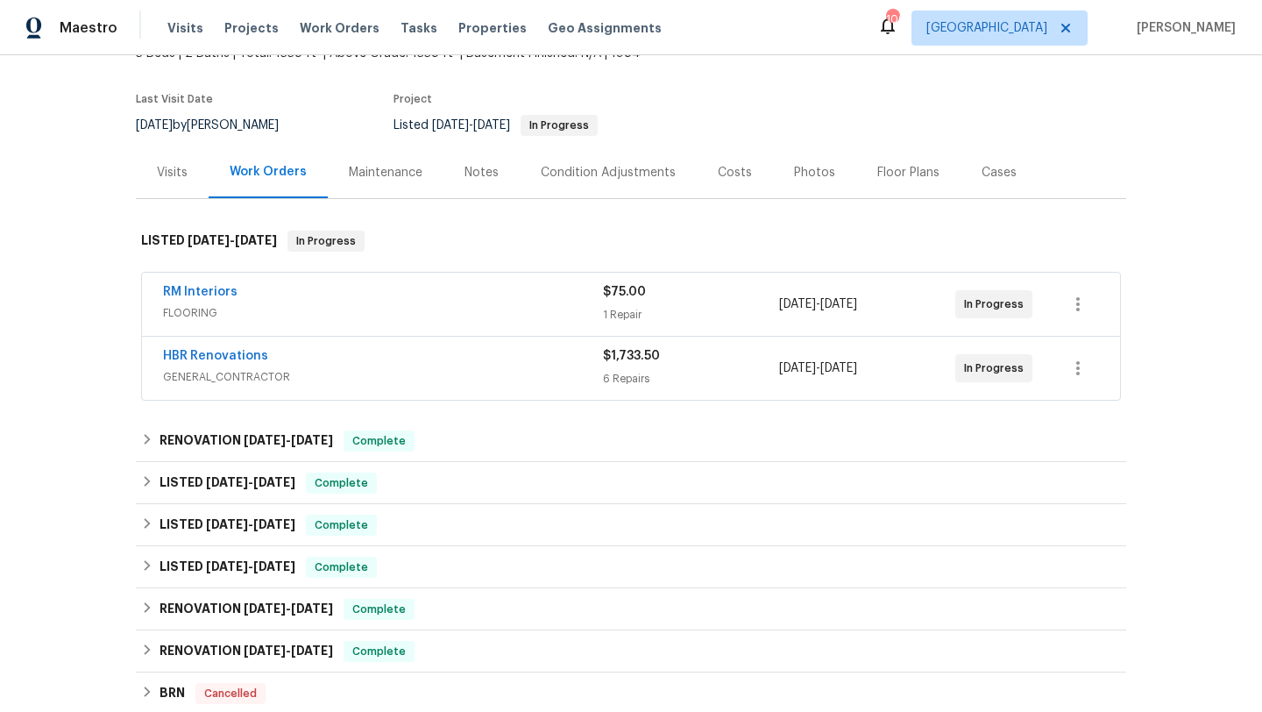
scroll to position [116, 0]
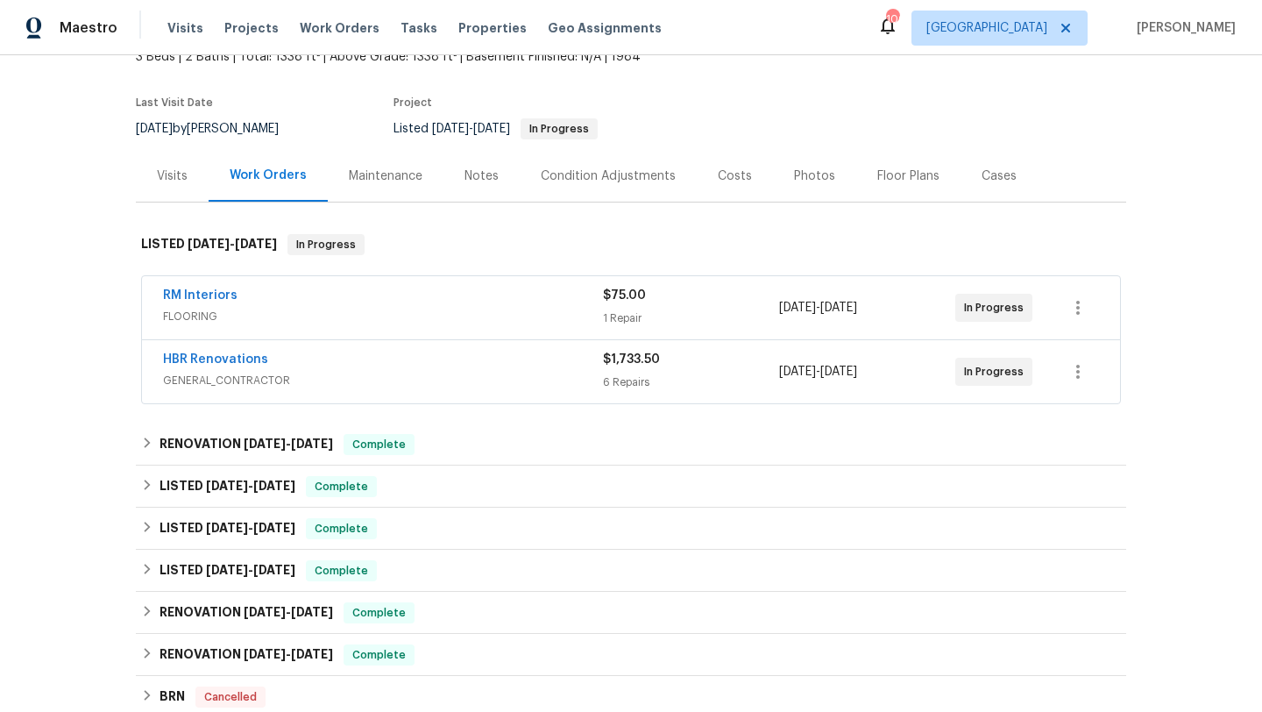
click at [480, 379] on span "GENERAL_CONTRACTOR" at bounding box center [383, 381] width 440 height 18
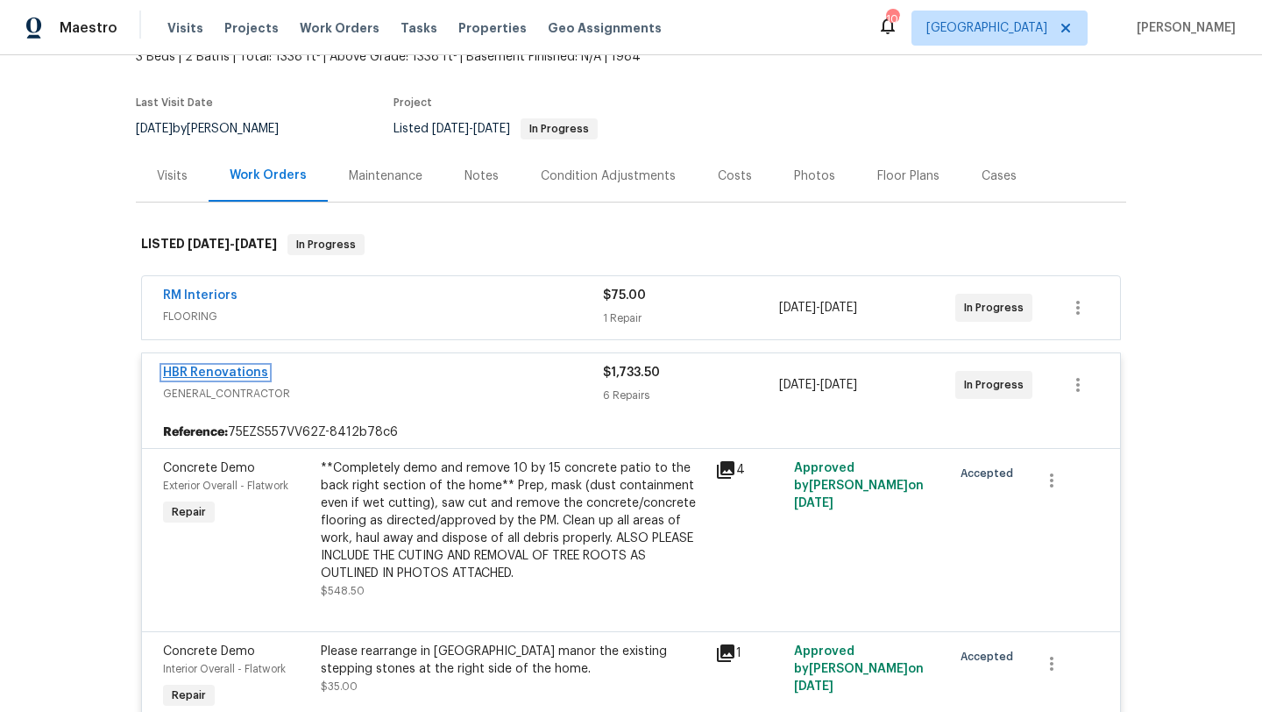
click at [252, 372] on link "HBR Renovations" at bounding box center [215, 372] width 105 height 12
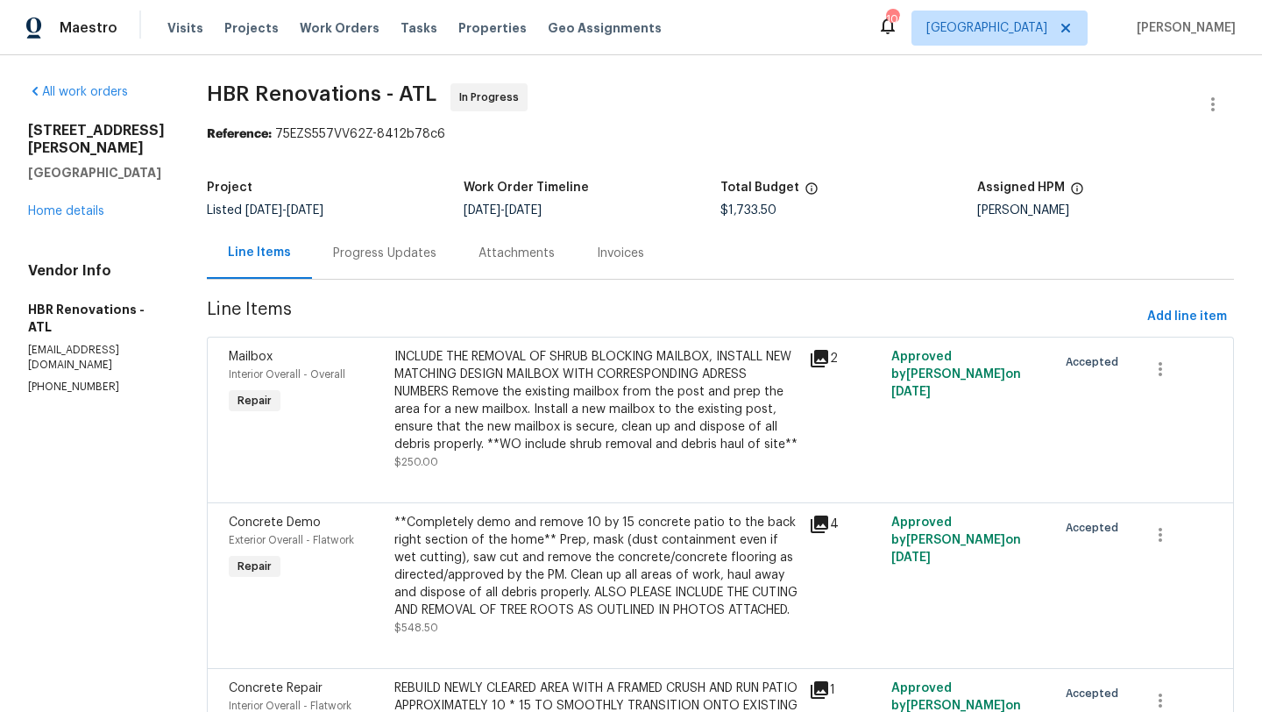
click at [400, 265] on div "Progress Updates" at bounding box center [385, 253] width 146 height 52
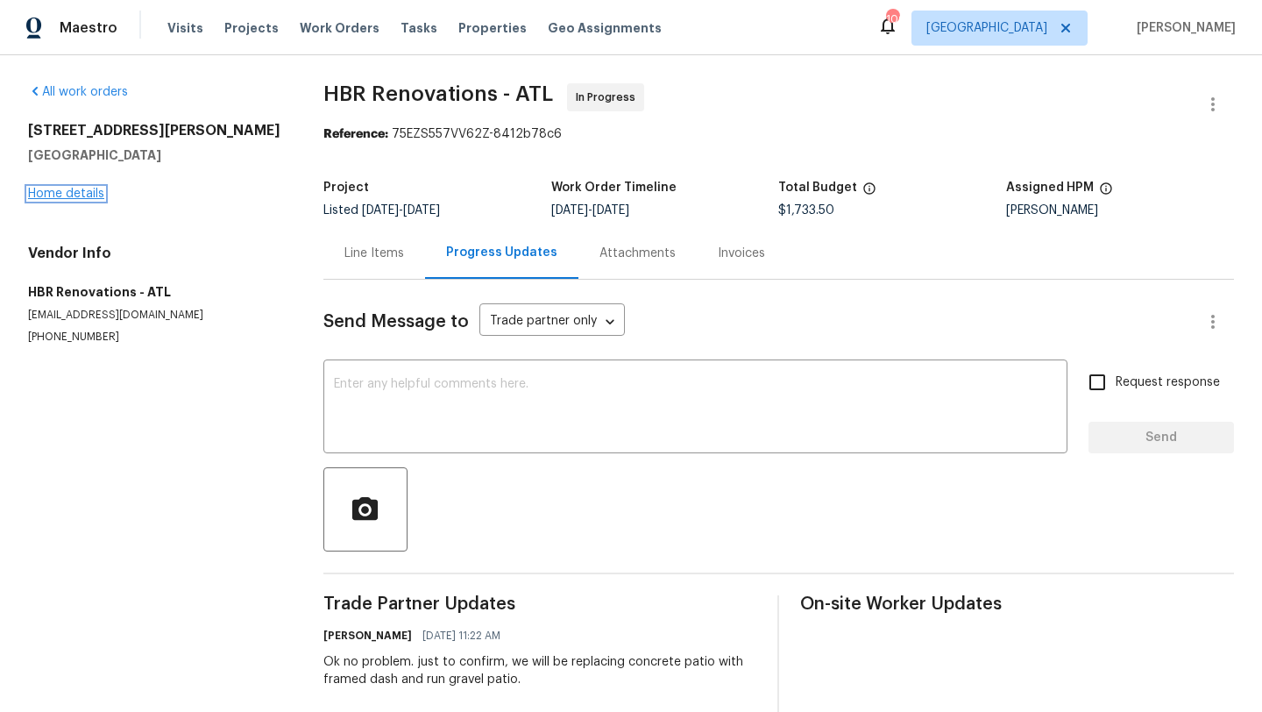
click at [76, 197] on link "Home details" at bounding box center [66, 194] width 76 height 12
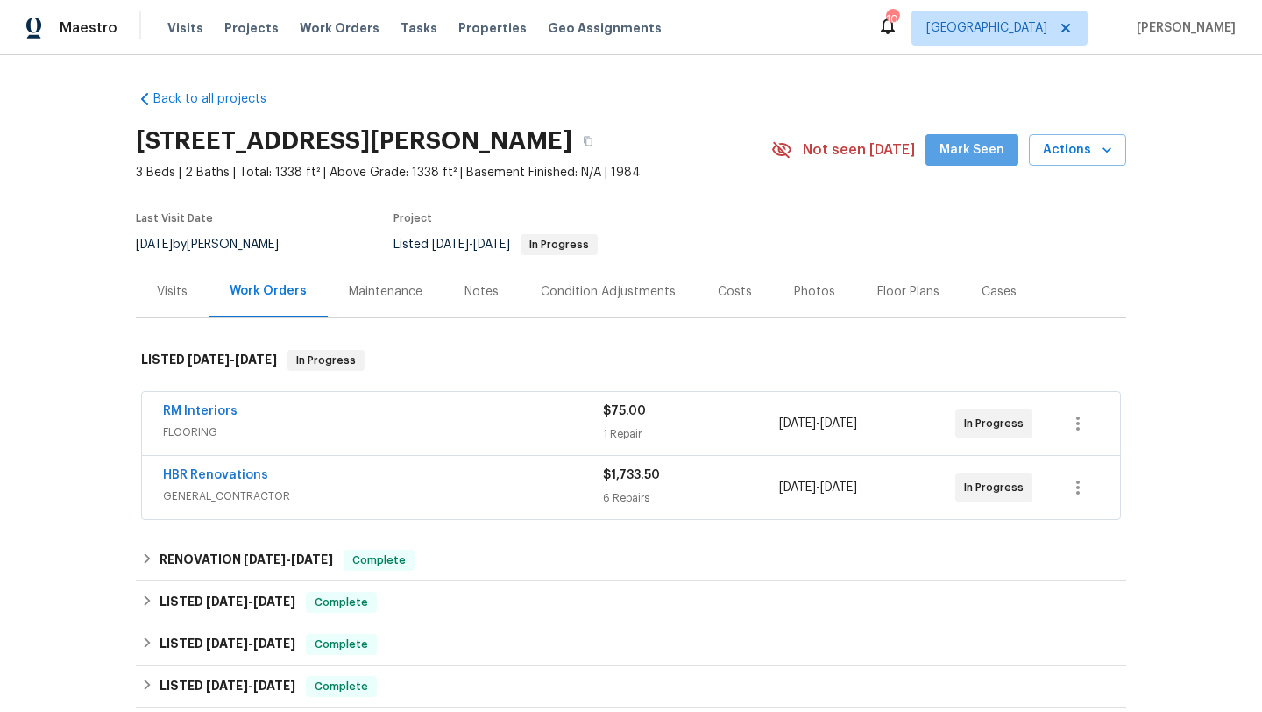
click at [983, 150] on span "Mark Seen" at bounding box center [972, 150] width 65 height 22
